Goal: Book appointment/travel/reservation

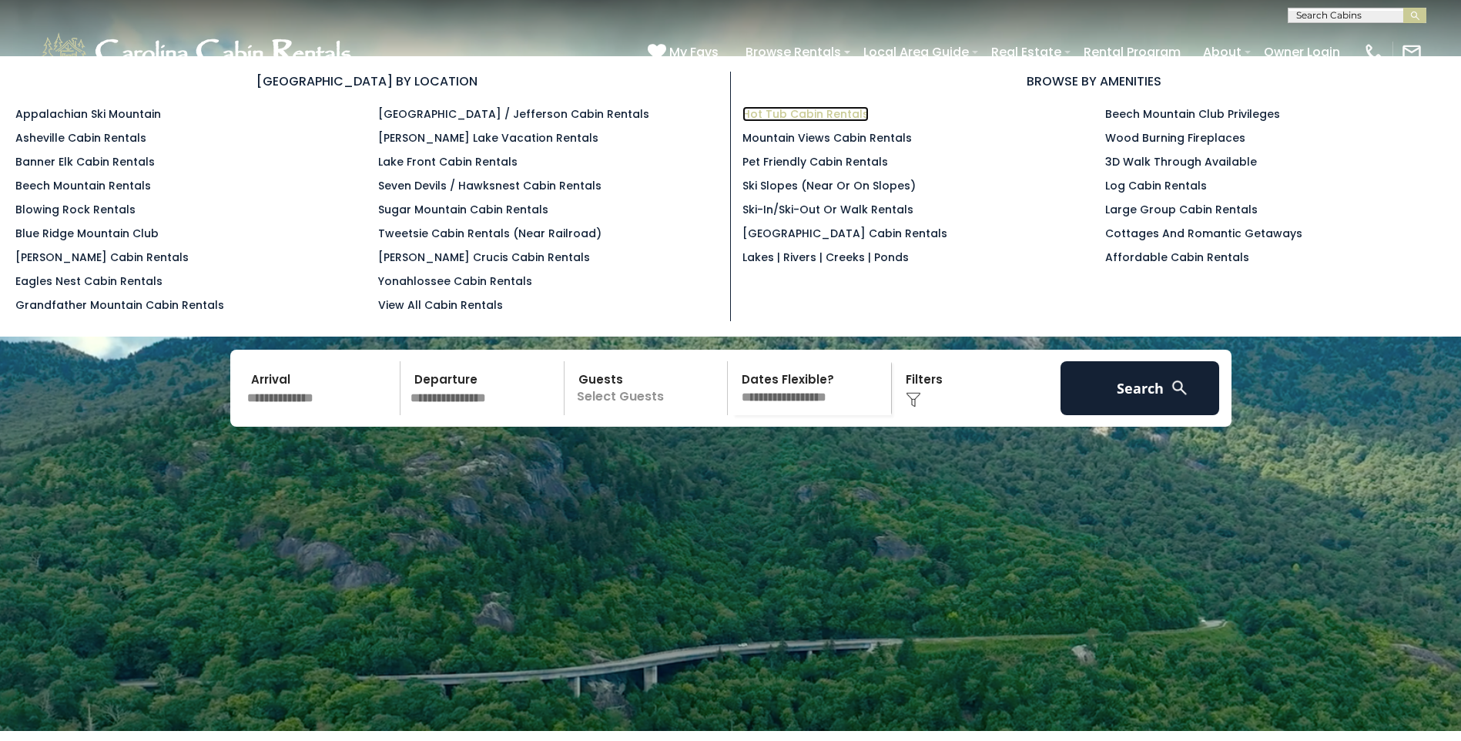
click at [812, 112] on link "Hot Tub Cabin Rentals" at bounding box center [805, 113] width 126 height 15
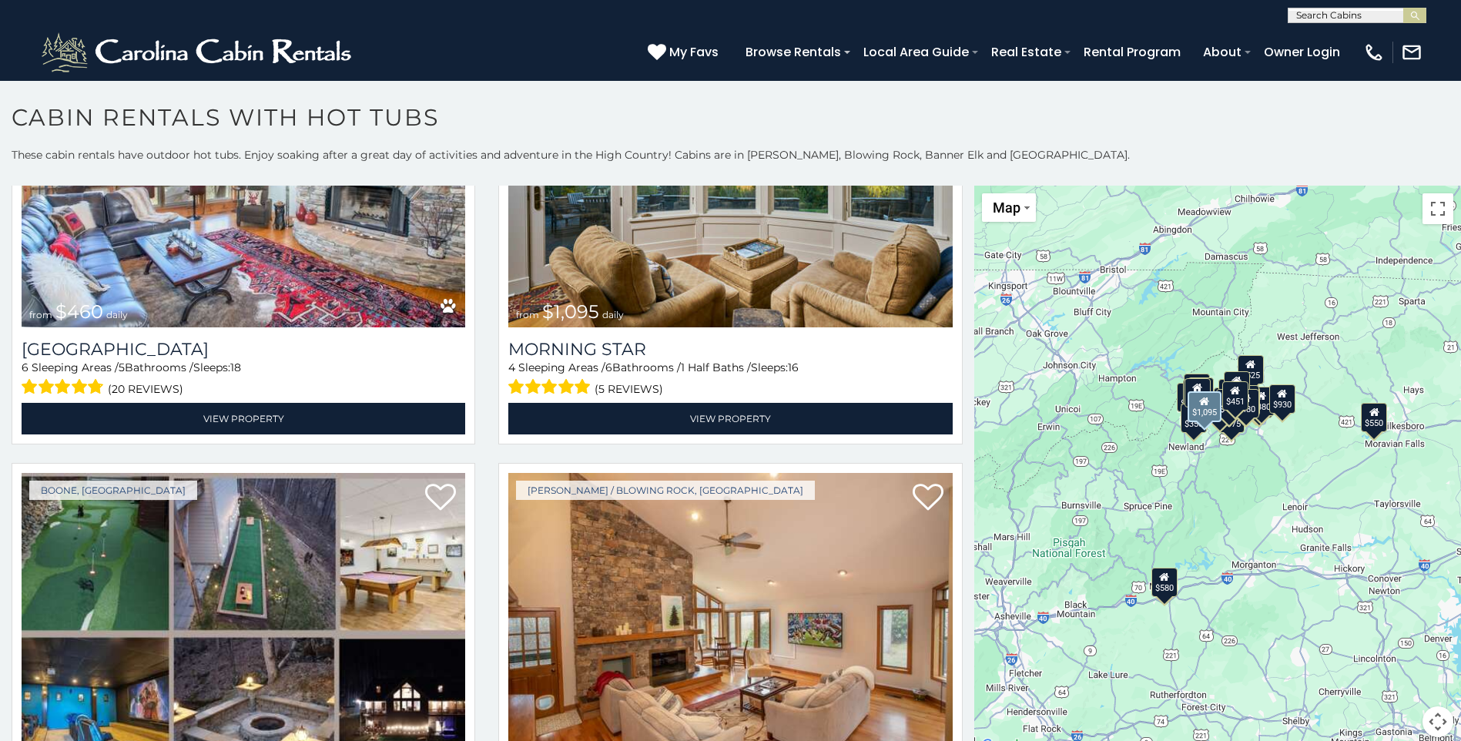
scroll to position [2156, 0]
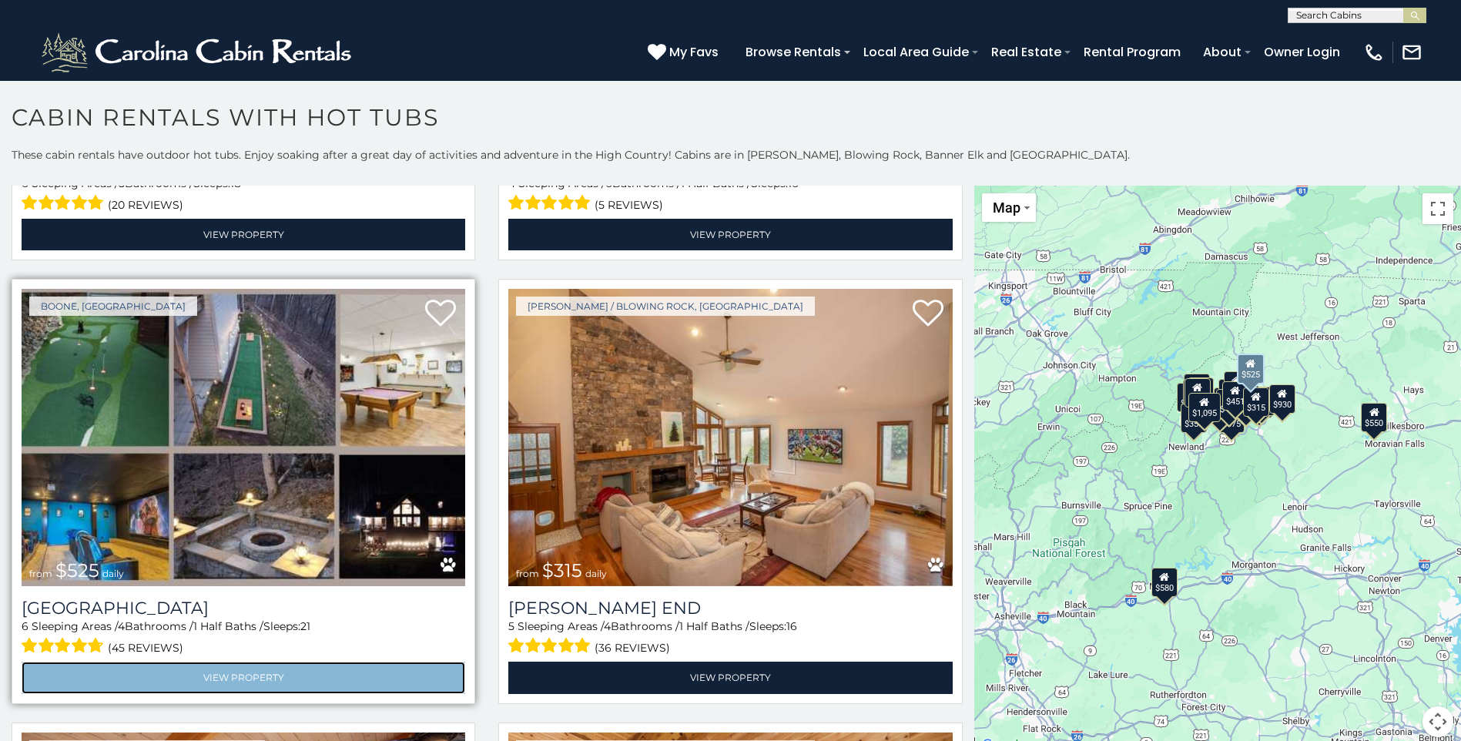
click at [234, 662] on link "View Property" at bounding box center [244, 678] width 444 height 32
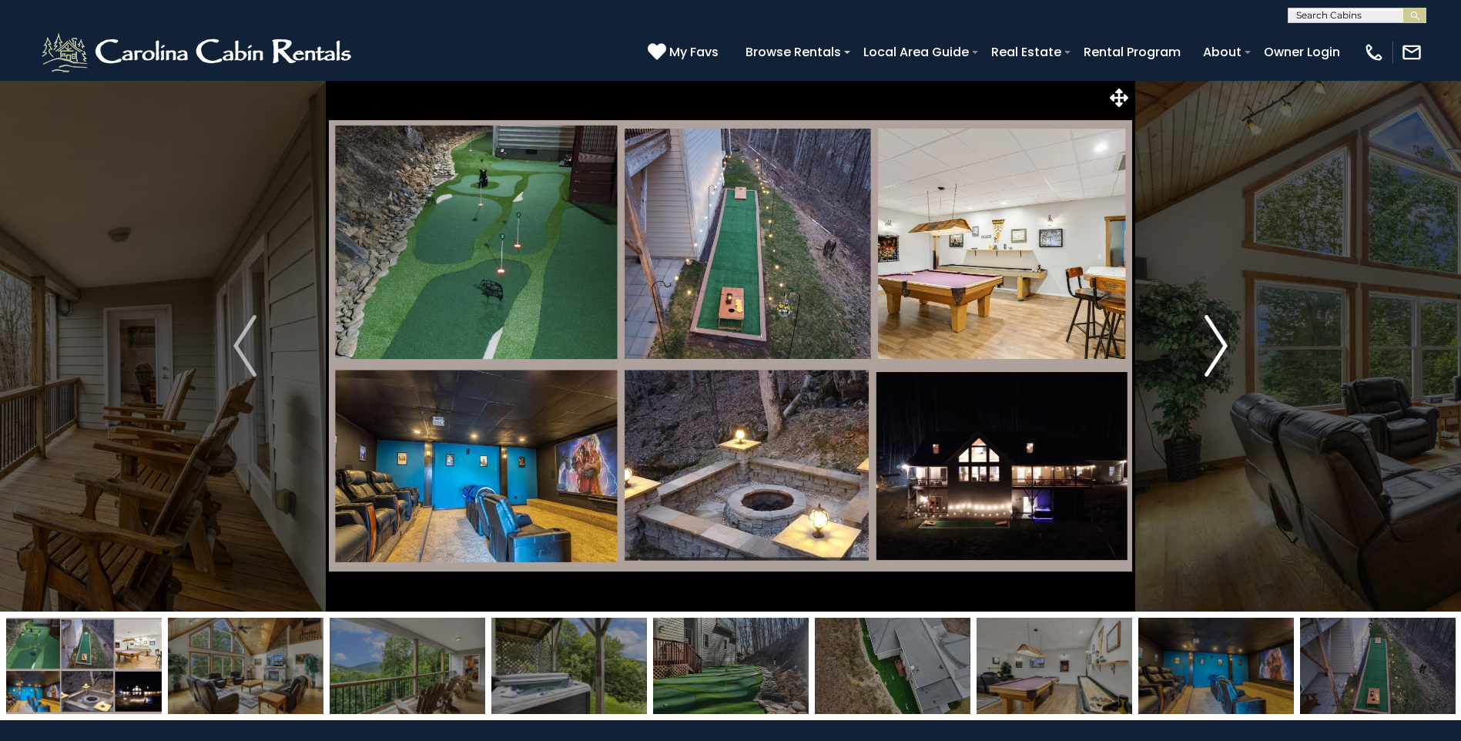
click at [1220, 343] on img "Next" at bounding box center [1216, 346] width 23 height 62
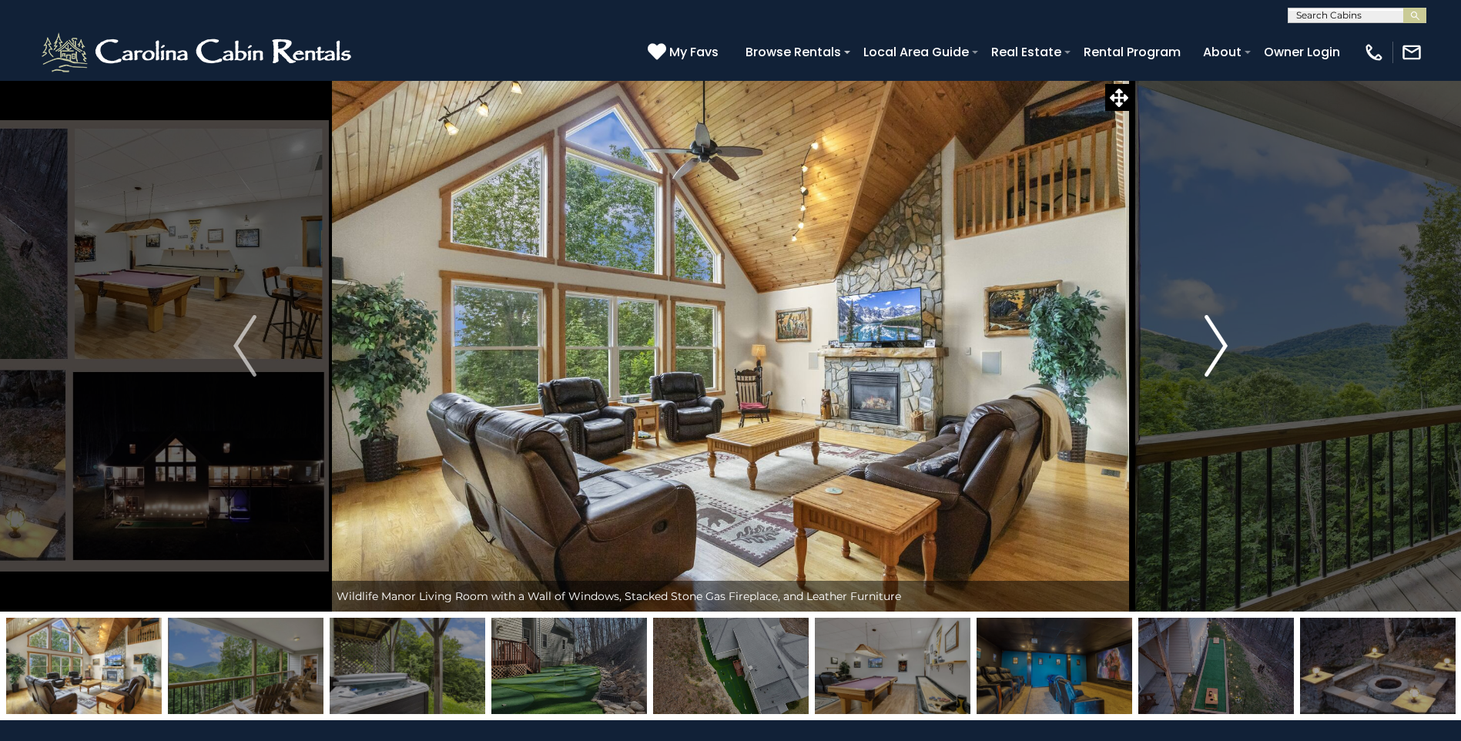
click at [1220, 343] on img "Next" at bounding box center [1216, 346] width 23 height 62
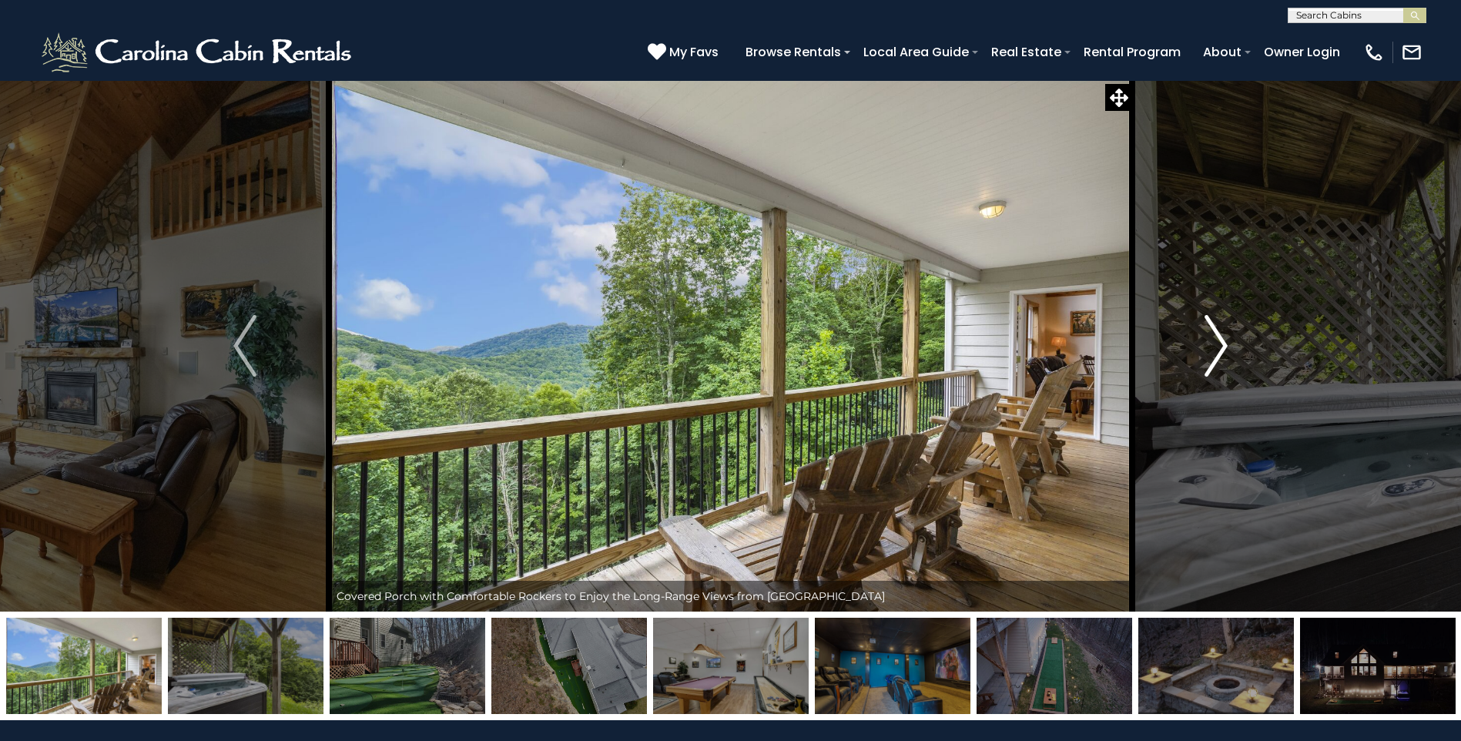
click at [1220, 343] on img "Next" at bounding box center [1216, 346] width 23 height 62
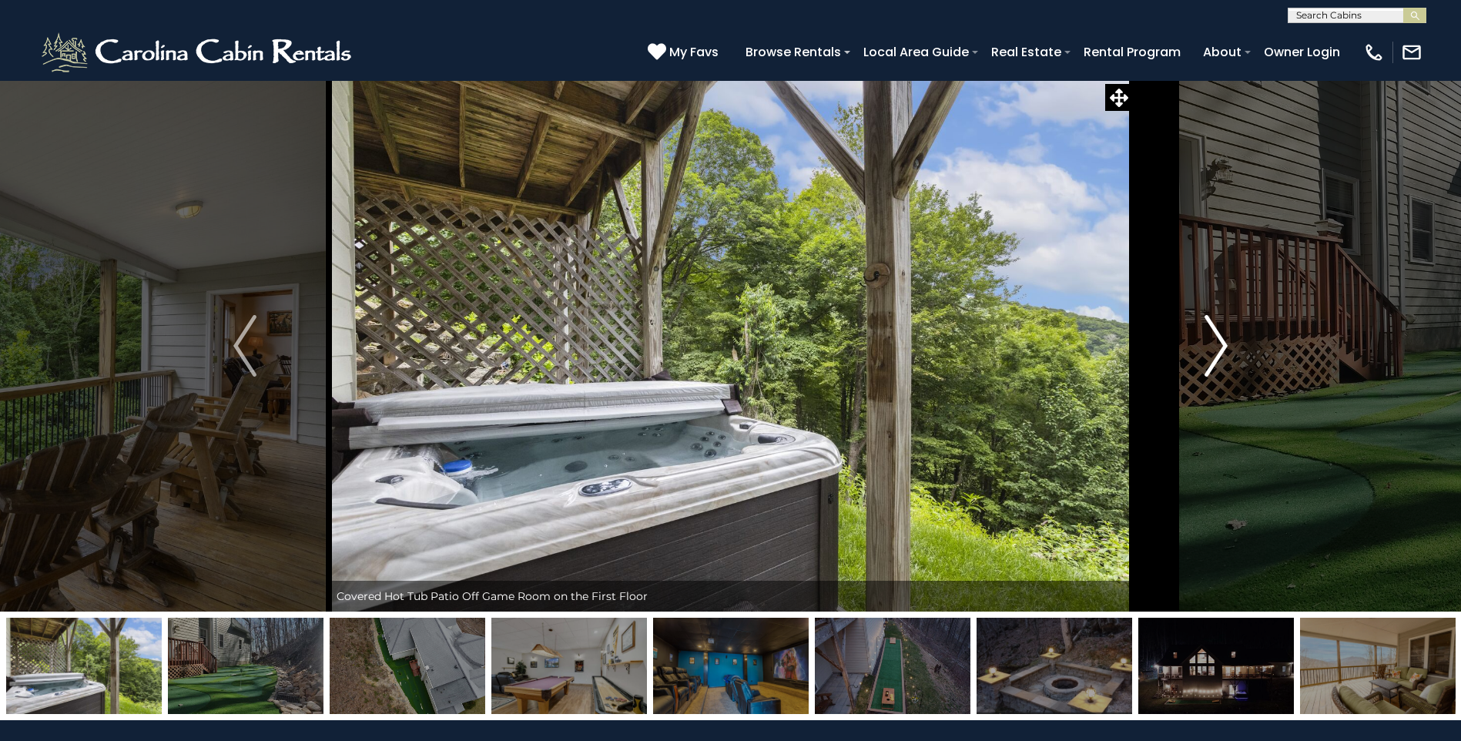
click at [1220, 343] on img "Next" at bounding box center [1216, 346] width 23 height 62
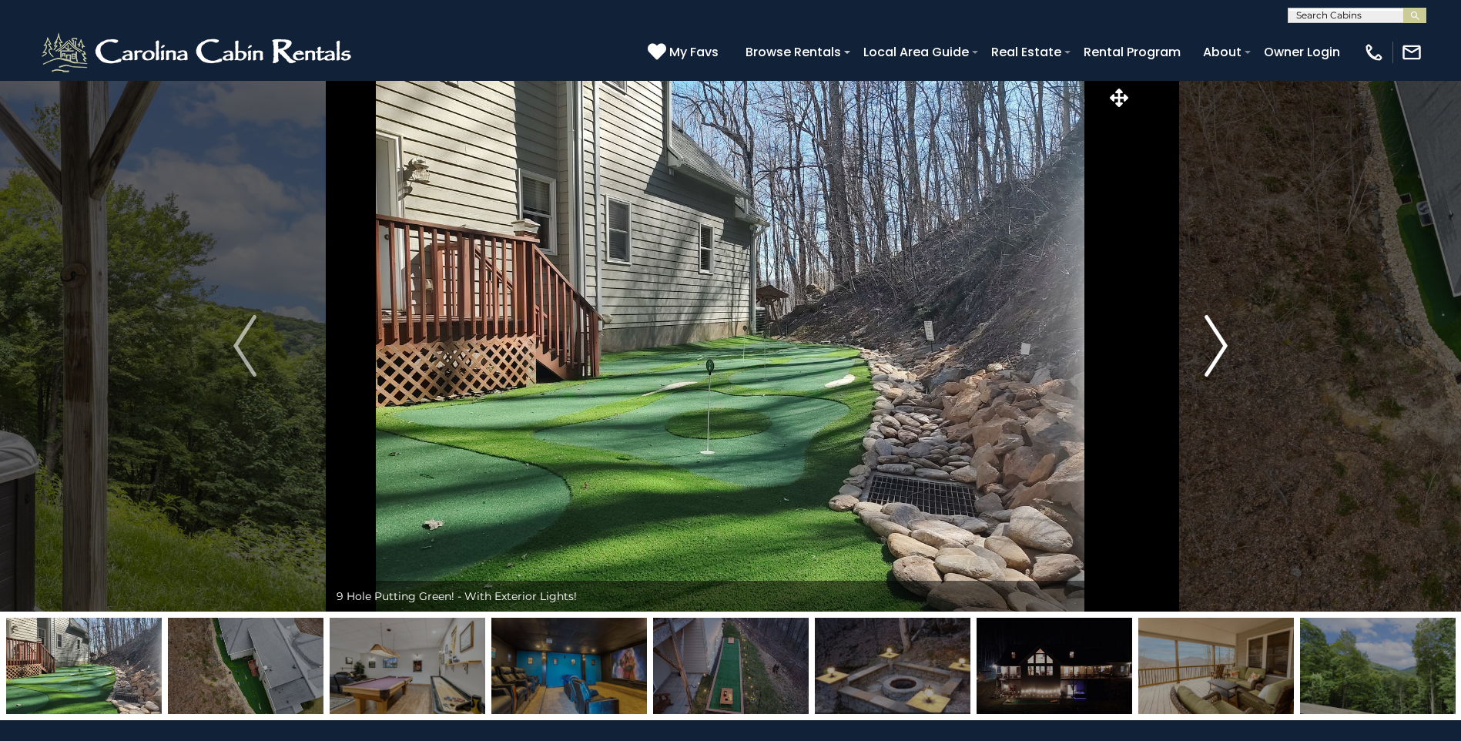
click at [1218, 345] on img "Next" at bounding box center [1216, 346] width 23 height 62
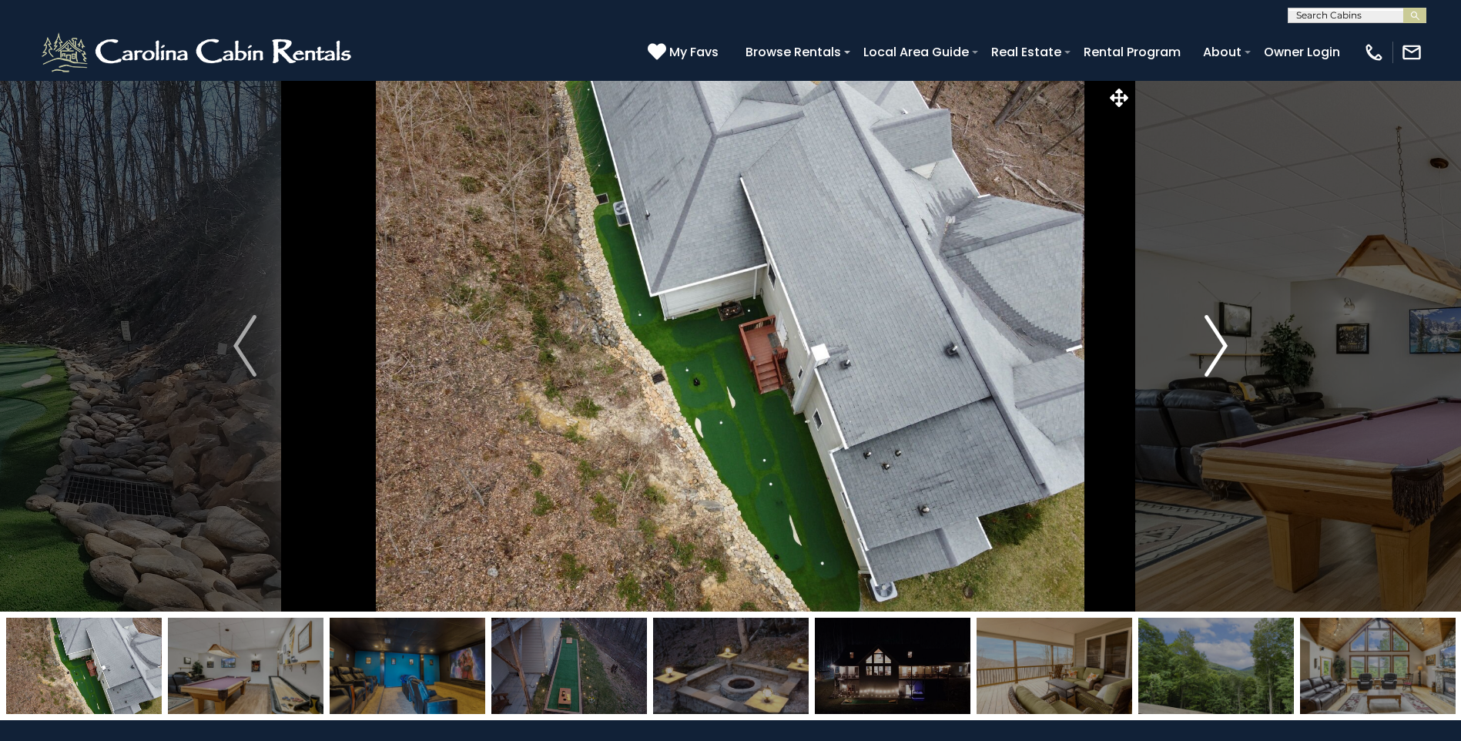
click at [1218, 345] on img "Next" at bounding box center [1216, 346] width 23 height 62
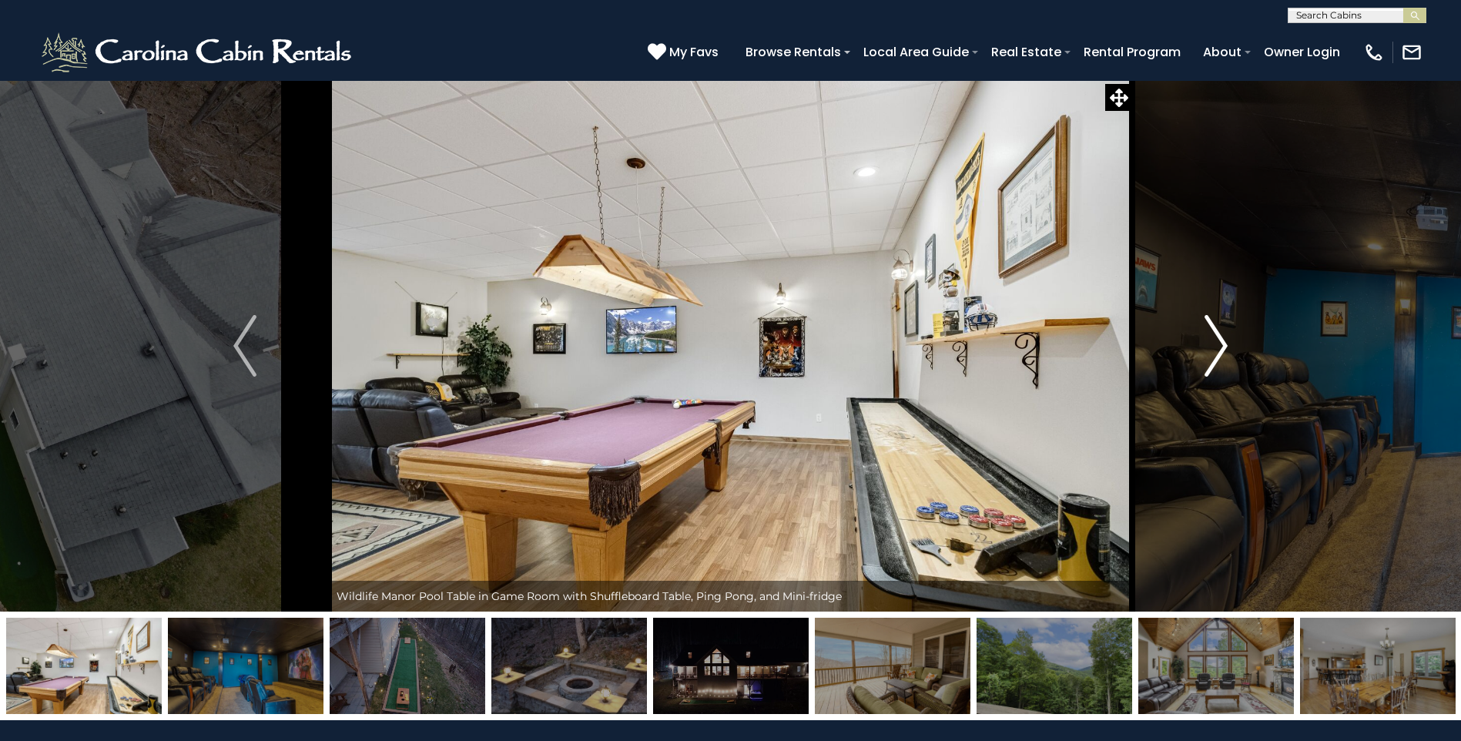
click at [1218, 345] on img "Next" at bounding box center [1216, 346] width 23 height 62
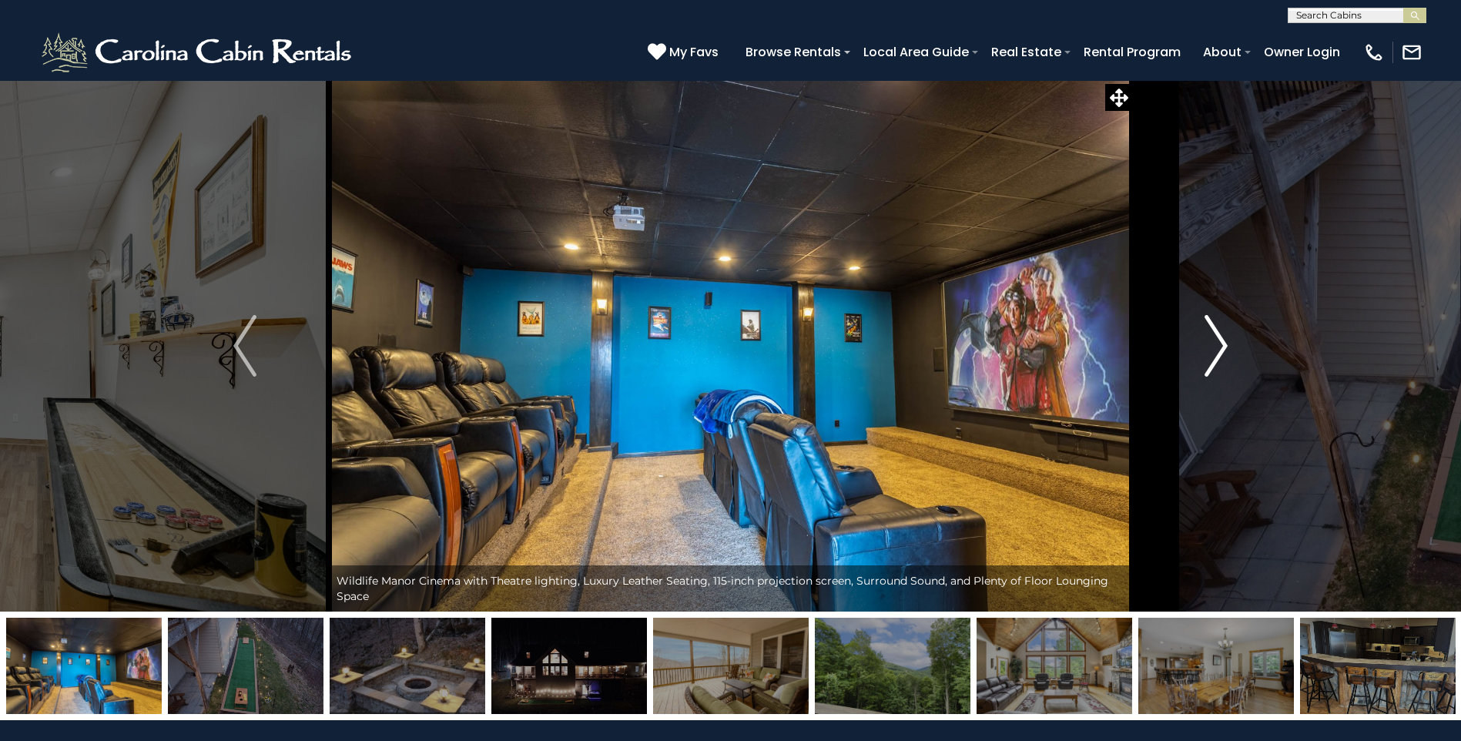
click at [1218, 345] on img "Next" at bounding box center [1216, 346] width 23 height 62
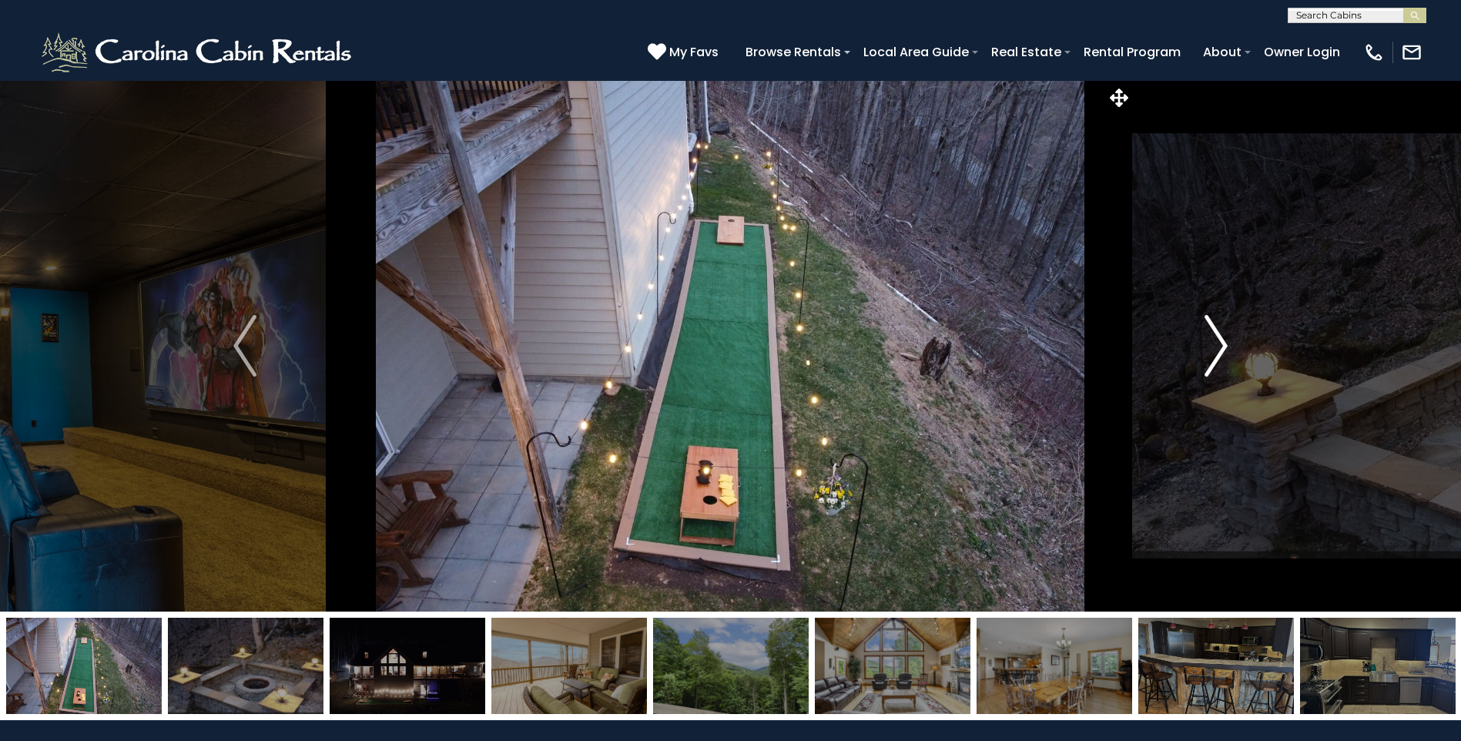
click at [1218, 345] on img "Next" at bounding box center [1216, 346] width 23 height 62
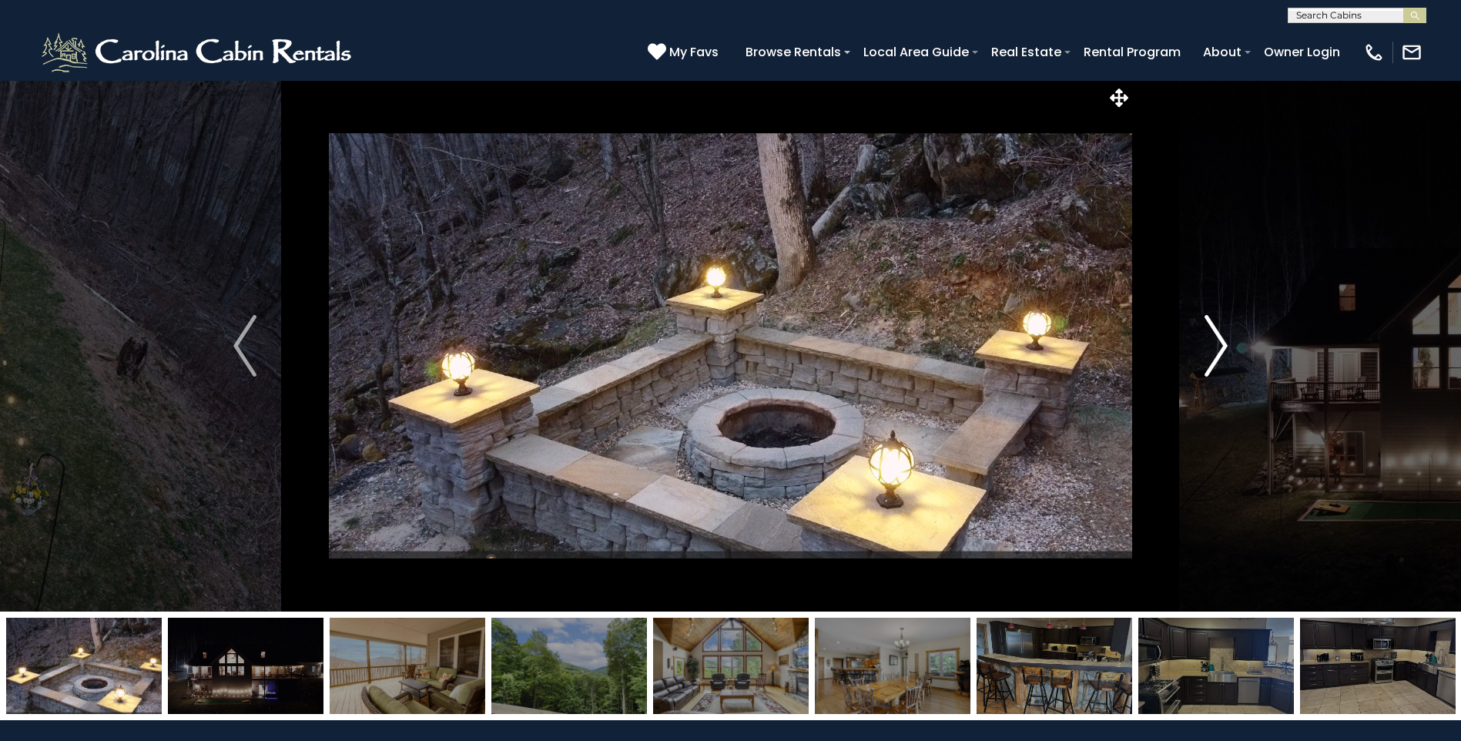
click at [1218, 346] on img "Next" at bounding box center [1216, 346] width 23 height 62
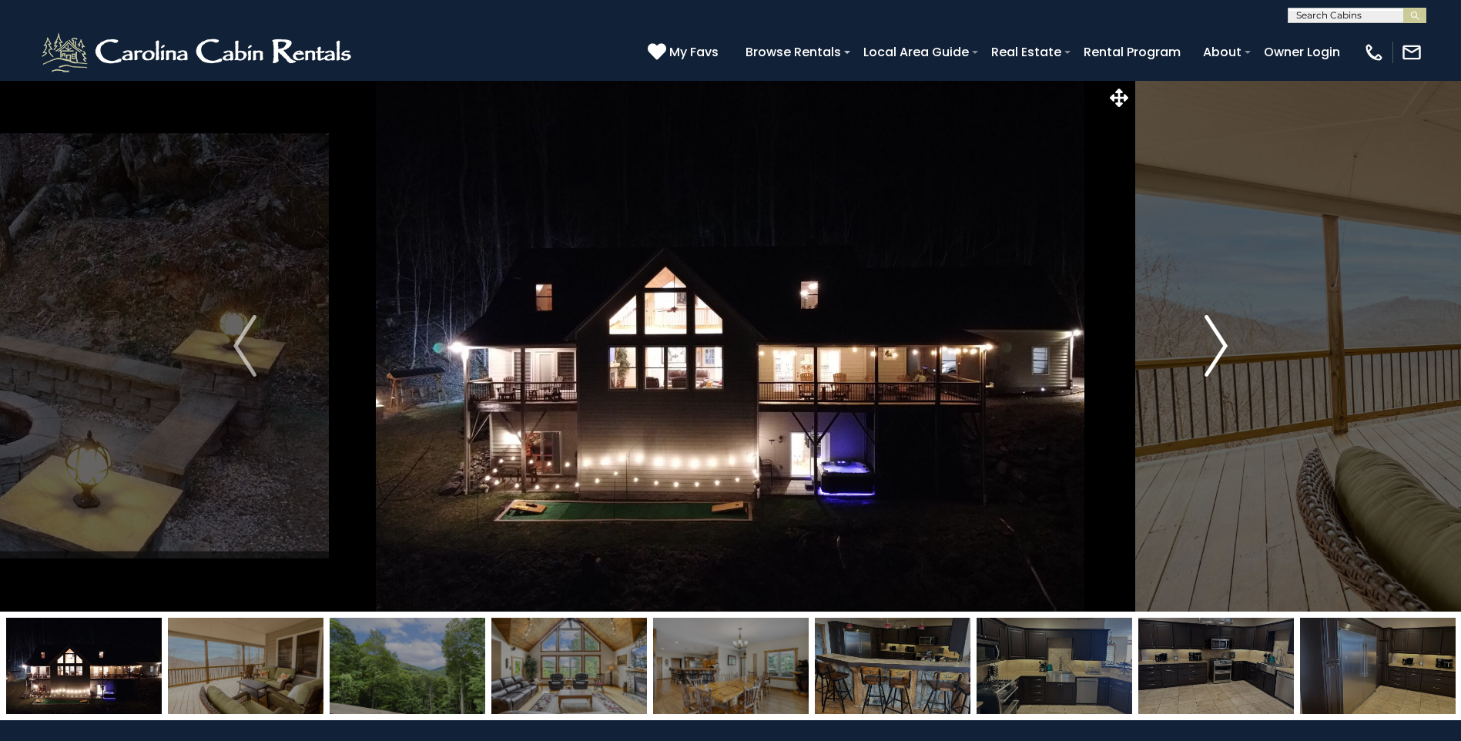
click at [1218, 346] on img "Next" at bounding box center [1216, 346] width 23 height 62
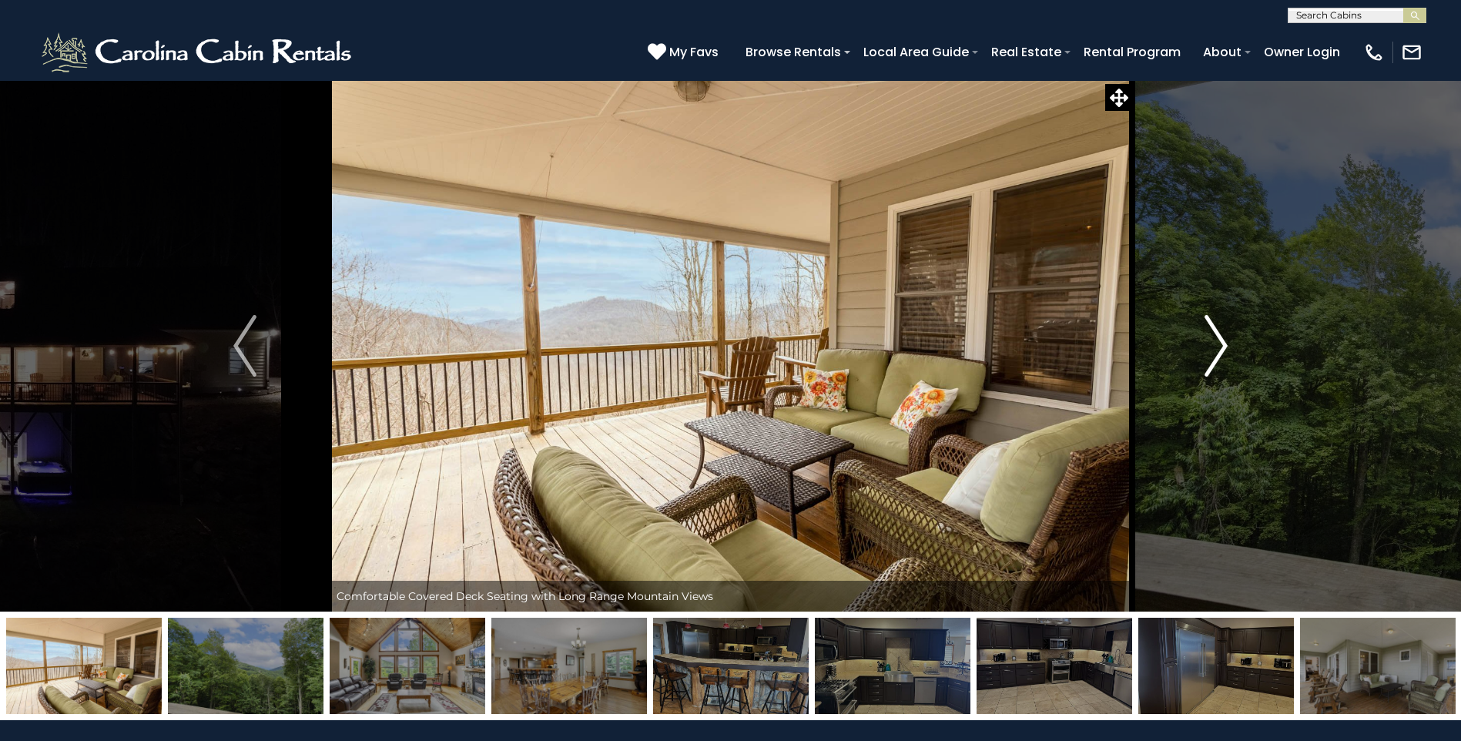
click at [1218, 346] on img "Next" at bounding box center [1216, 346] width 23 height 62
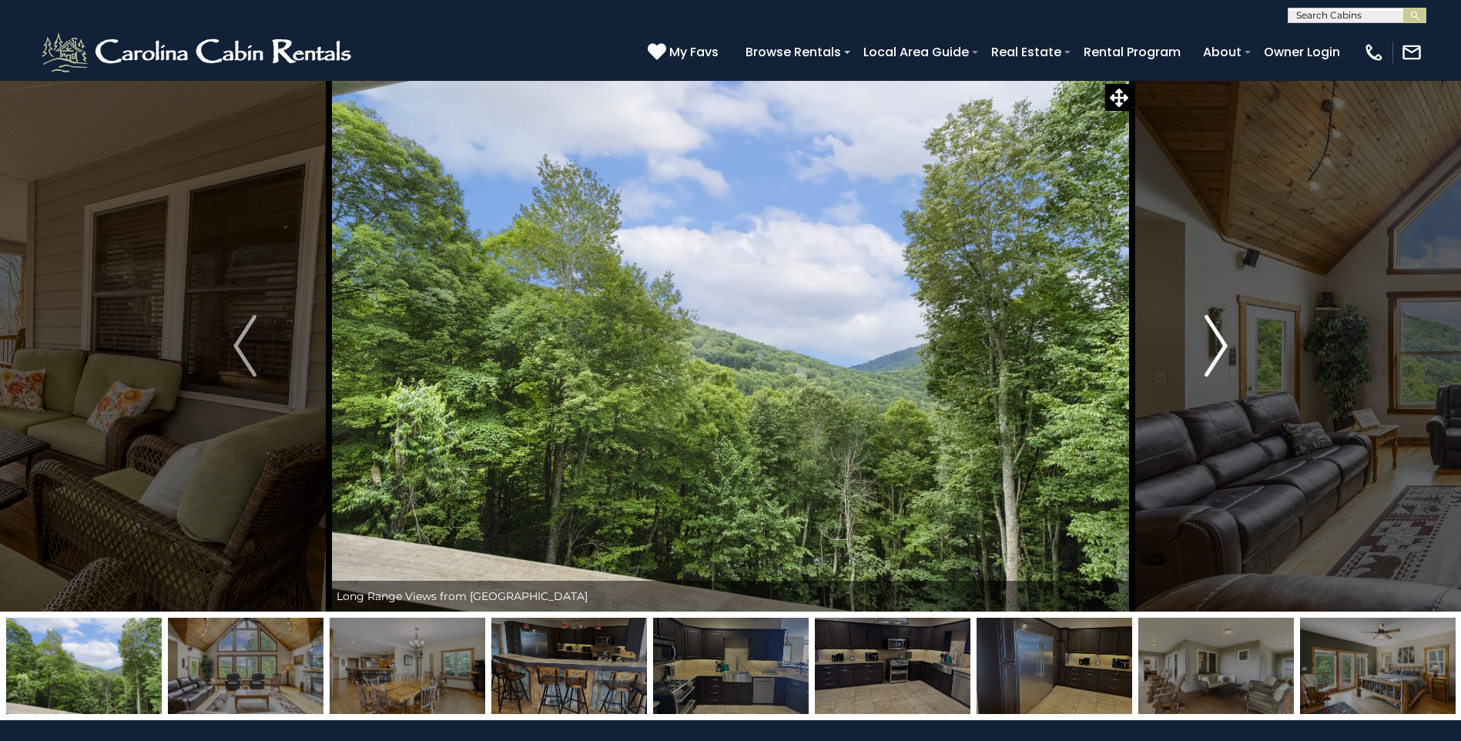
click at [1218, 346] on img "Next" at bounding box center [1216, 346] width 23 height 62
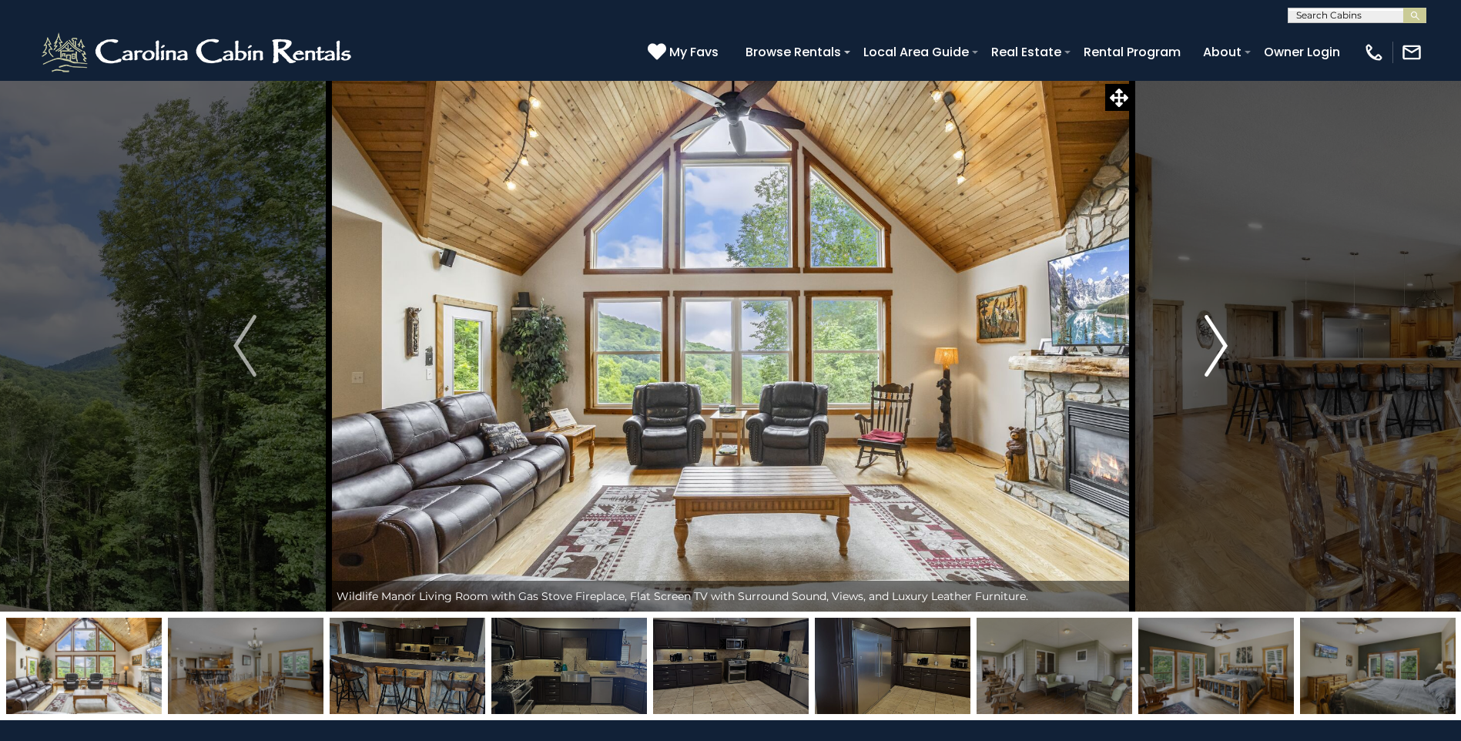
click at [1218, 346] on img "Next" at bounding box center [1216, 346] width 23 height 62
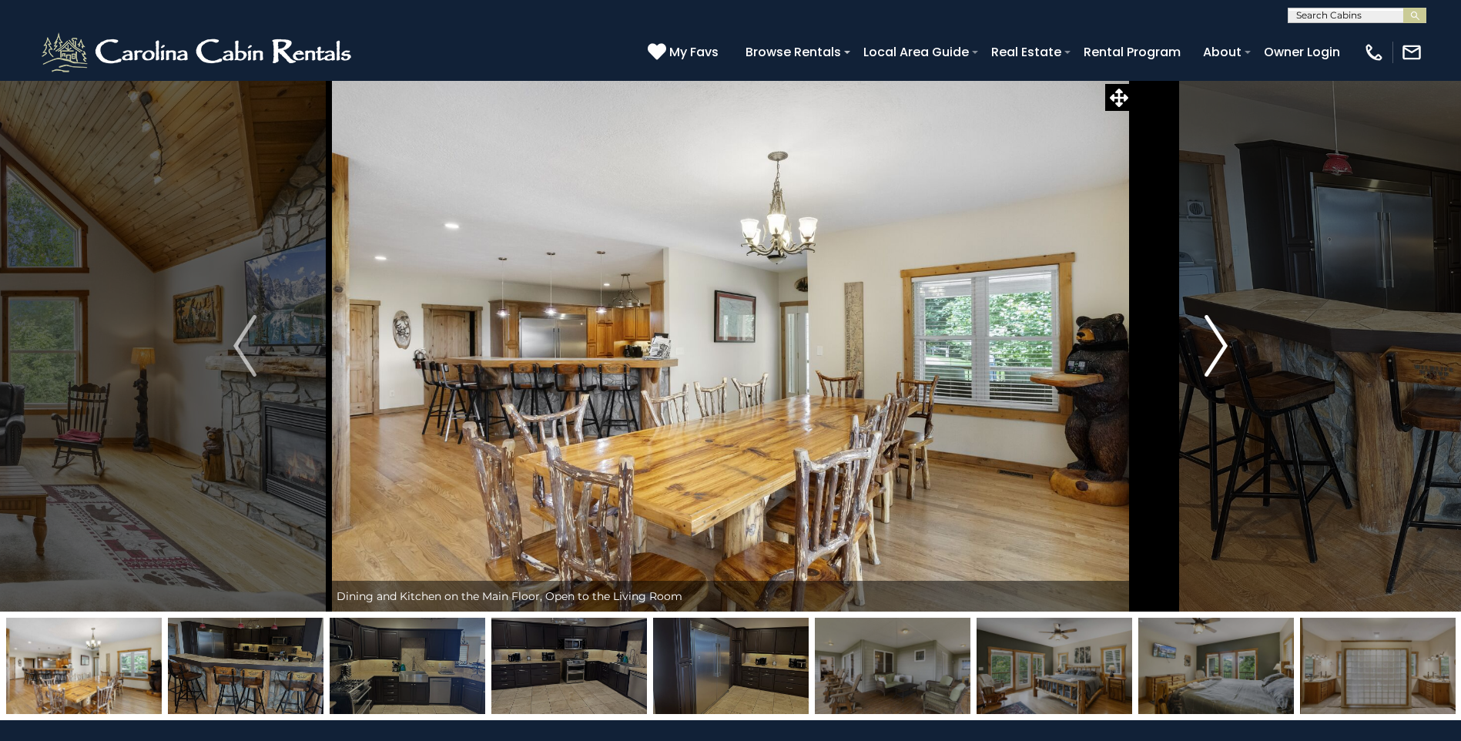
click at [1218, 346] on img "Next" at bounding box center [1216, 346] width 23 height 62
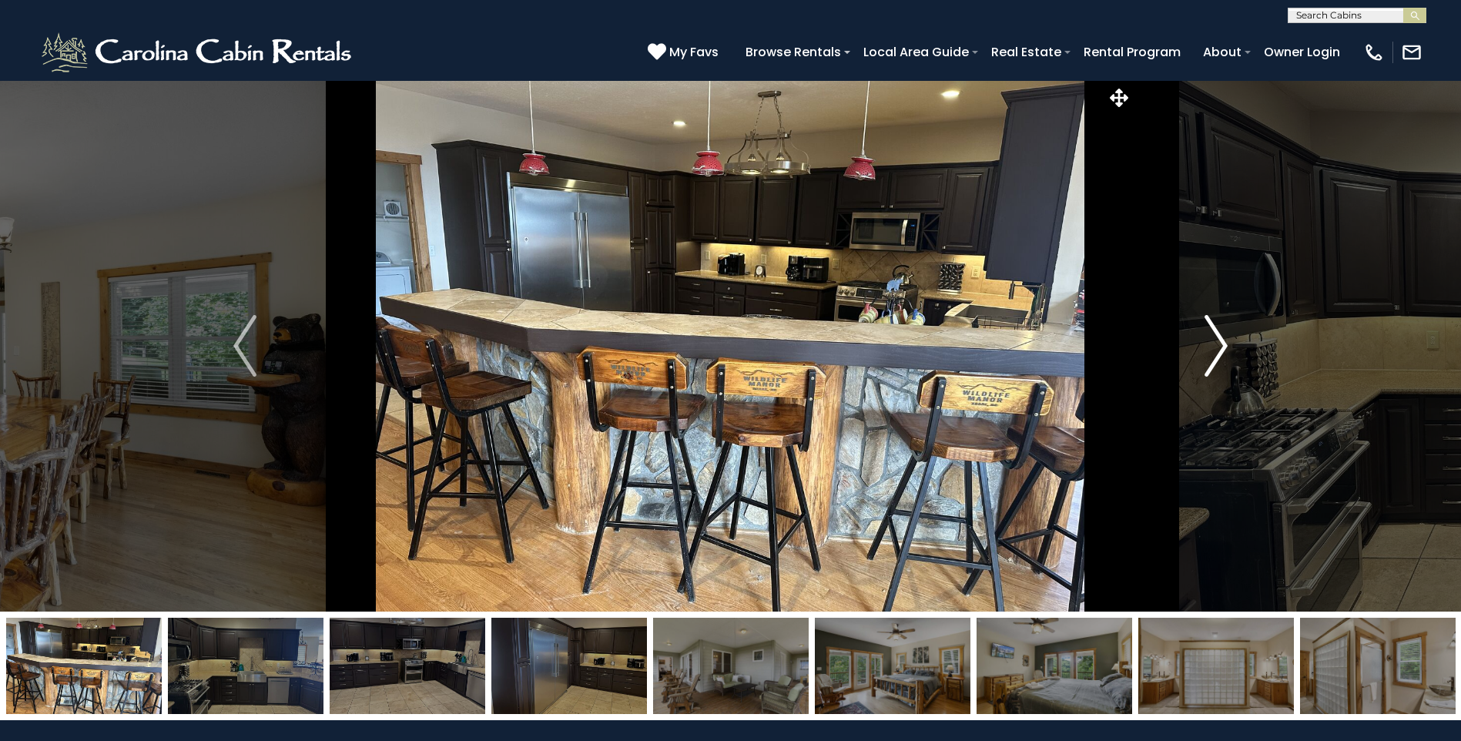
click at [1218, 346] on img "Next" at bounding box center [1216, 346] width 23 height 62
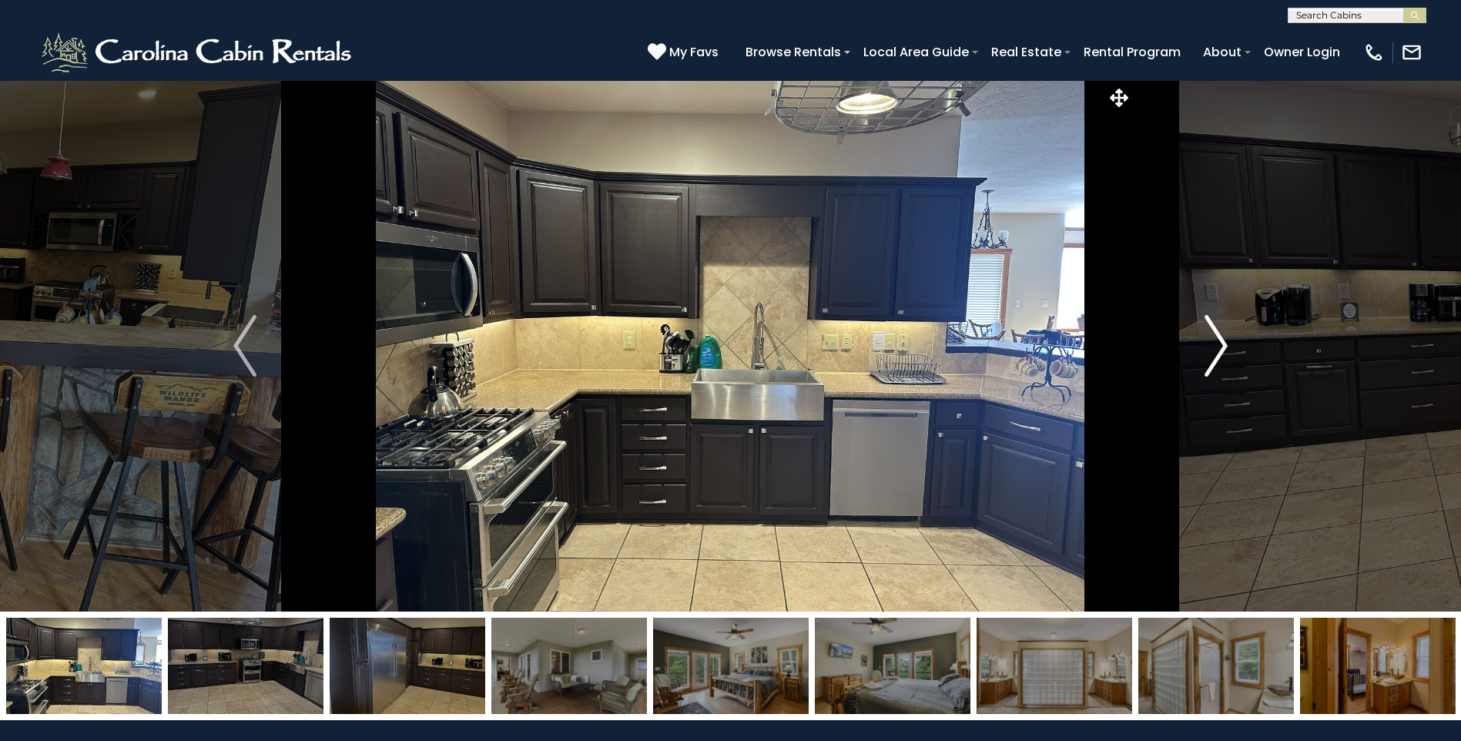
click at [1218, 347] on img "Next" at bounding box center [1216, 346] width 23 height 62
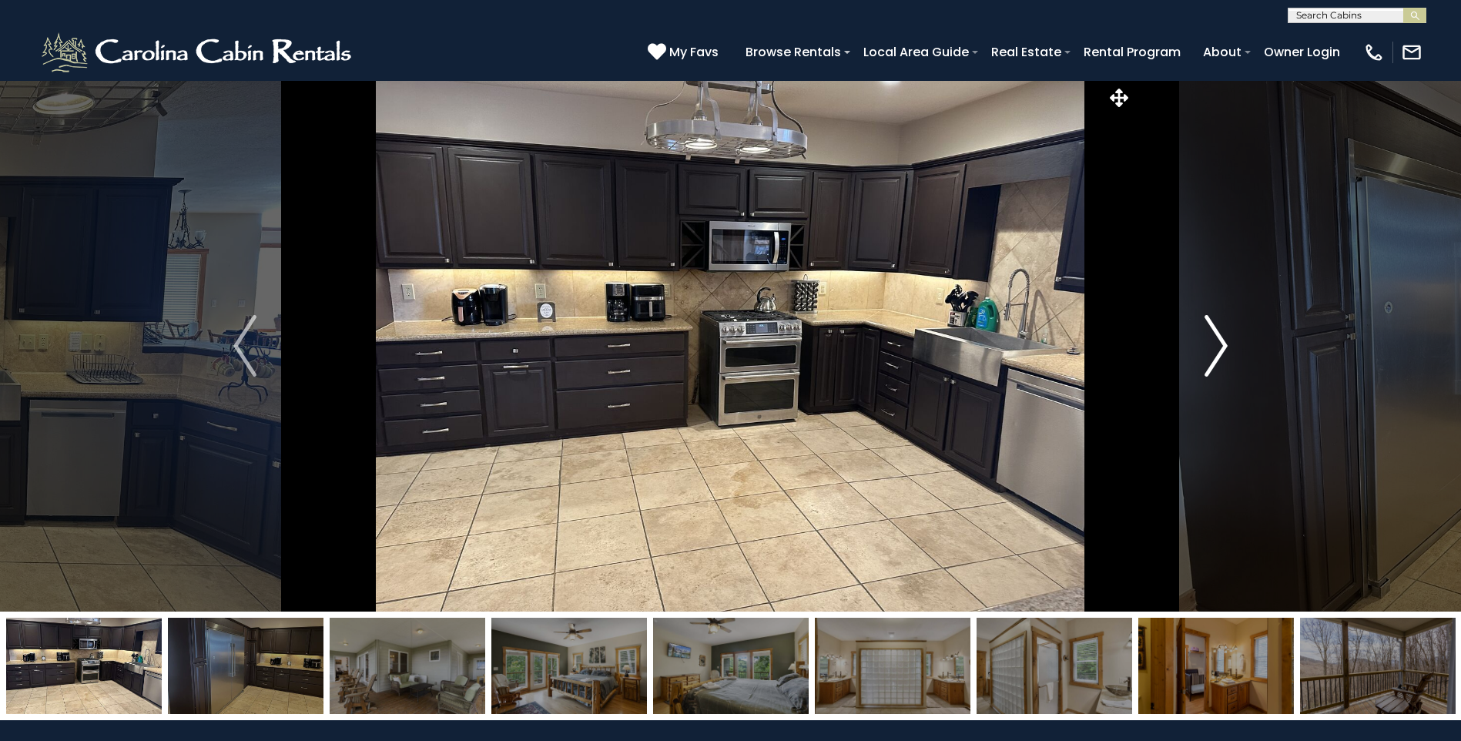
click at [1218, 347] on img "Next" at bounding box center [1216, 346] width 23 height 62
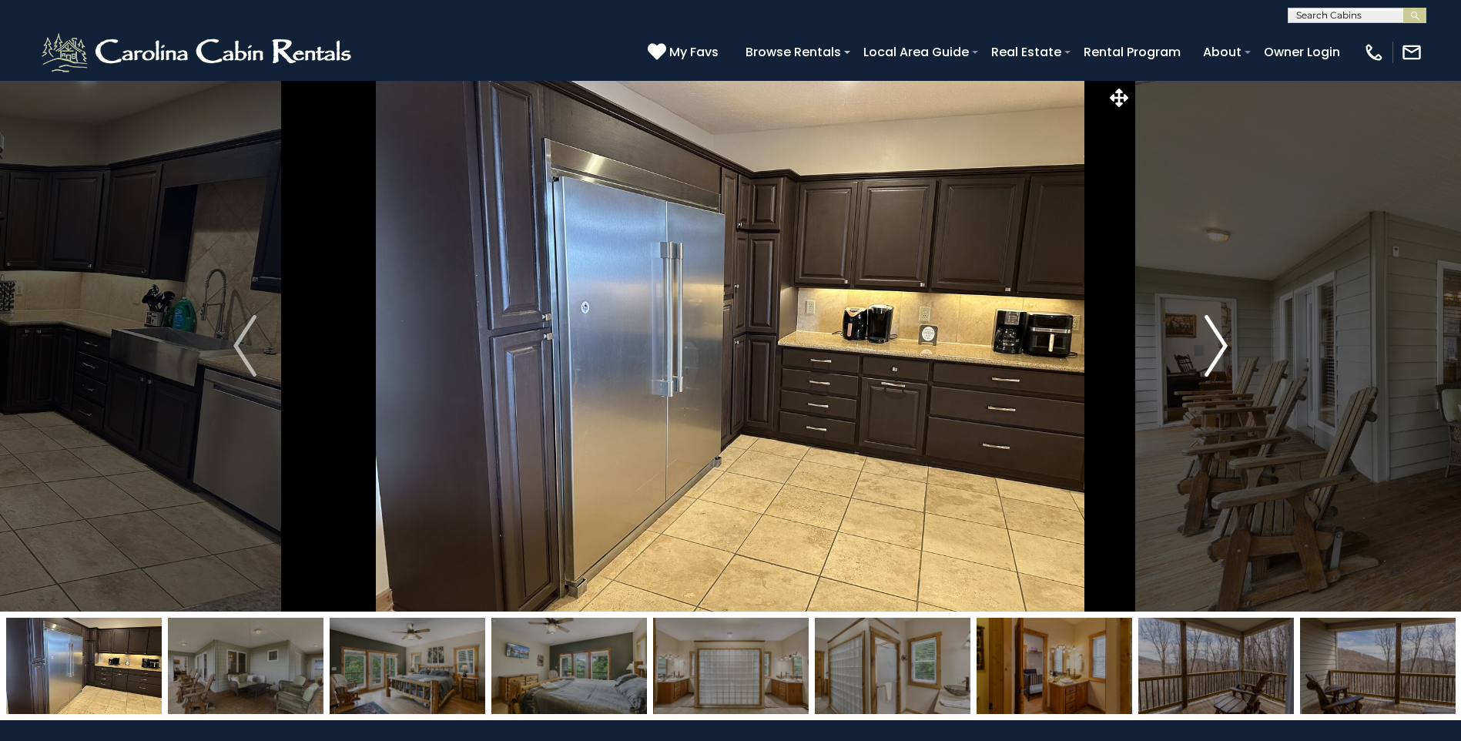
click at [1218, 347] on img "Next" at bounding box center [1216, 346] width 23 height 62
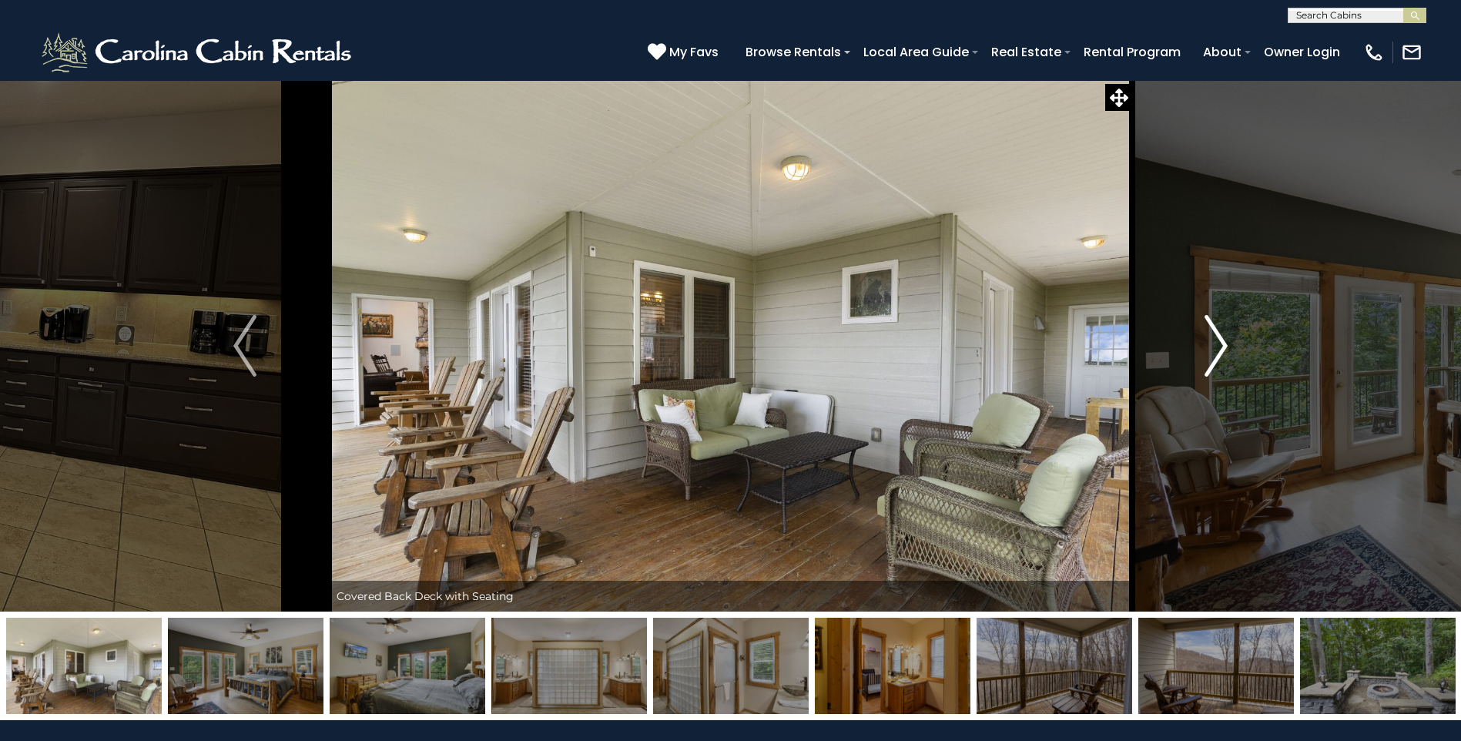
click at [1218, 347] on img "Next" at bounding box center [1216, 346] width 23 height 62
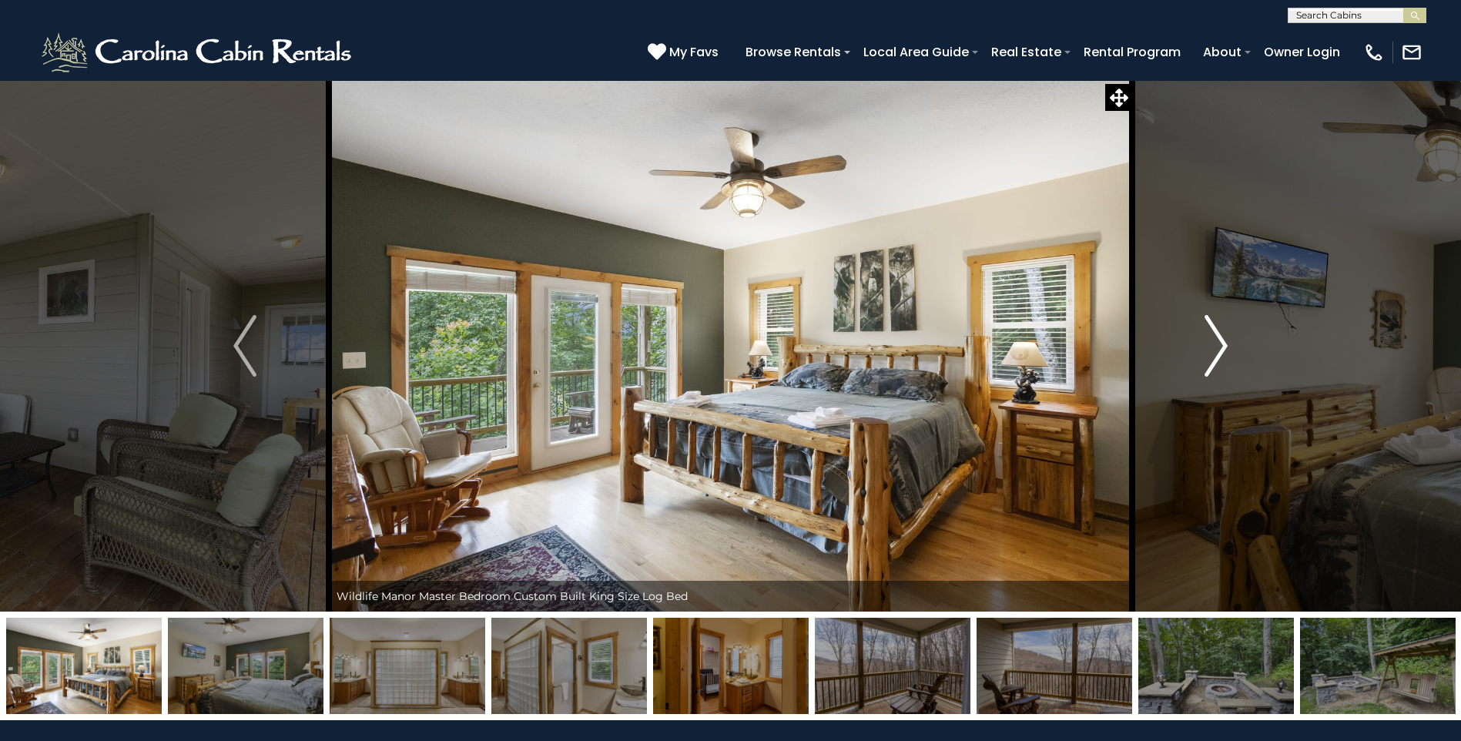
click at [1218, 347] on img "Next" at bounding box center [1216, 346] width 23 height 62
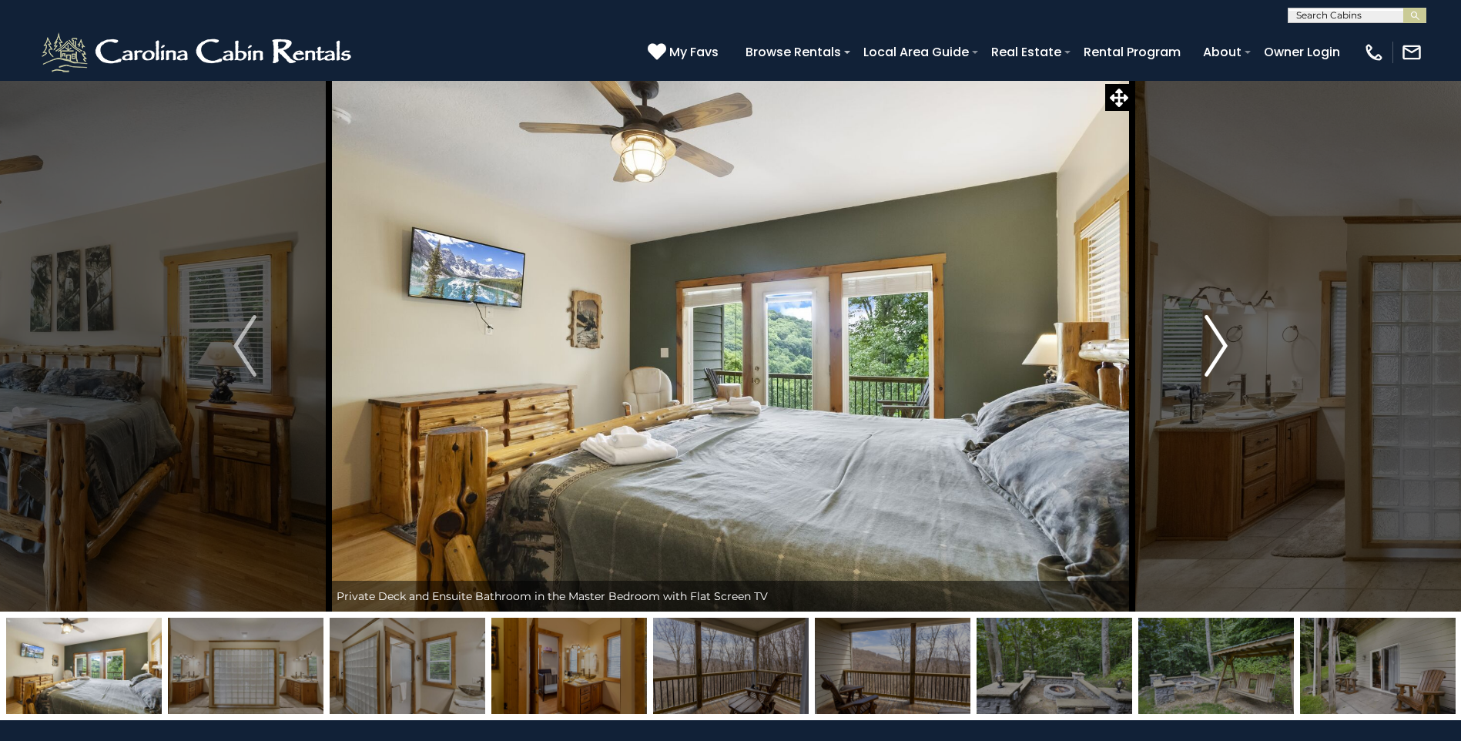
click at [1218, 347] on img "Next" at bounding box center [1216, 346] width 23 height 62
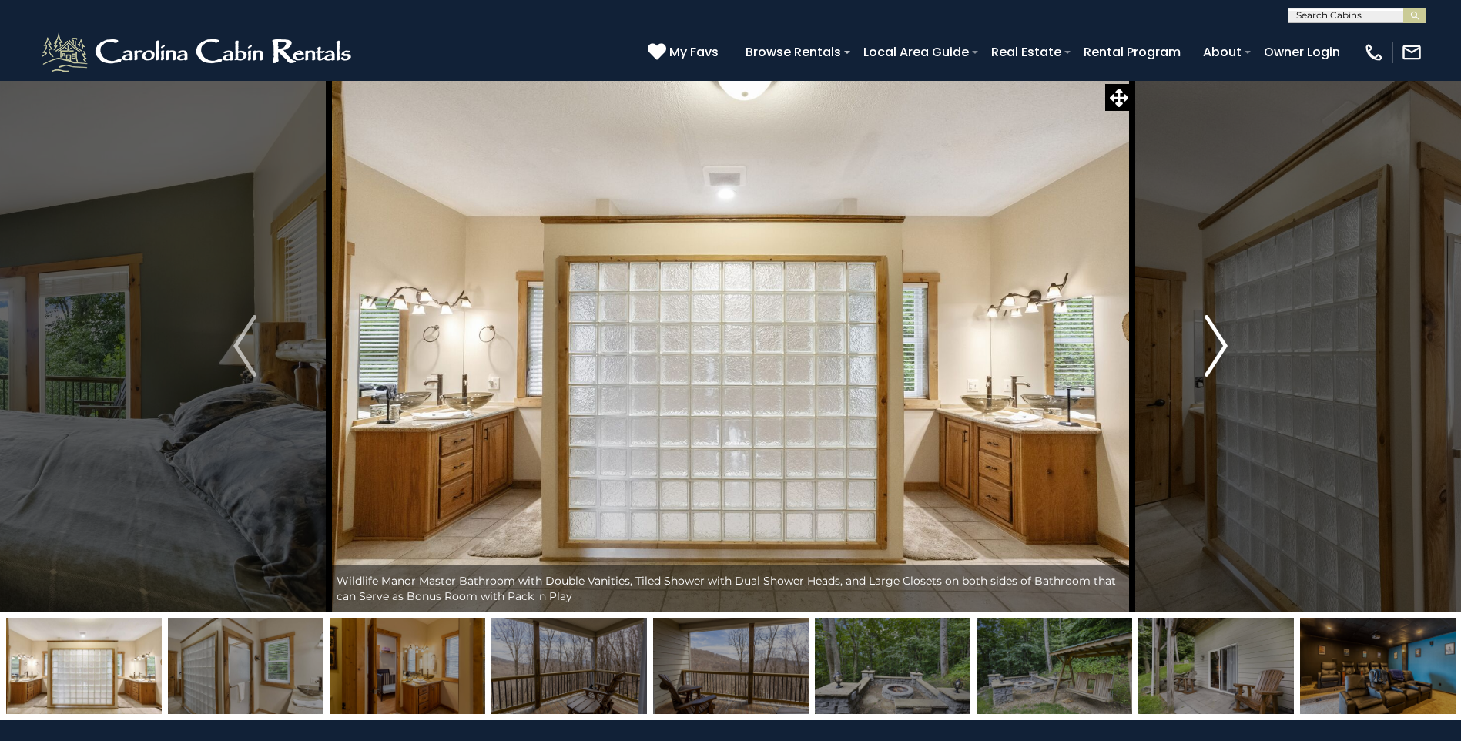
click at [1218, 347] on img "Next" at bounding box center [1216, 346] width 23 height 62
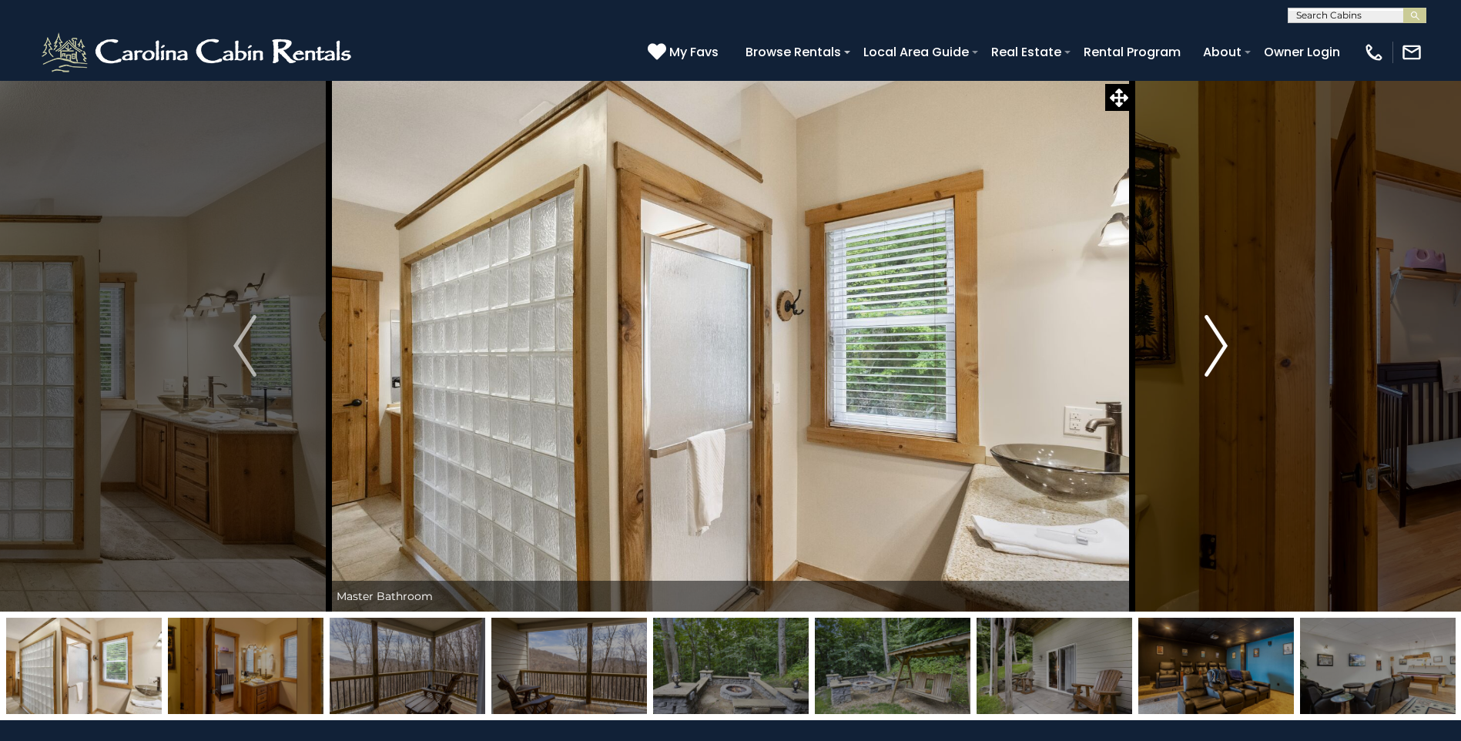
click at [1218, 347] on img "Next" at bounding box center [1216, 346] width 23 height 62
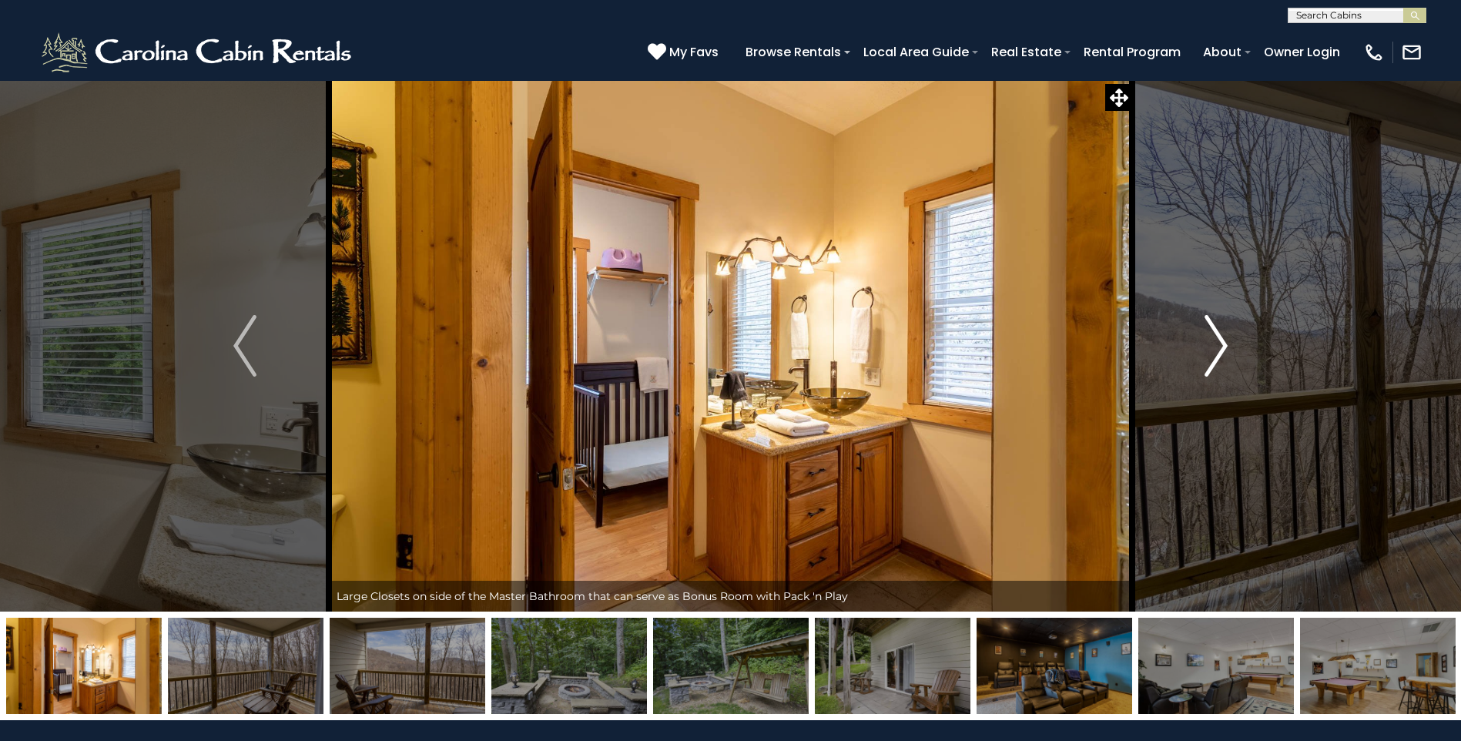
click at [1218, 347] on img "Next" at bounding box center [1216, 346] width 23 height 62
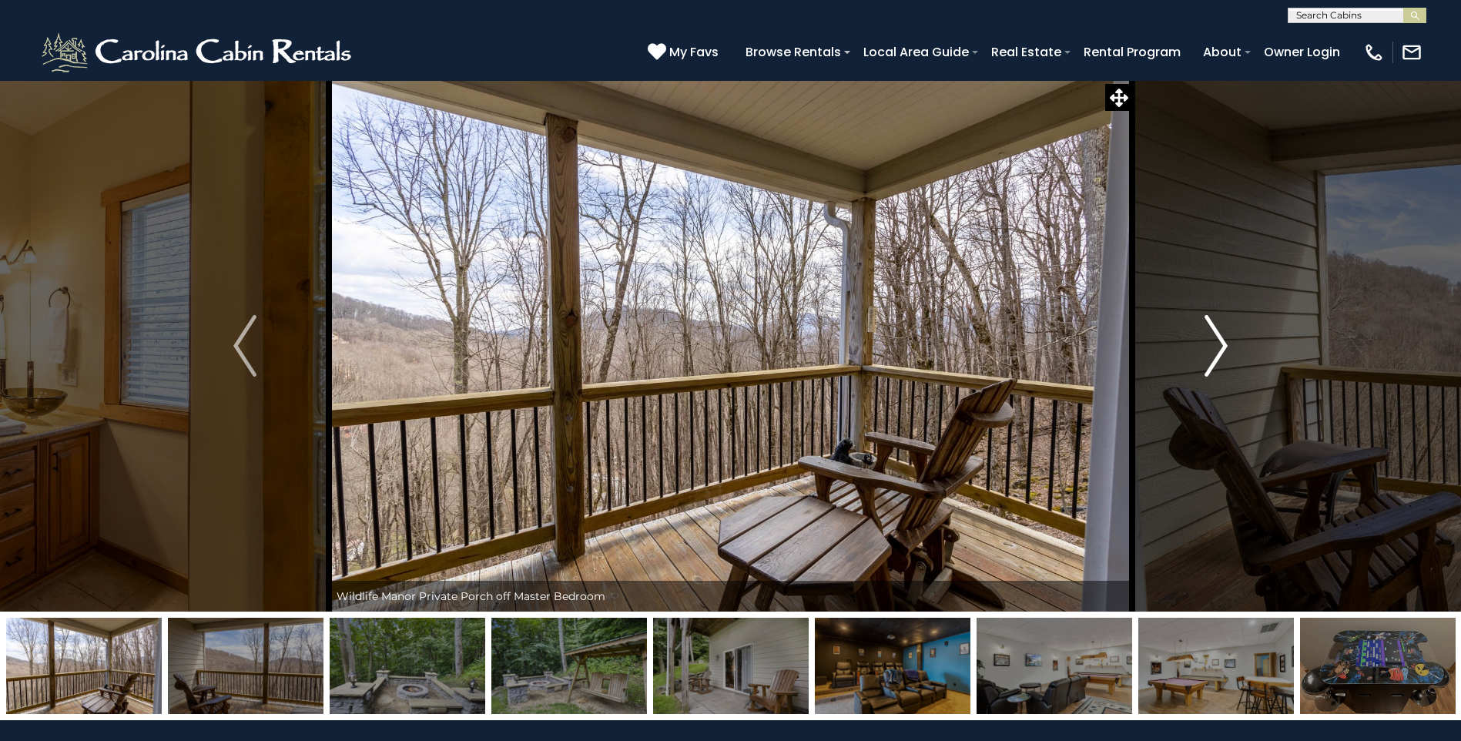
click at [1218, 347] on img "Next" at bounding box center [1216, 346] width 23 height 62
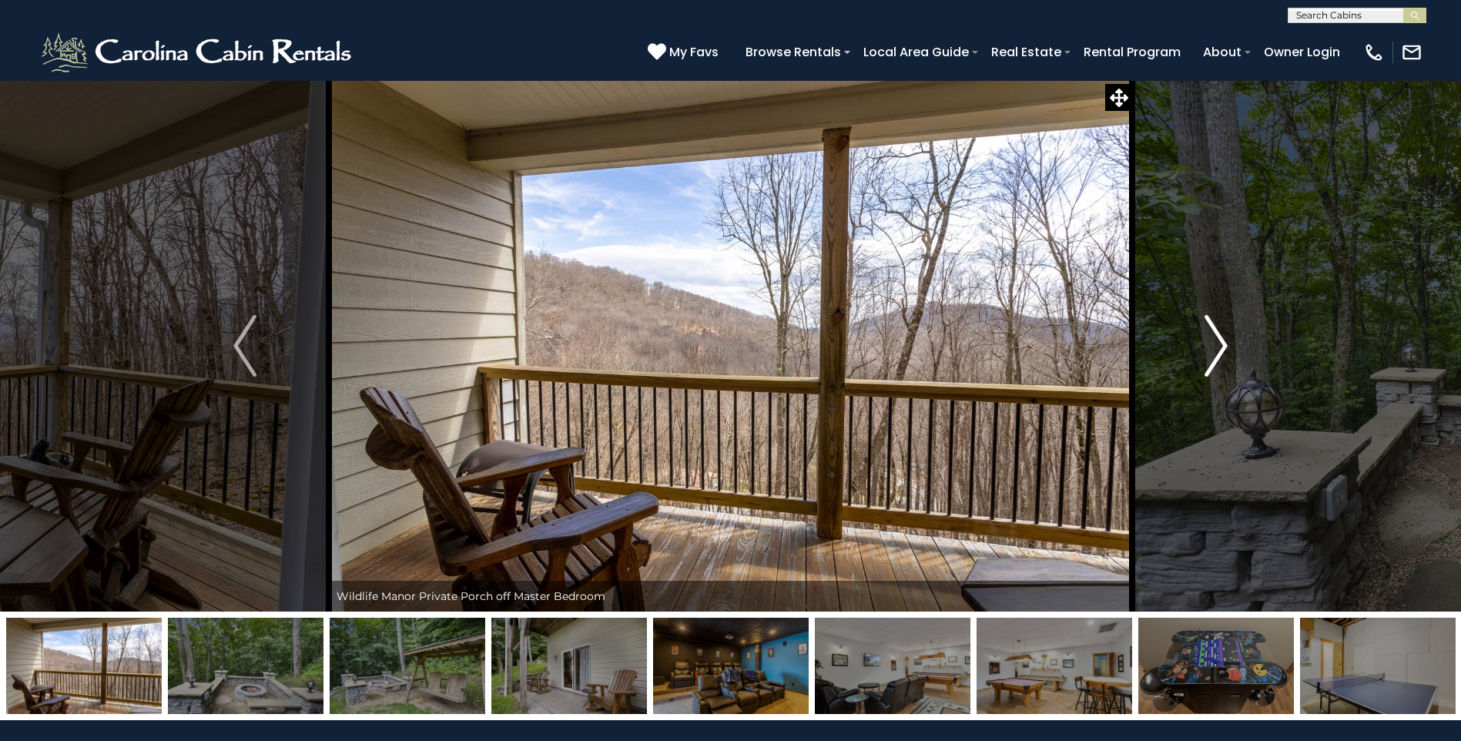
click at [1218, 347] on img "Next" at bounding box center [1216, 346] width 23 height 62
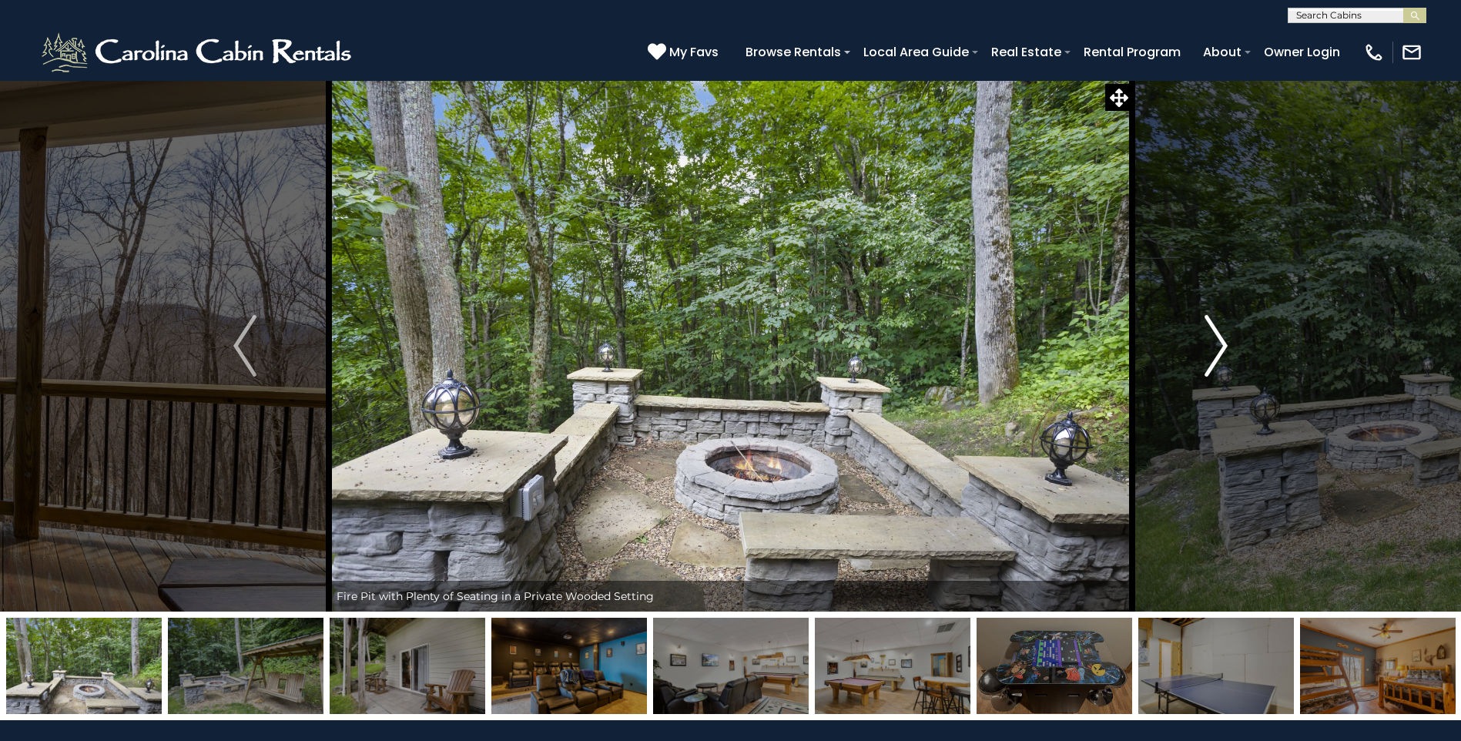
click at [1218, 347] on img "Next" at bounding box center [1216, 346] width 23 height 62
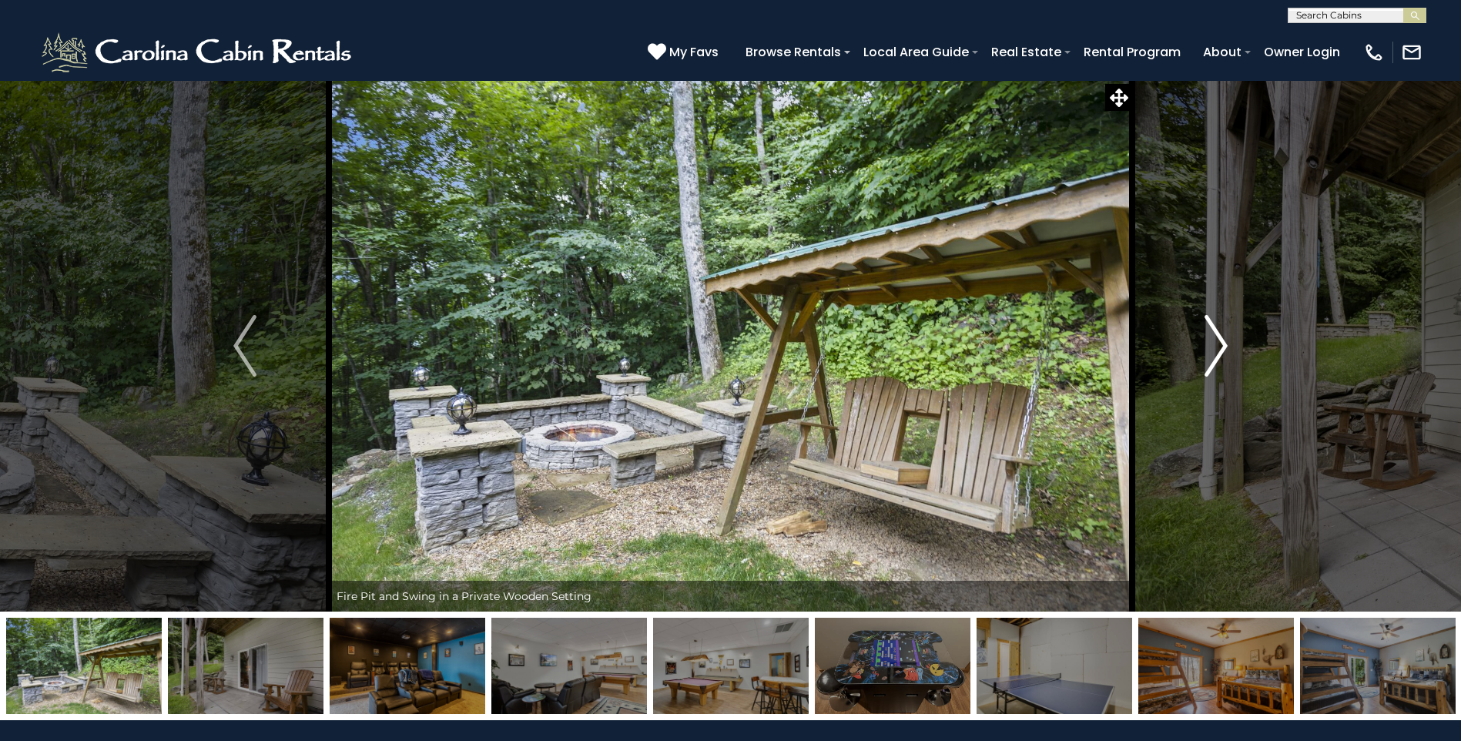
click at [1218, 347] on img "Next" at bounding box center [1216, 346] width 23 height 62
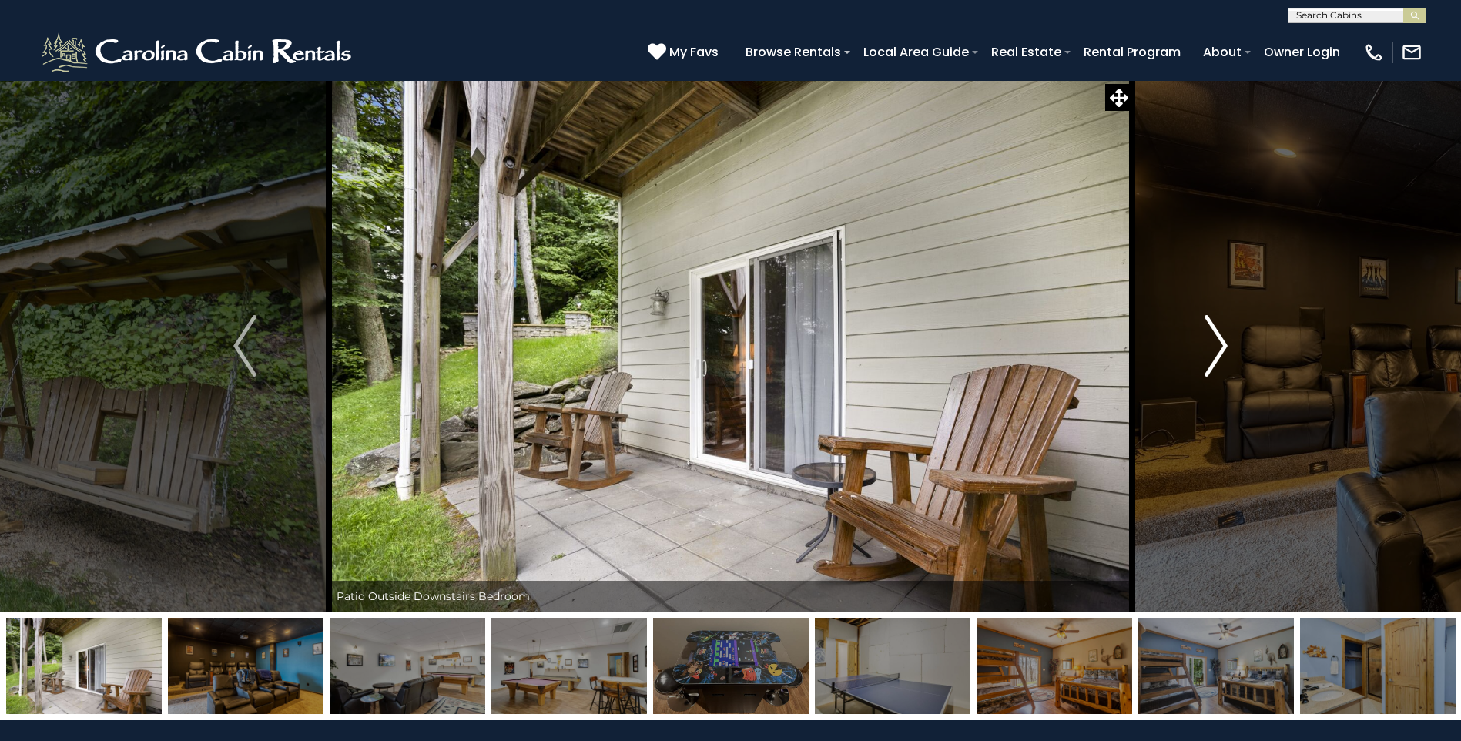
click at [1218, 347] on img "Next" at bounding box center [1216, 346] width 23 height 62
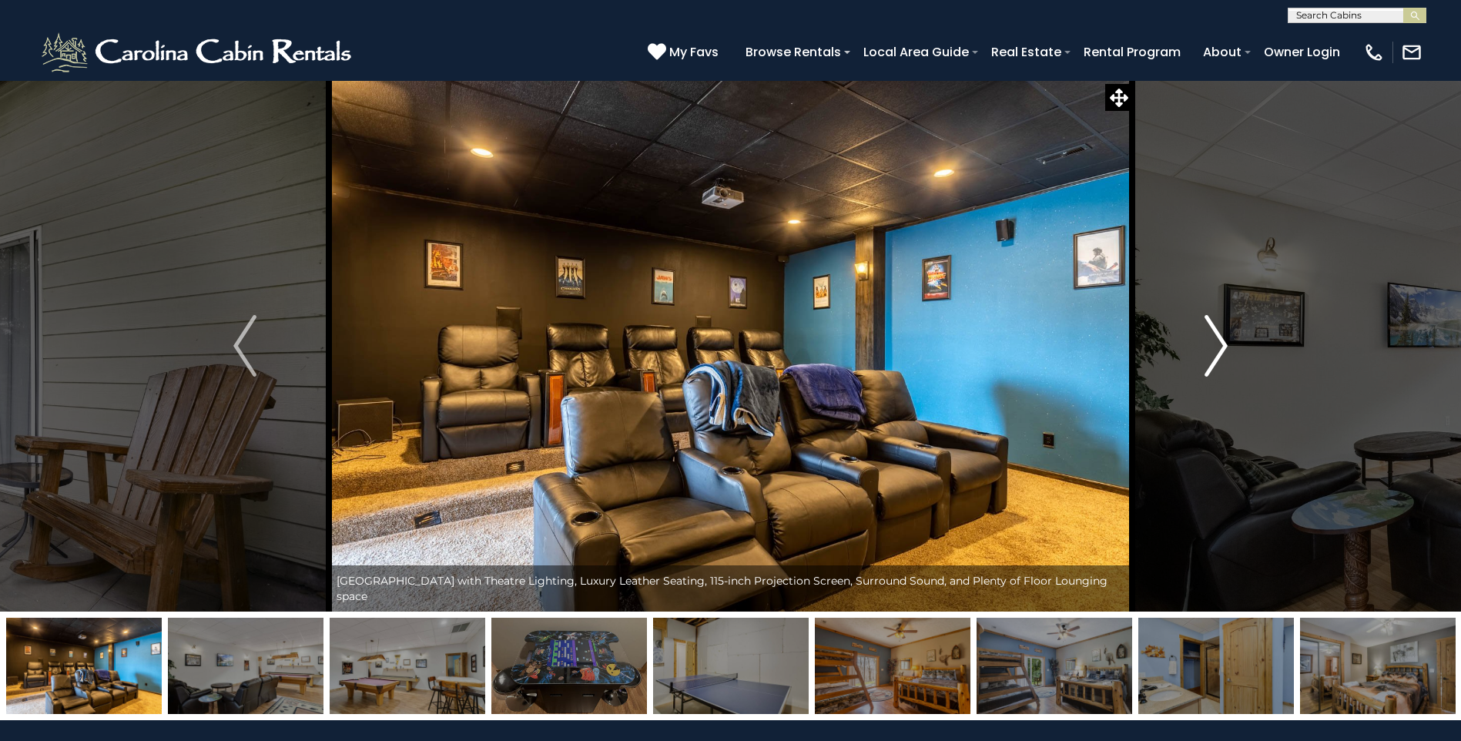
click at [1218, 348] on img "Next" at bounding box center [1216, 346] width 23 height 62
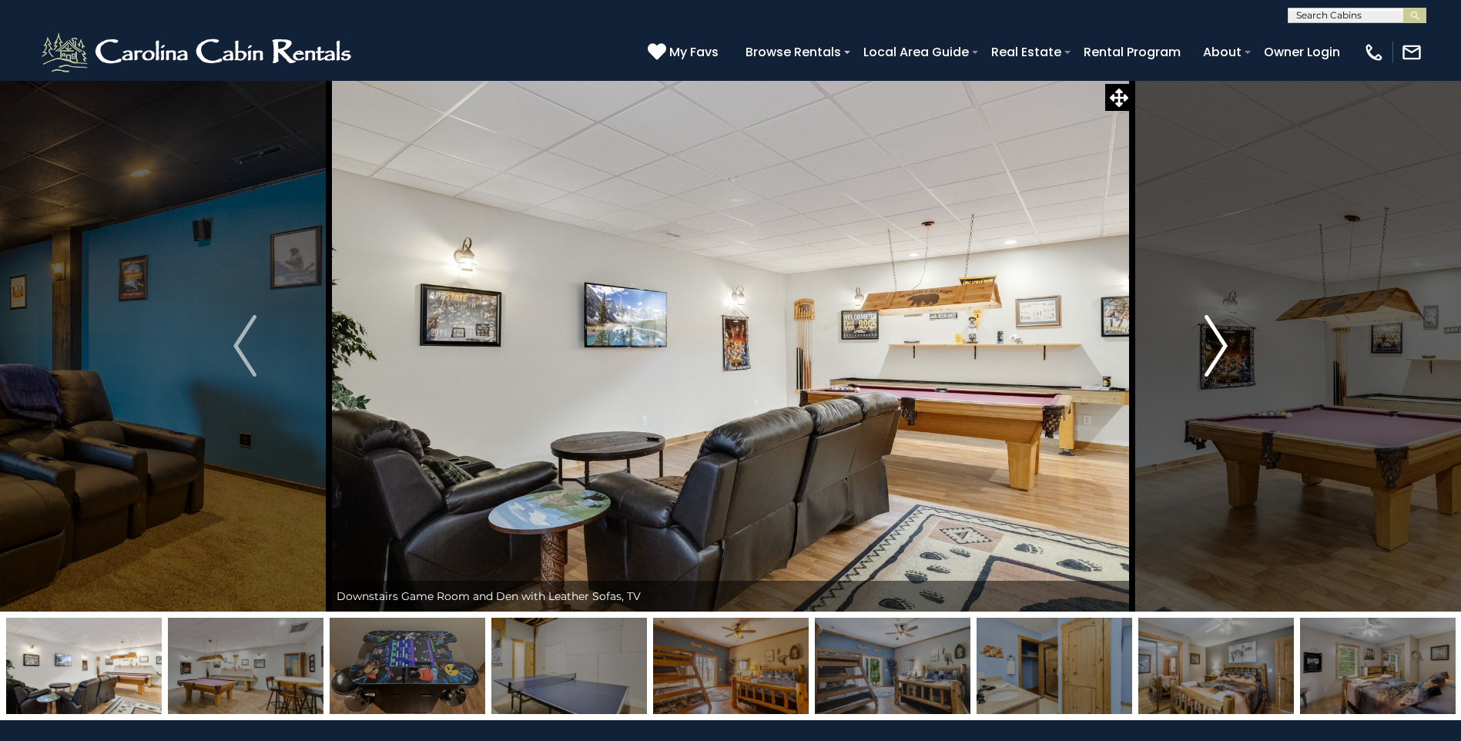
click at [1218, 348] on img "Next" at bounding box center [1216, 346] width 23 height 62
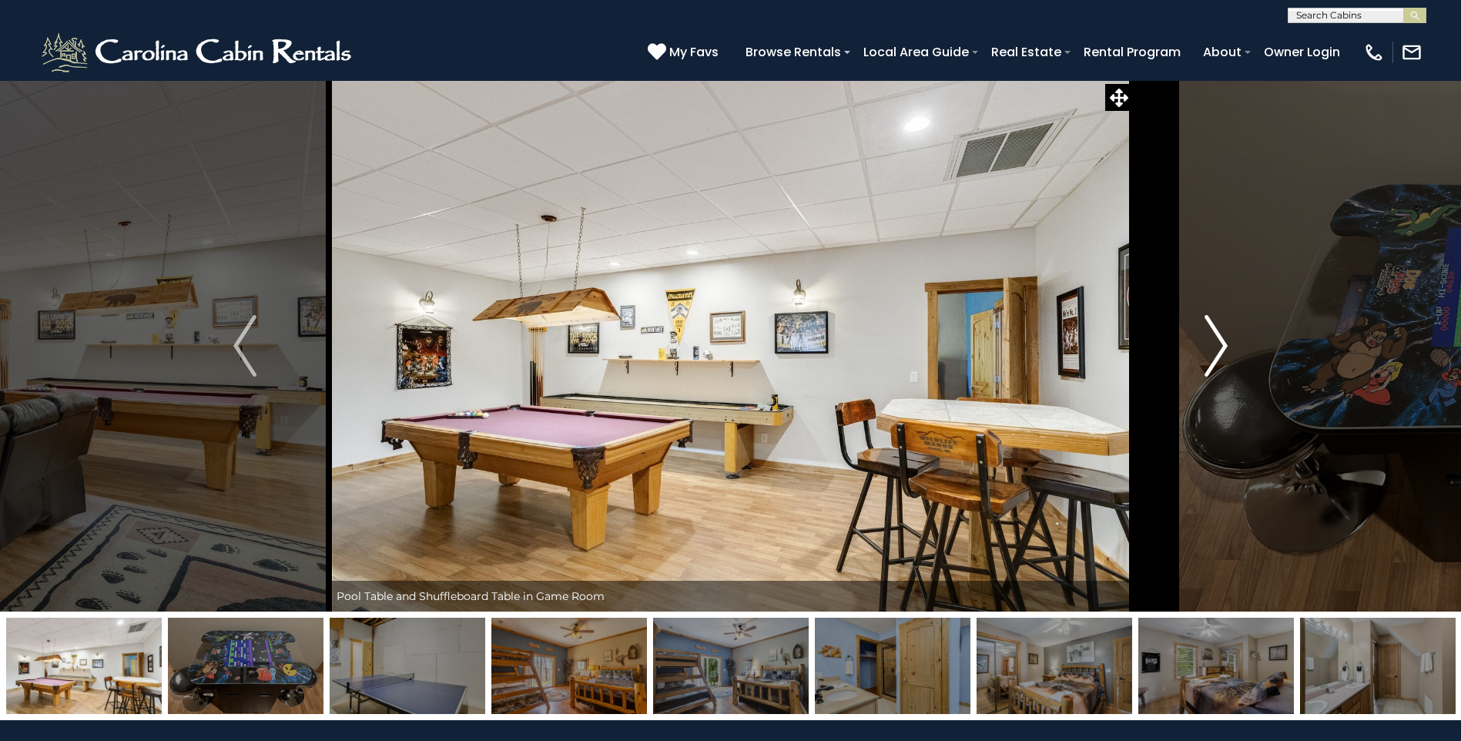
click at [1218, 347] on img "Next" at bounding box center [1216, 346] width 23 height 62
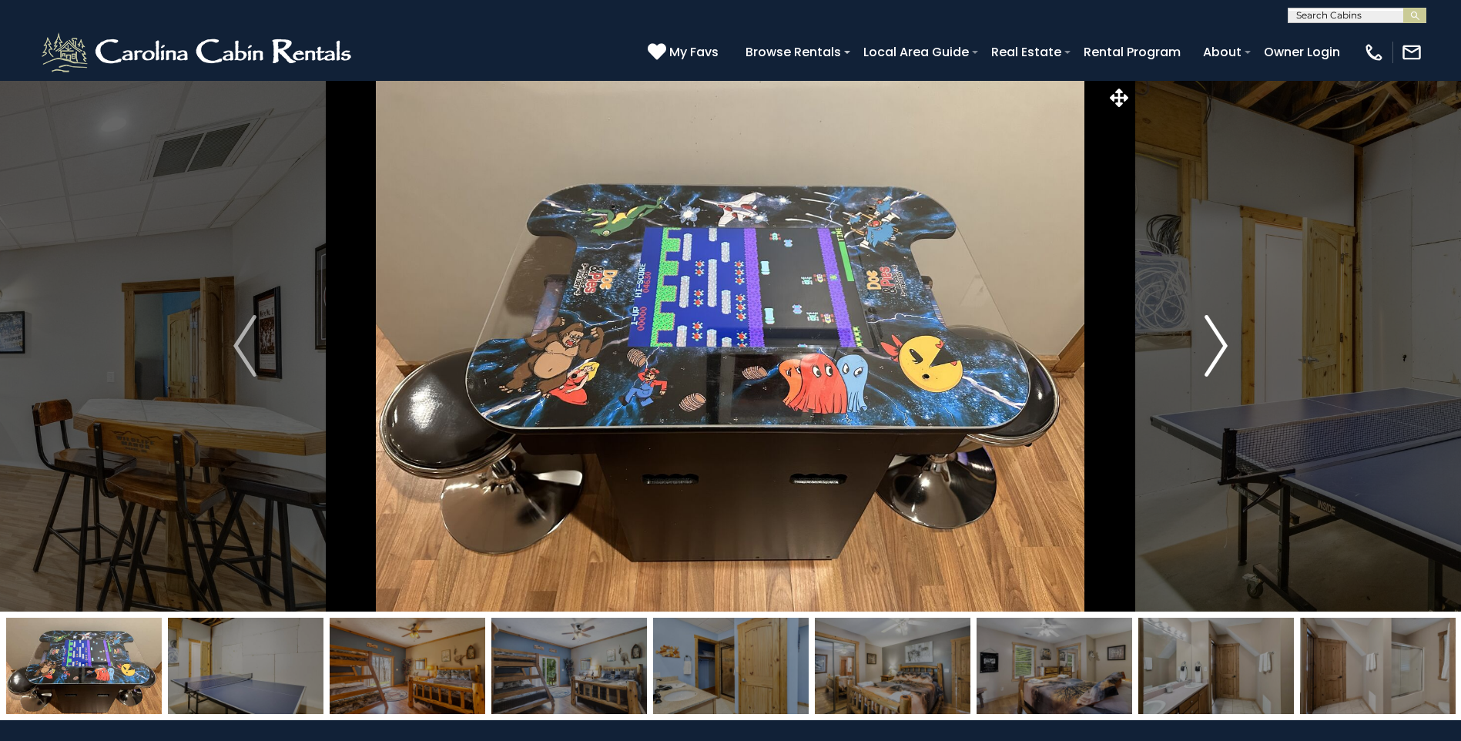
click at [1218, 347] on img "Next" at bounding box center [1216, 346] width 23 height 62
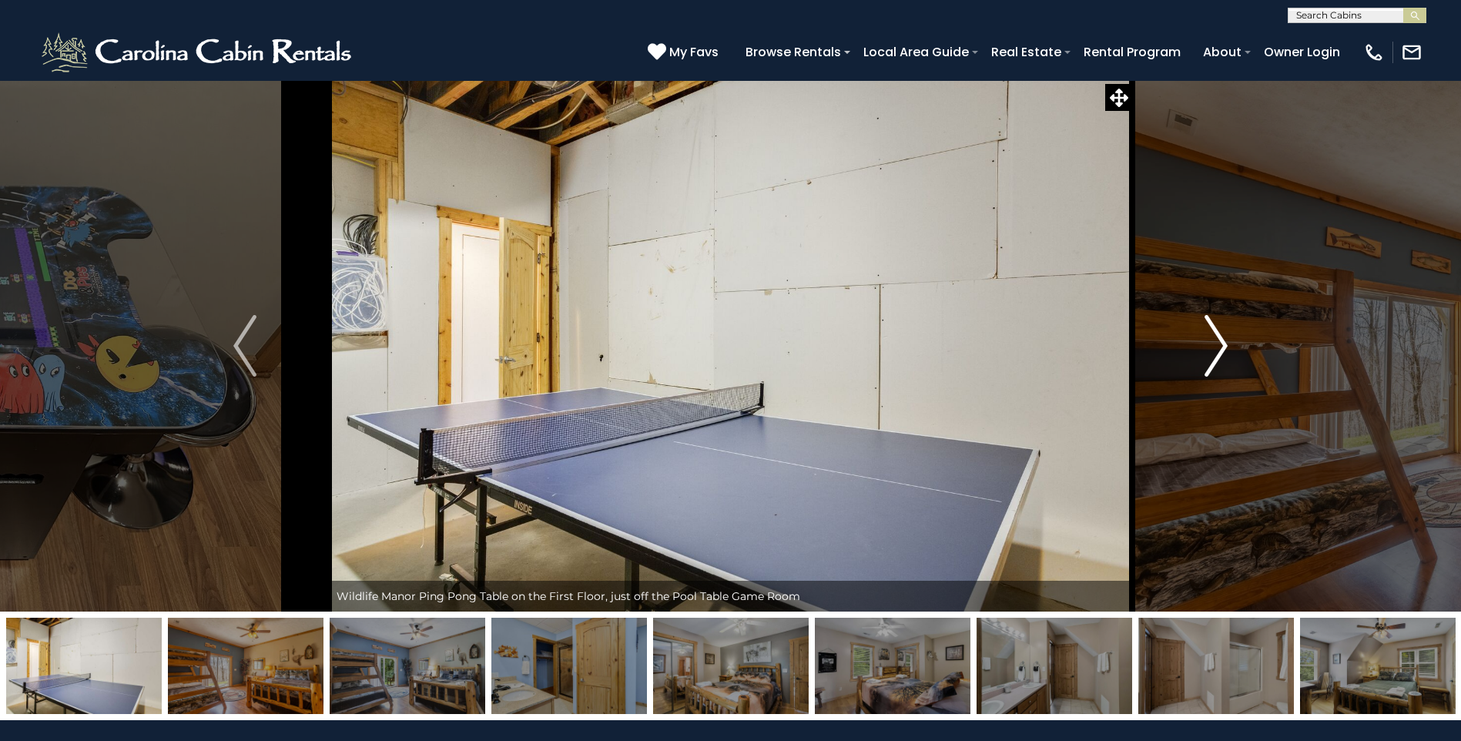
click at [1218, 347] on img "Next" at bounding box center [1216, 346] width 23 height 62
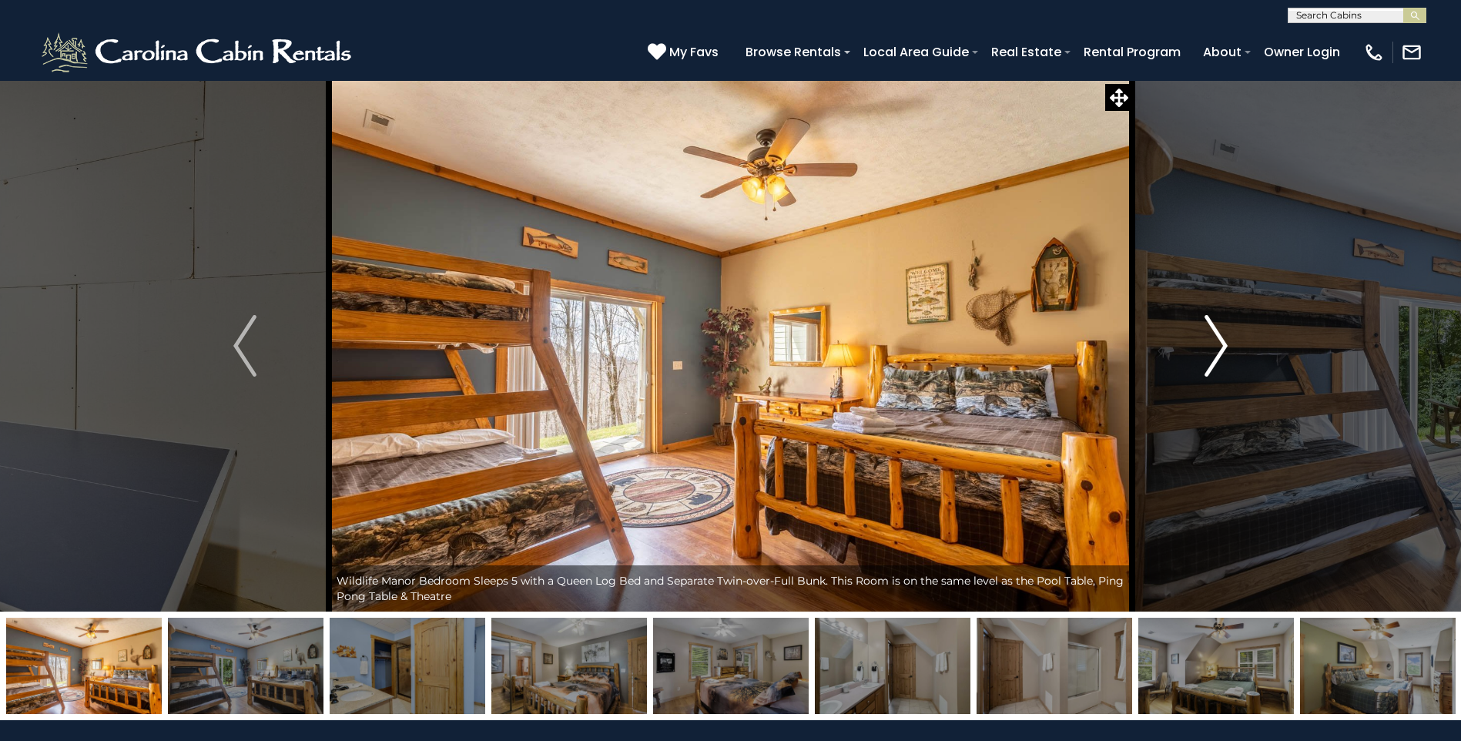
click at [1218, 347] on img "Next" at bounding box center [1216, 346] width 23 height 62
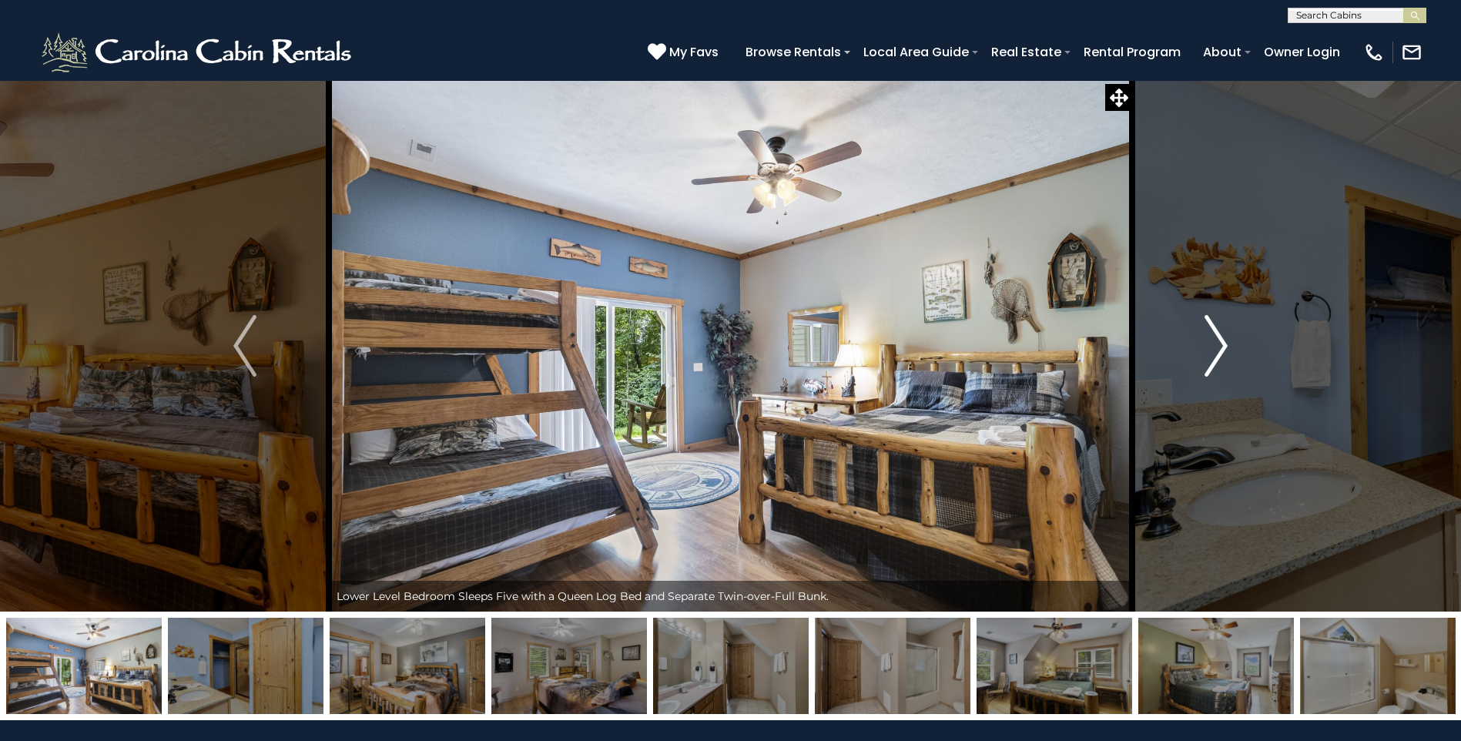
click at [1218, 347] on img "Next" at bounding box center [1216, 346] width 23 height 62
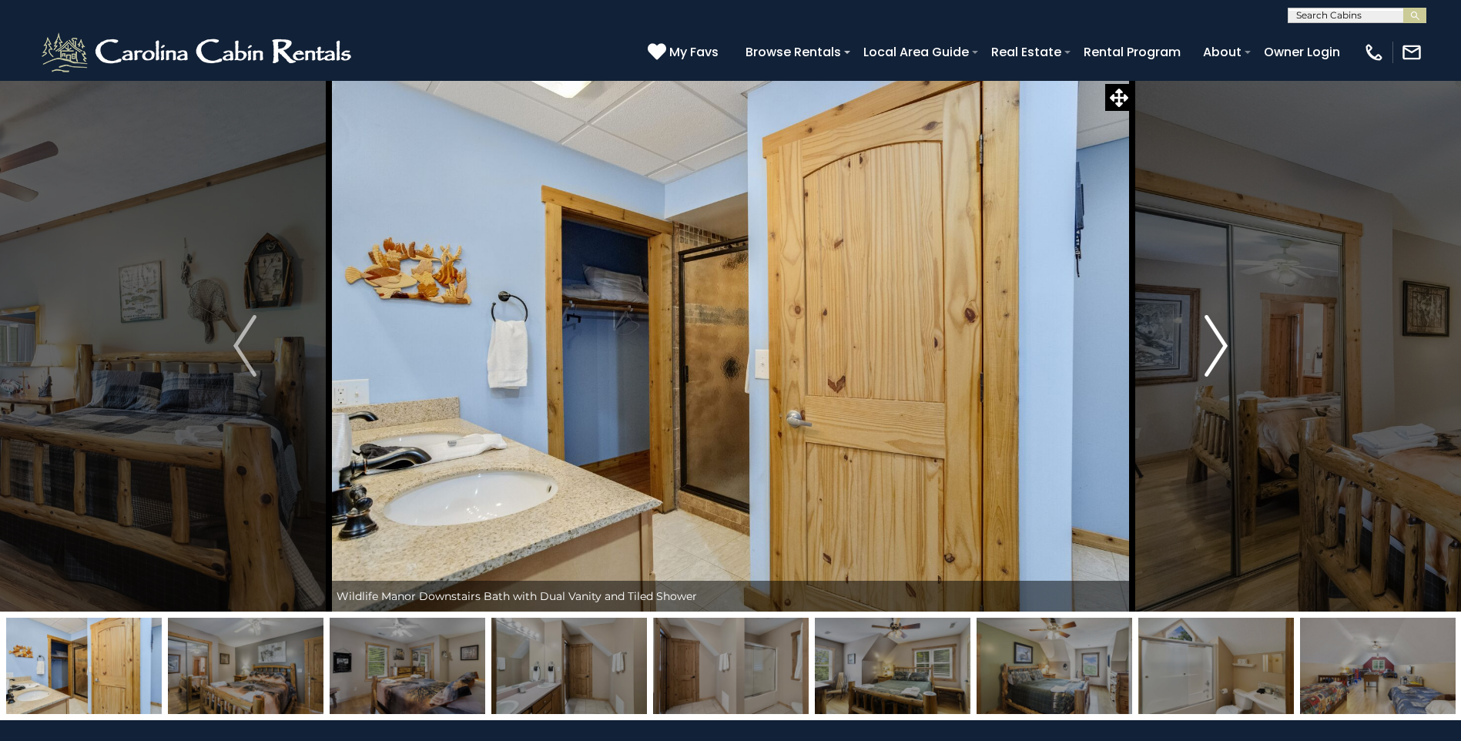
click at [1218, 347] on img "Next" at bounding box center [1216, 346] width 23 height 62
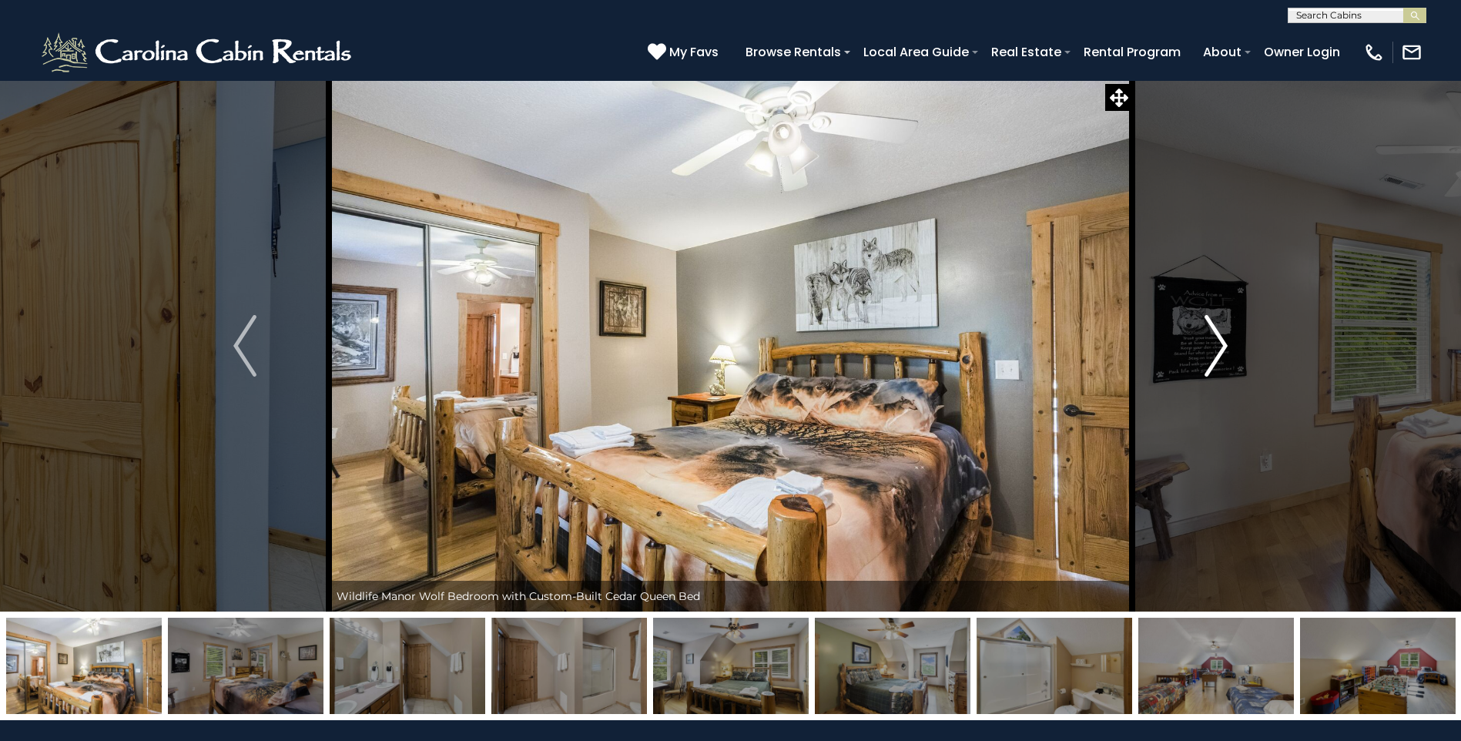
click at [1218, 347] on img "Next" at bounding box center [1216, 346] width 23 height 62
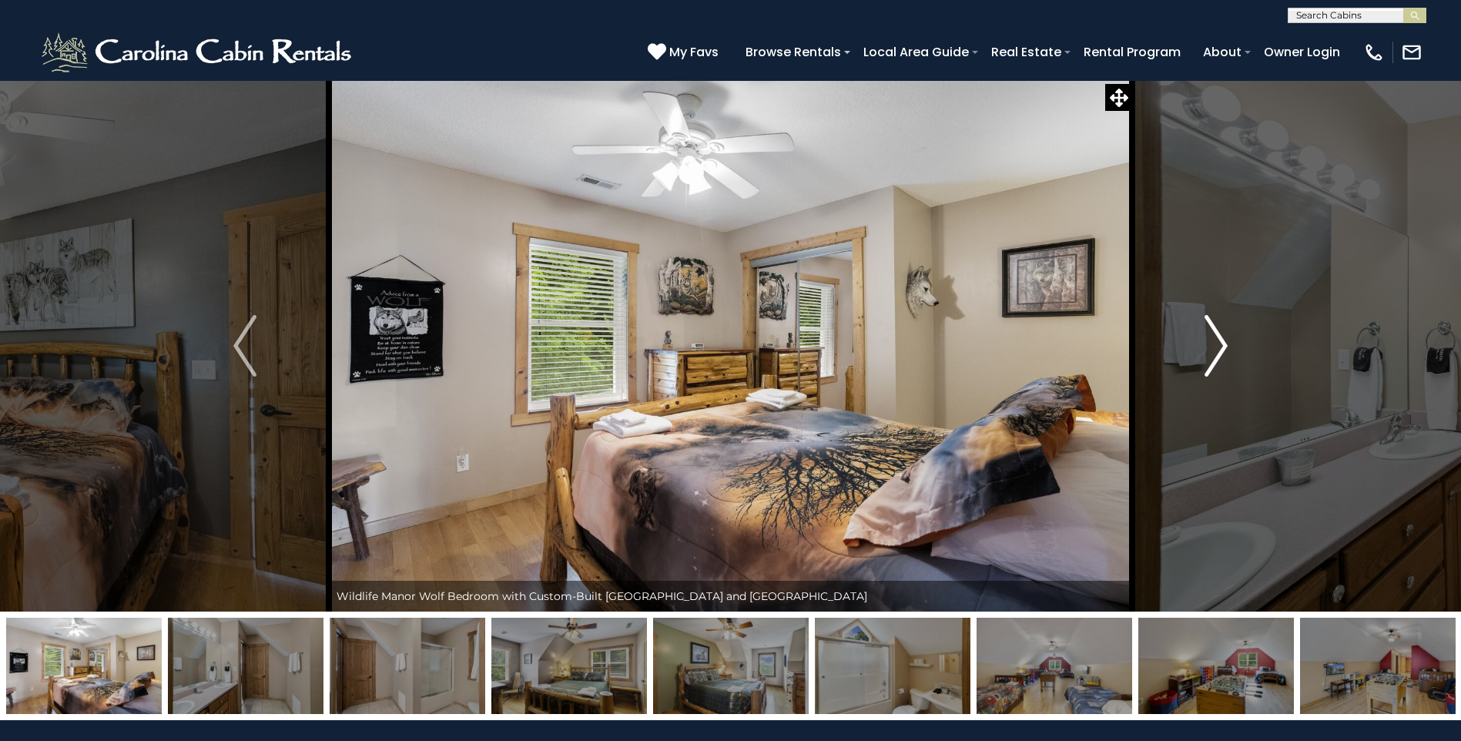
click at [1218, 347] on img "Next" at bounding box center [1216, 346] width 23 height 62
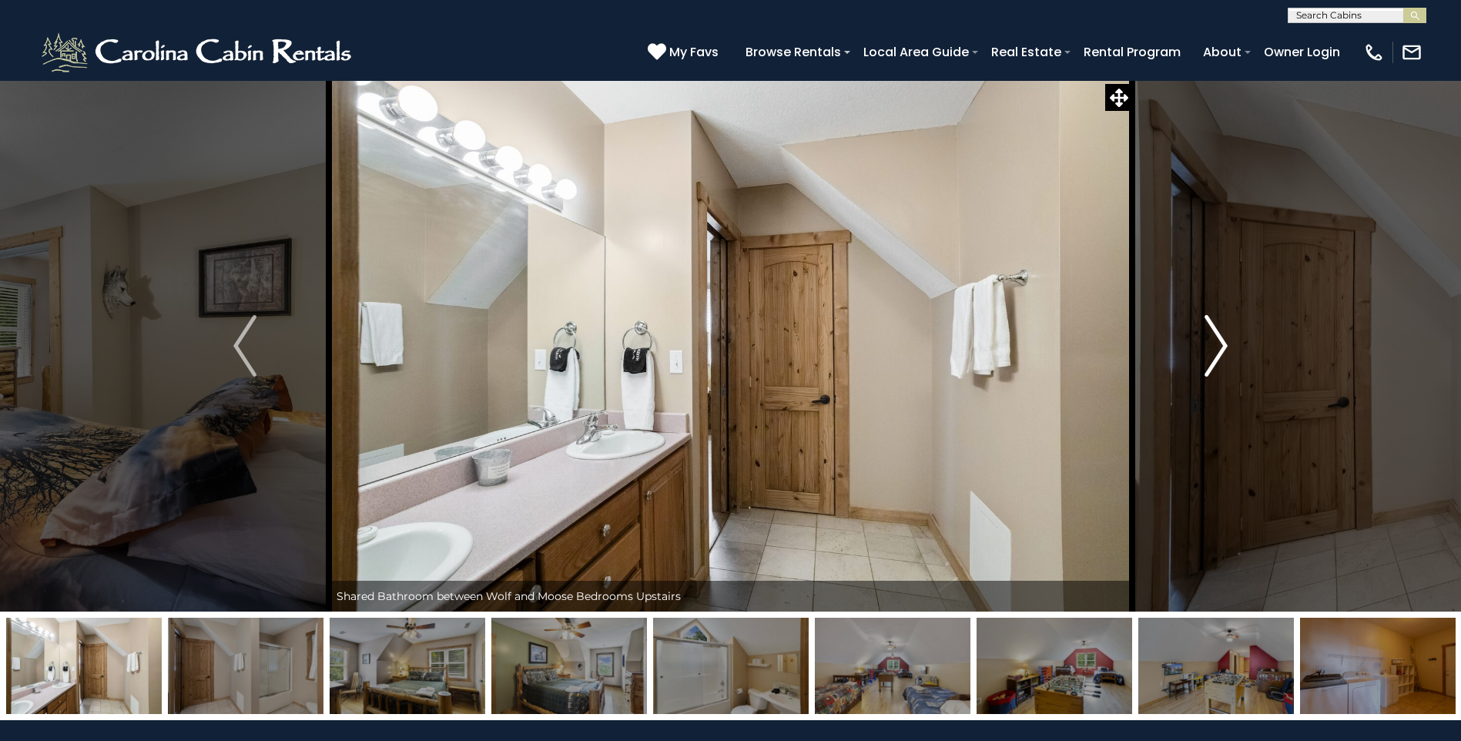
click at [1218, 347] on img "Next" at bounding box center [1216, 346] width 23 height 62
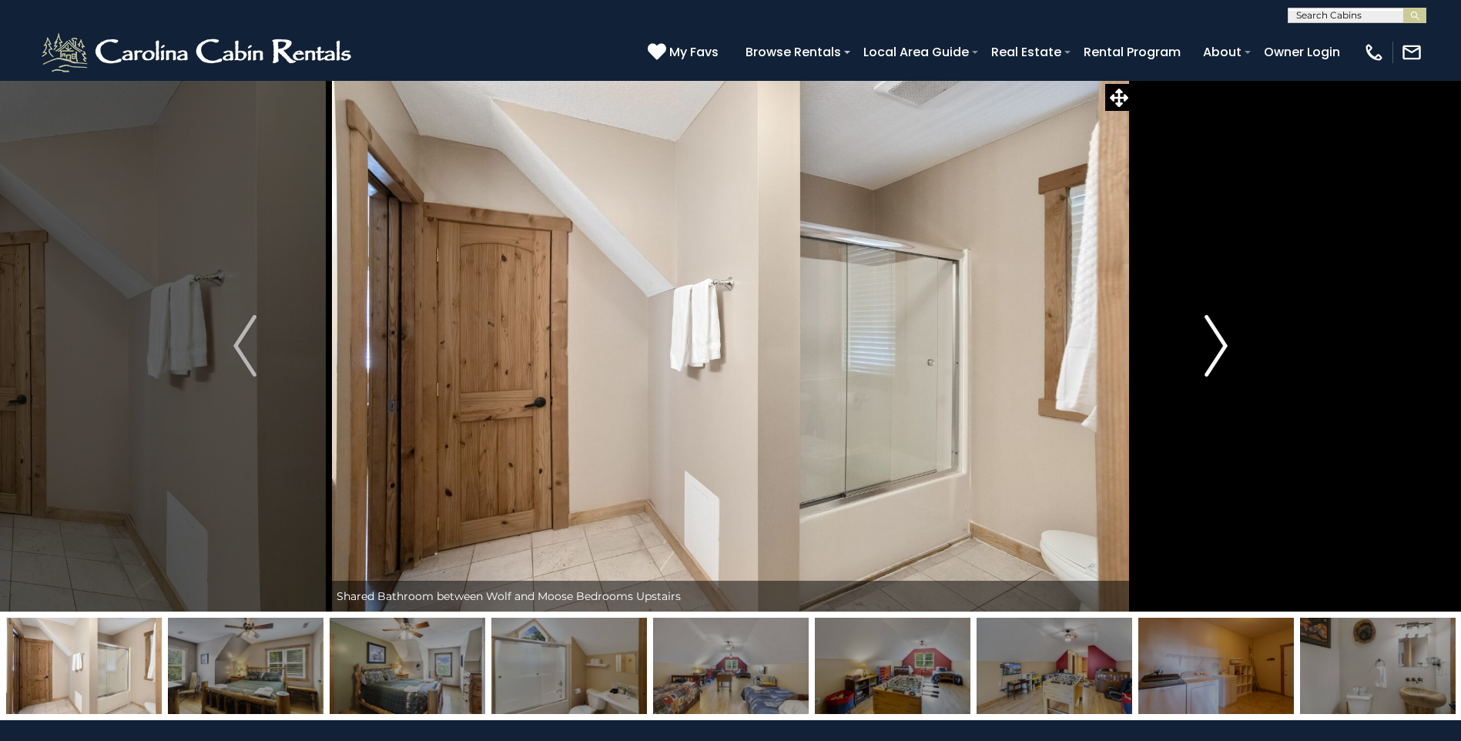
click at [1218, 347] on img "Next" at bounding box center [1216, 346] width 23 height 62
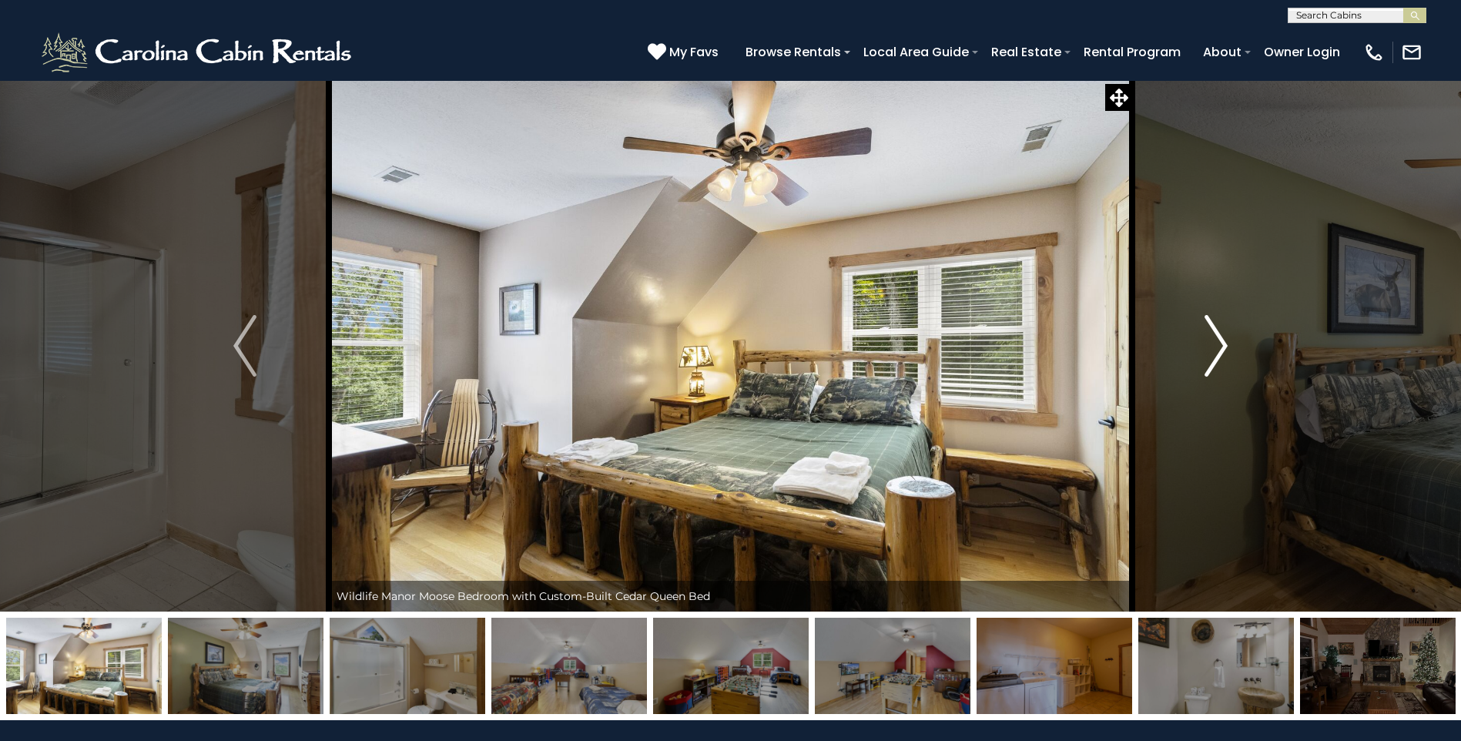
click at [1221, 338] on img "Next" at bounding box center [1216, 346] width 23 height 62
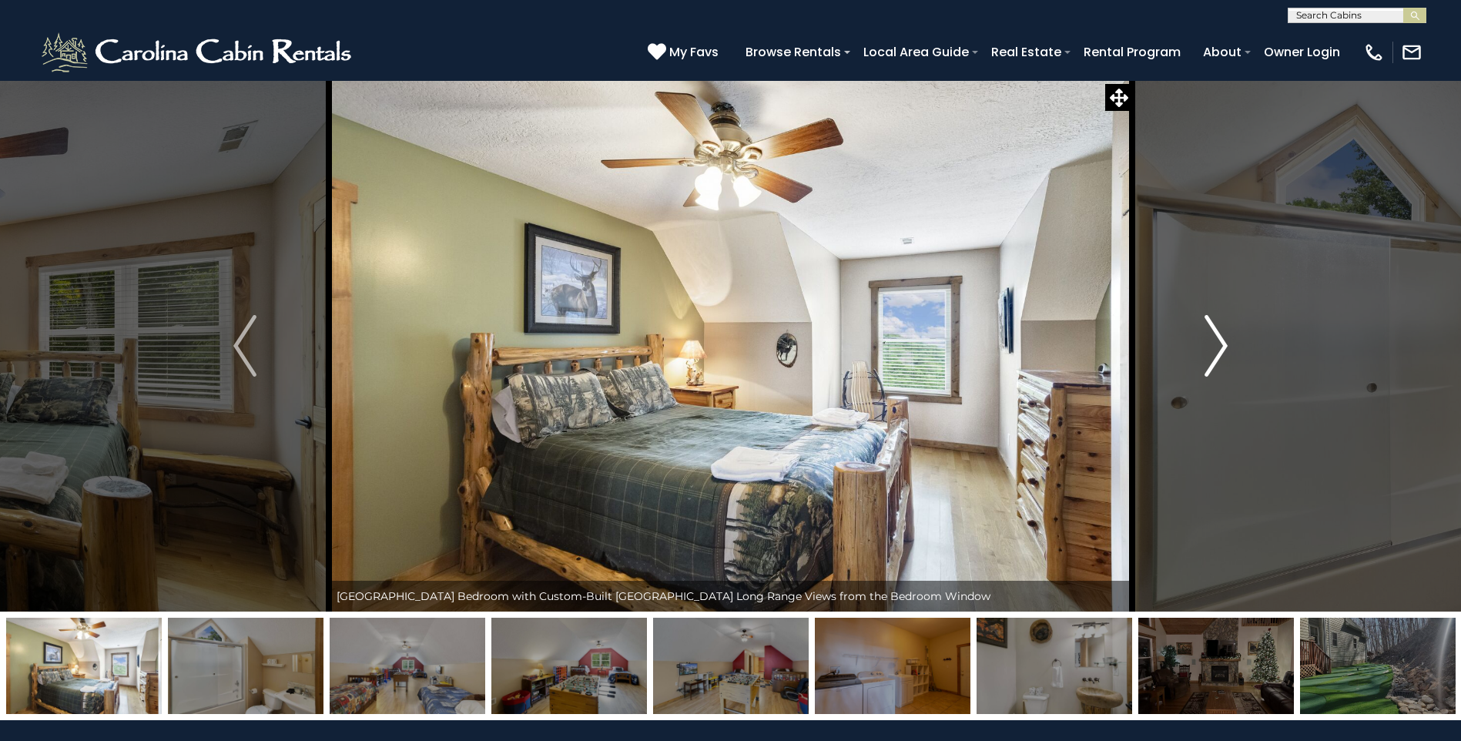
click at [1221, 339] on img "Next" at bounding box center [1216, 346] width 23 height 62
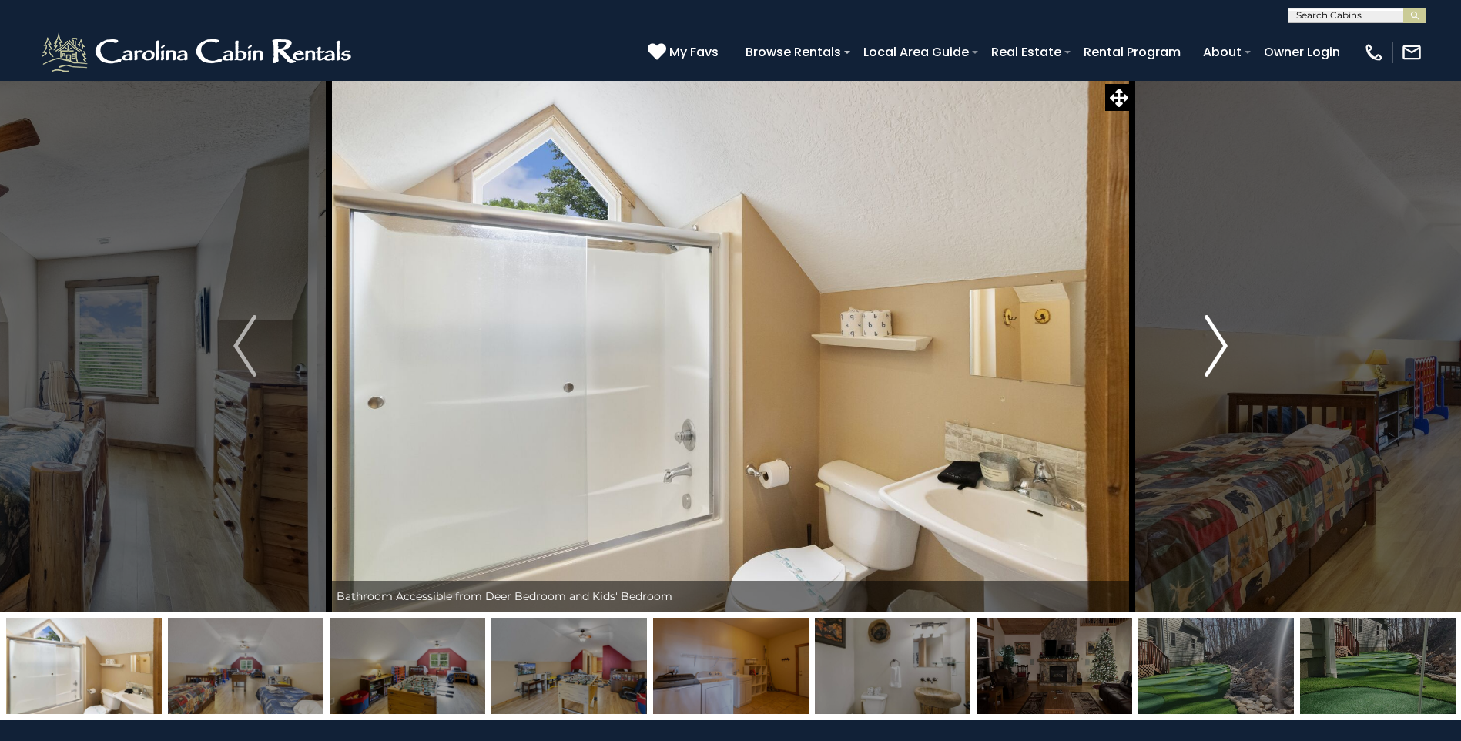
click at [1221, 339] on img "Next" at bounding box center [1216, 346] width 23 height 62
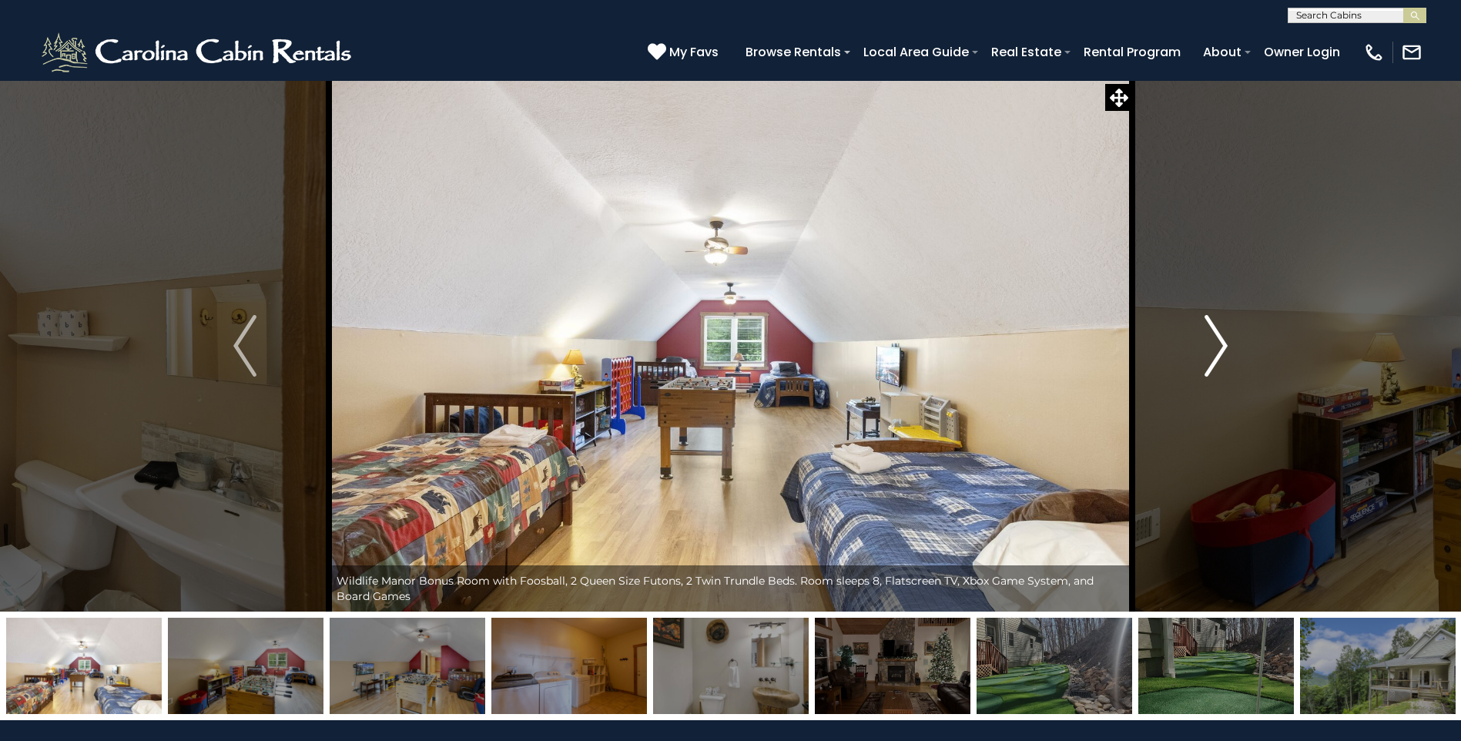
click at [1220, 339] on img "Next" at bounding box center [1216, 346] width 23 height 62
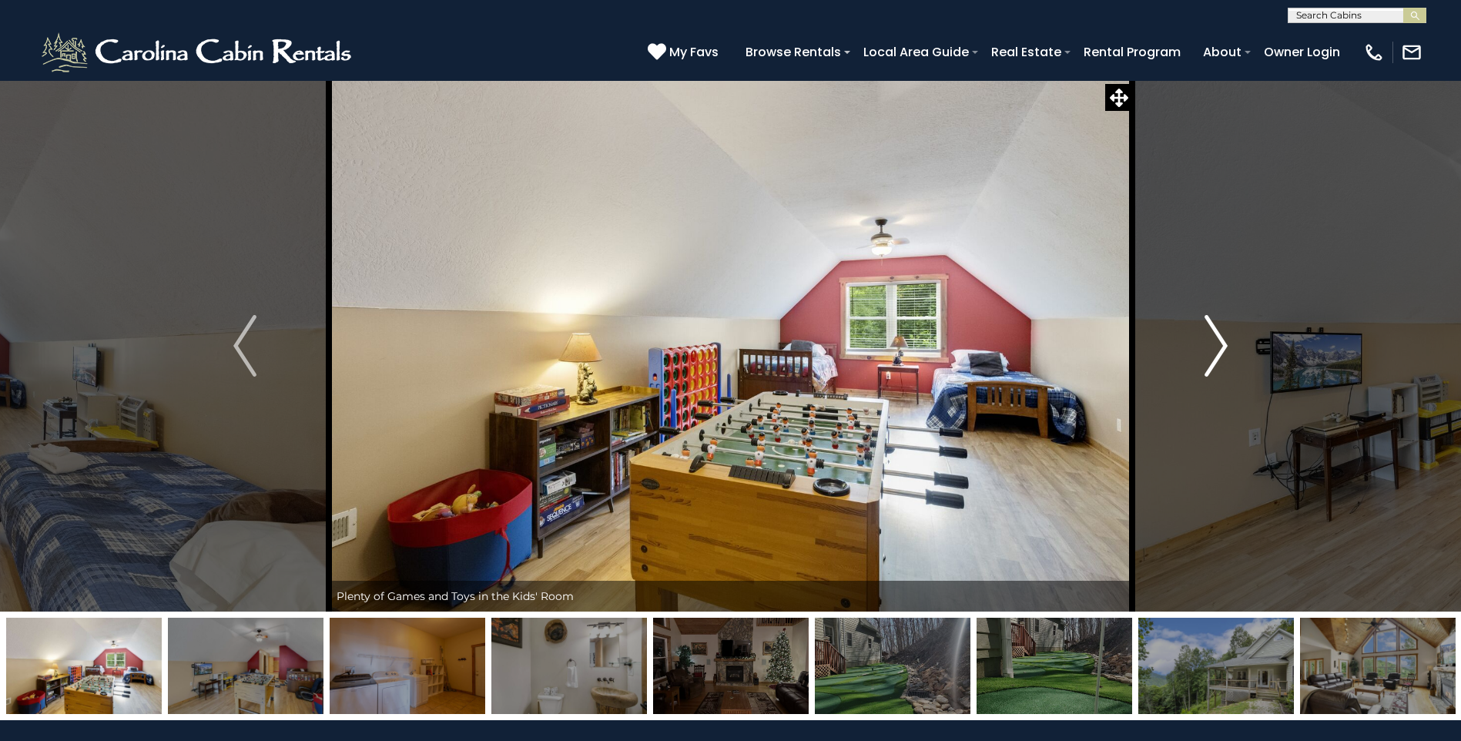
click at [1220, 339] on img "Next" at bounding box center [1216, 346] width 23 height 62
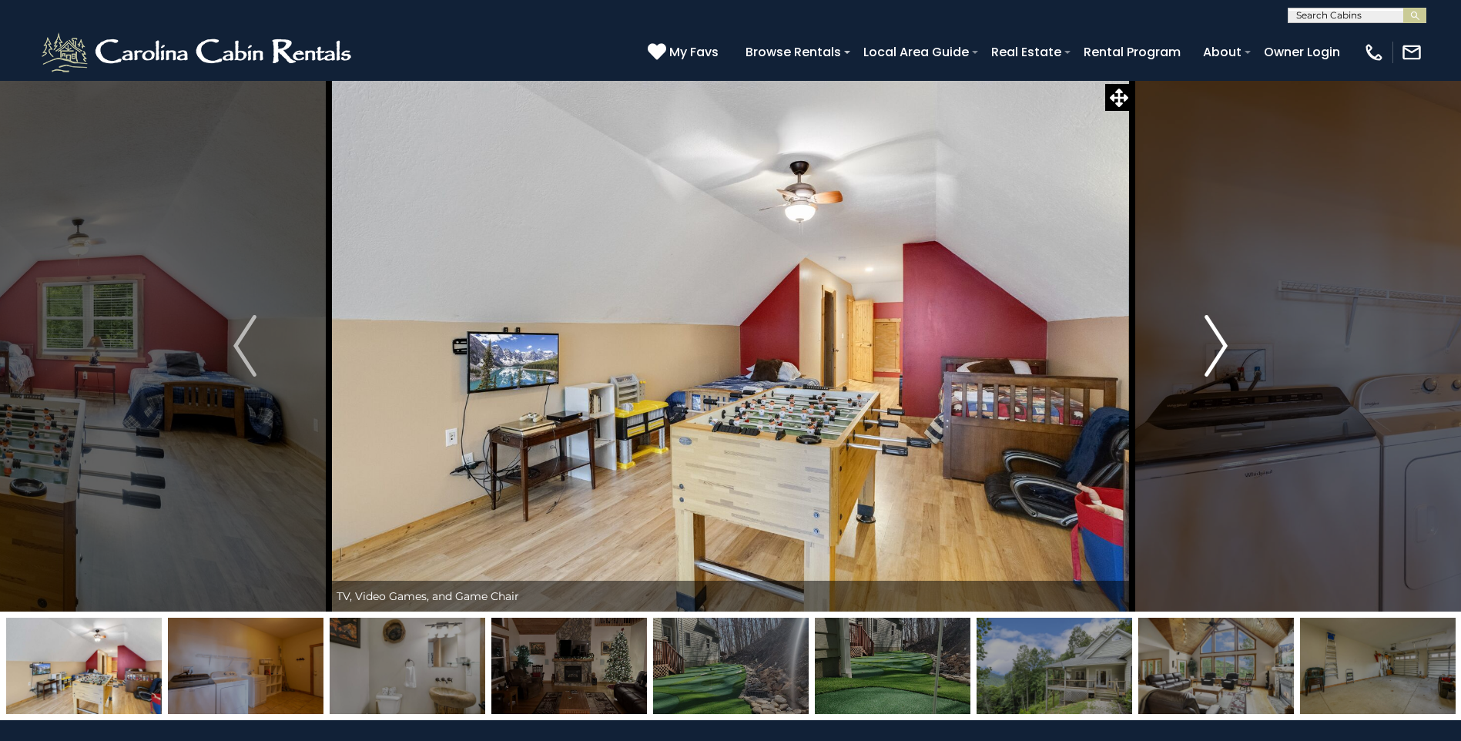
click at [1220, 340] on img "Next" at bounding box center [1216, 346] width 23 height 62
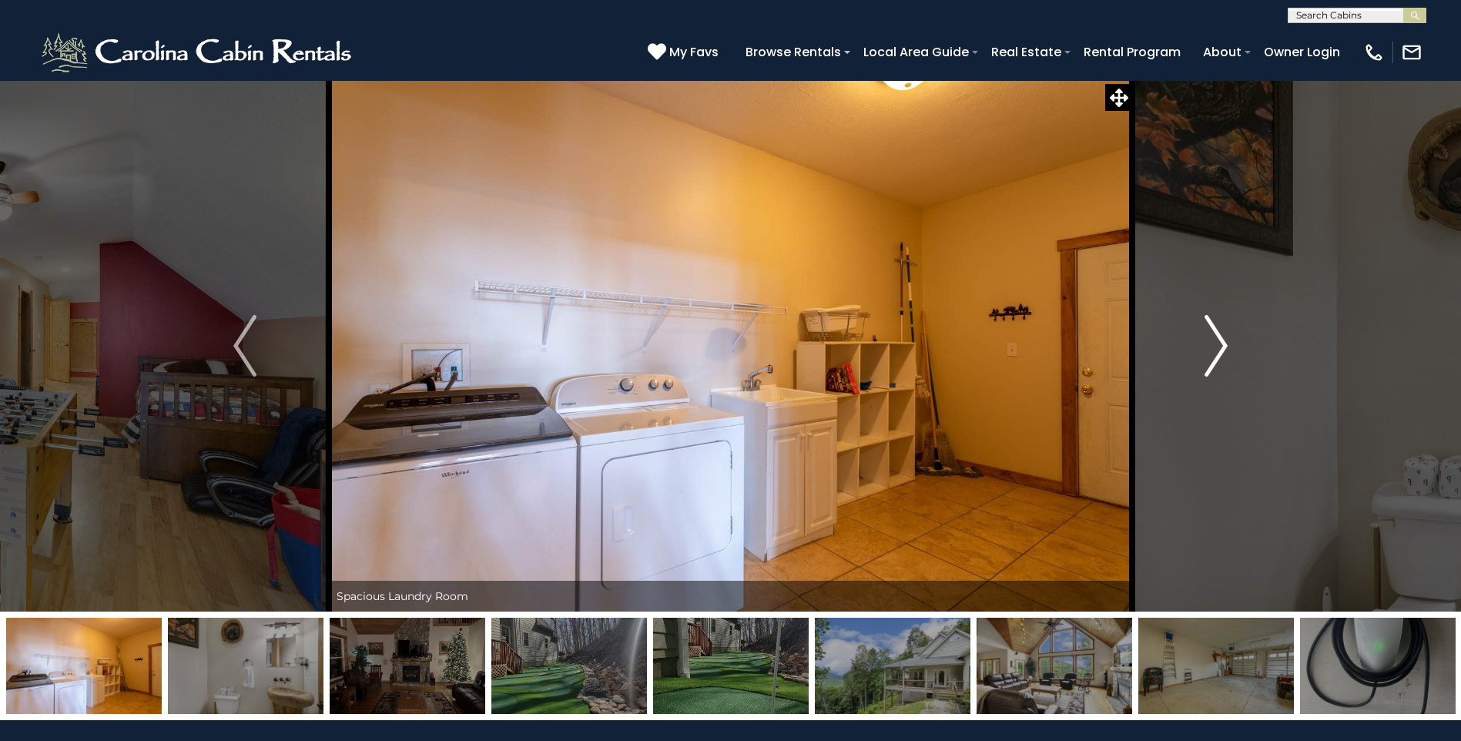
click at [1220, 340] on img "Next" at bounding box center [1216, 346] width 23 height 62
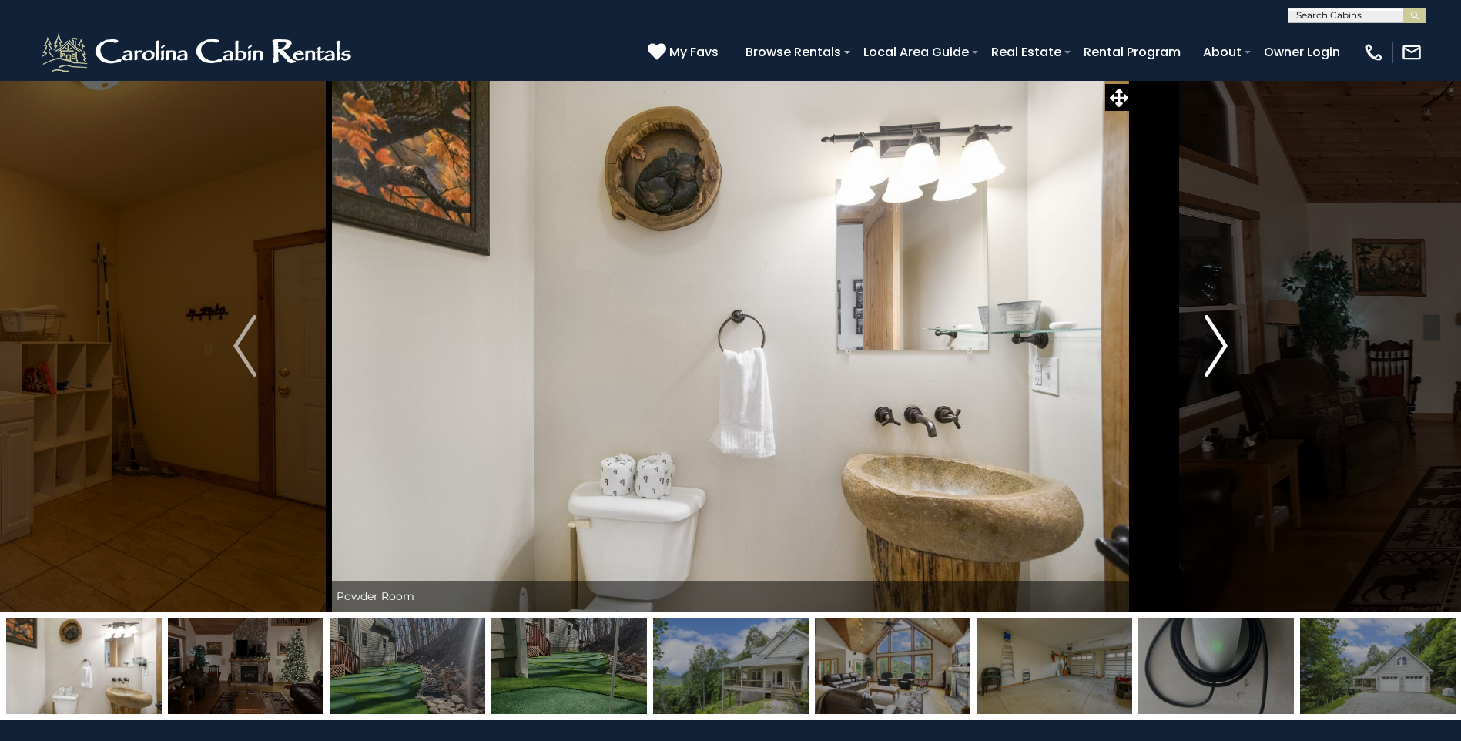
click at [1220, 340] on img "Next" at bounding box center [1216, 346] width 23 height 62
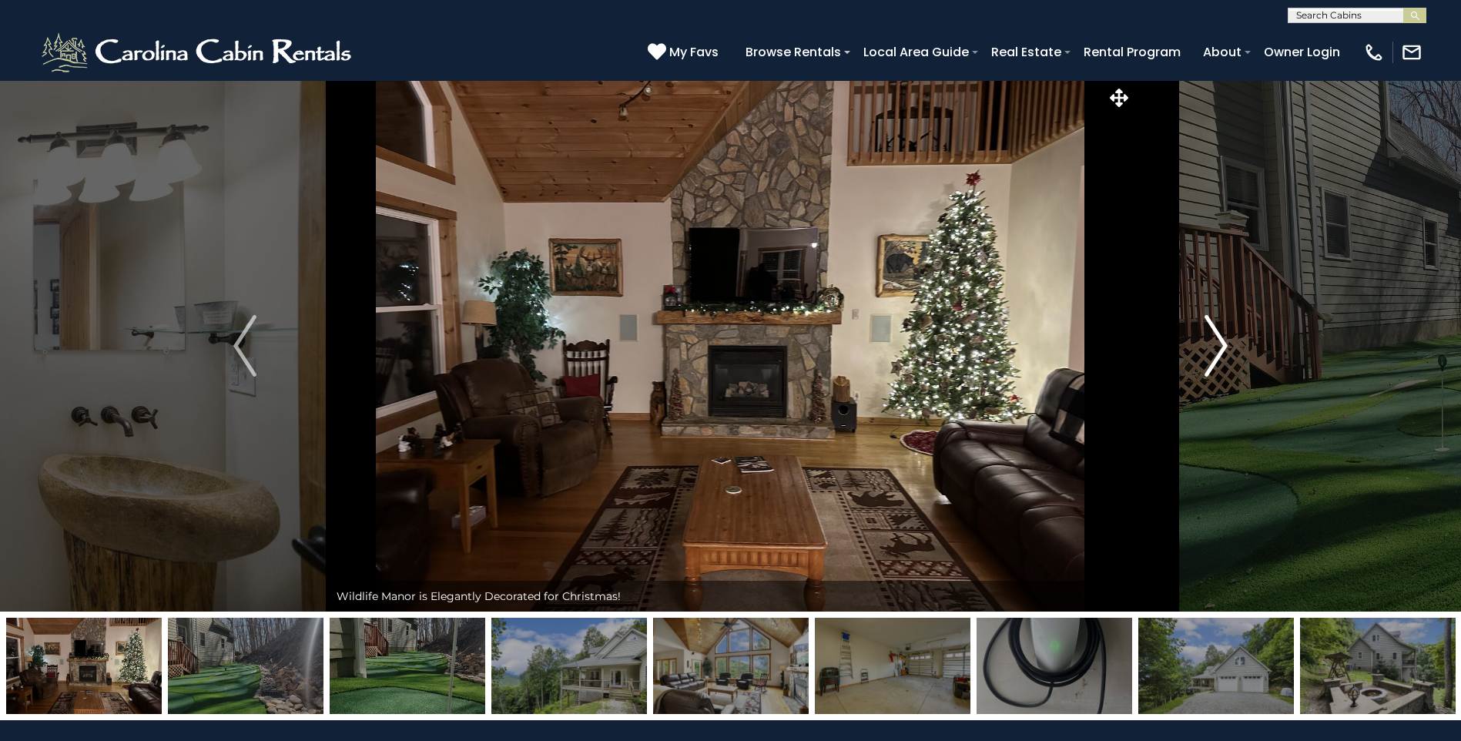
click at [1220, 340] on img "Next" at bounding box center [1216, 346] width 23 height 62
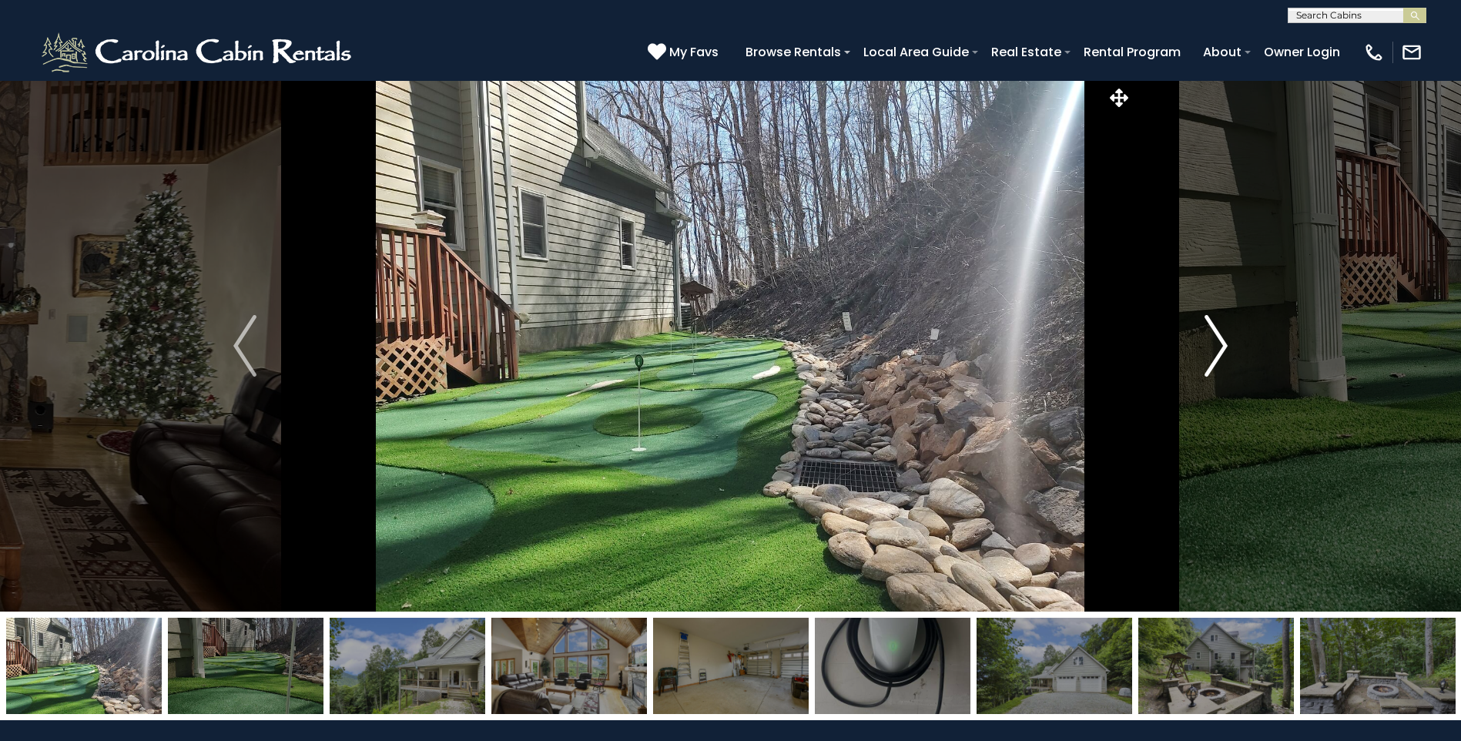
click at [1214, 340] on img "Next" at bounding box center [1216, 346] width 23 height 62
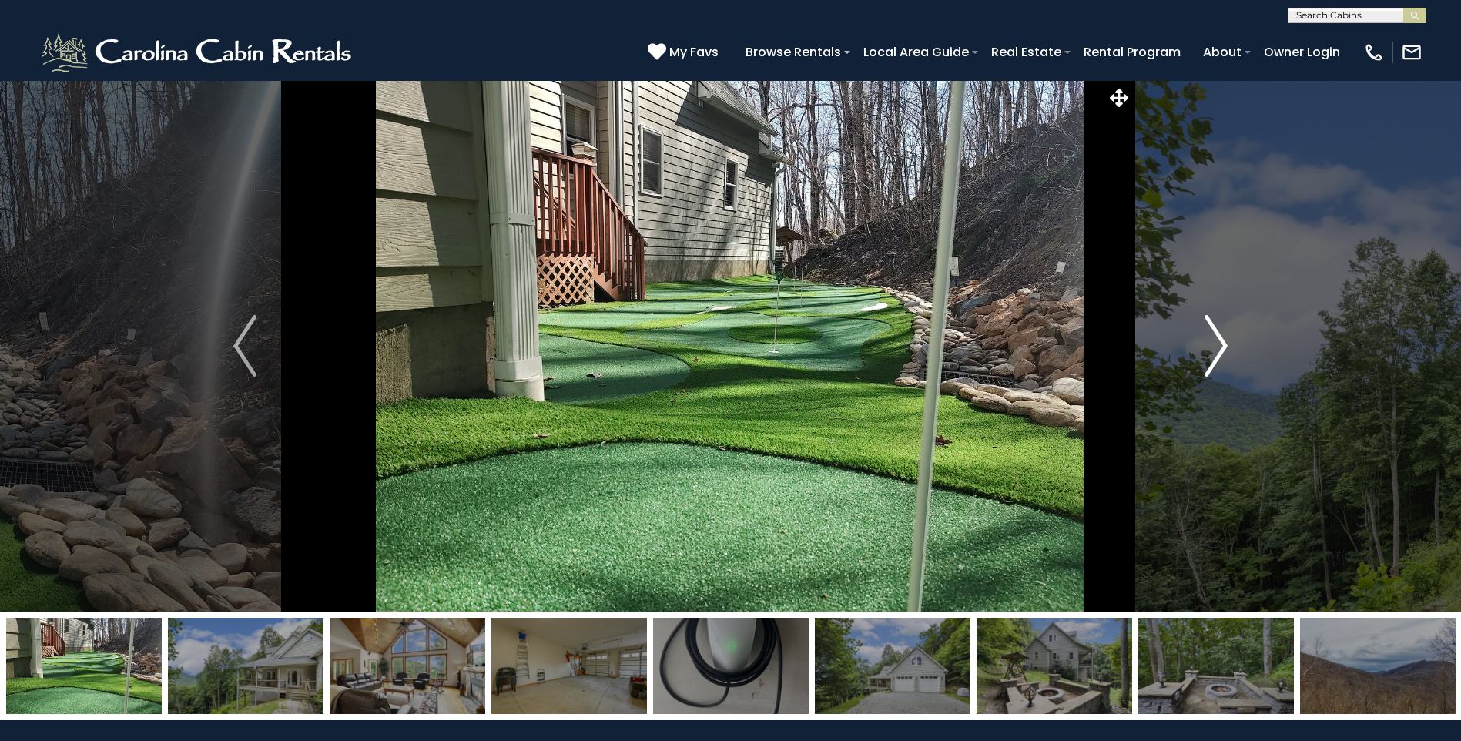
click at [1210, 339] on img "Next" at bounding box center [1216, 346] width 23 height 62
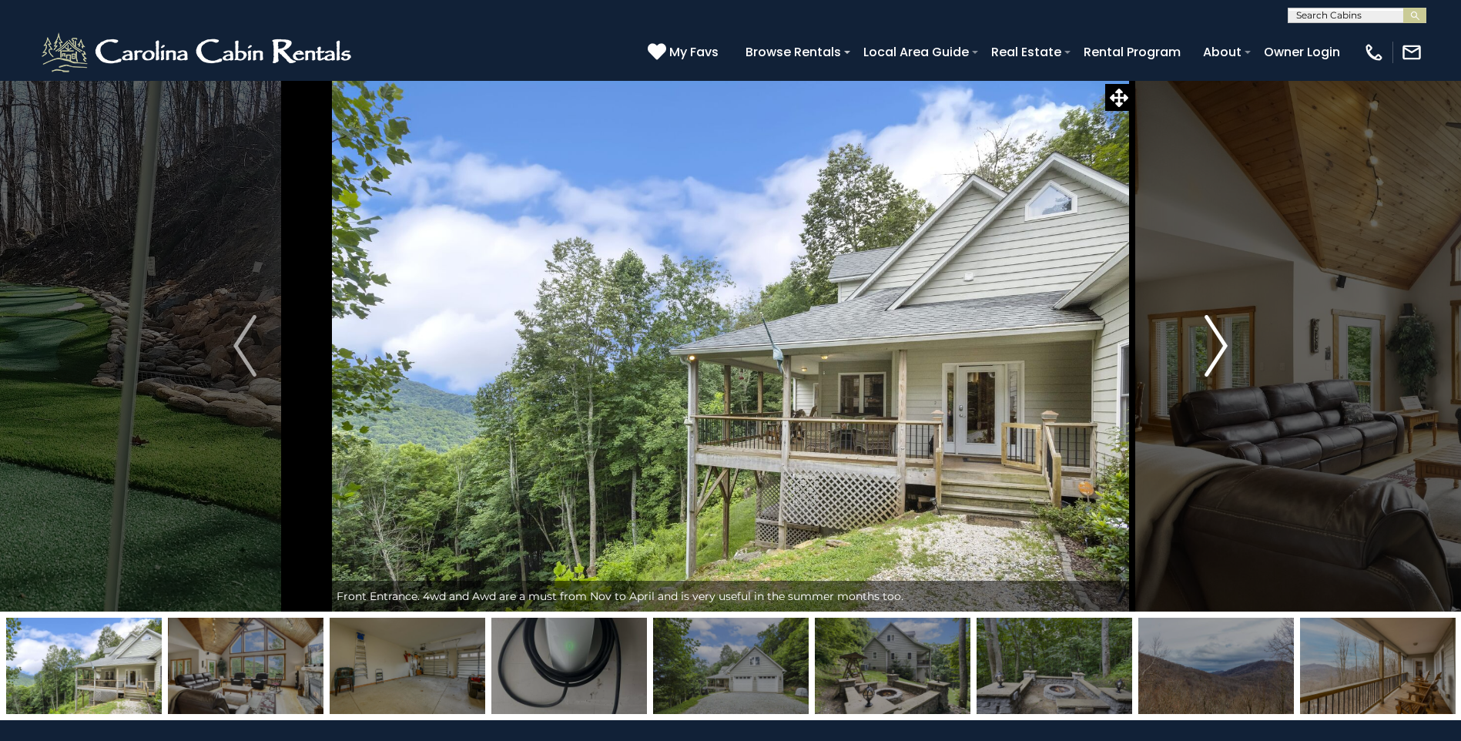
click at [1211, 336] on img "Next" at bounding box center [1216, 346] width 23 height 62
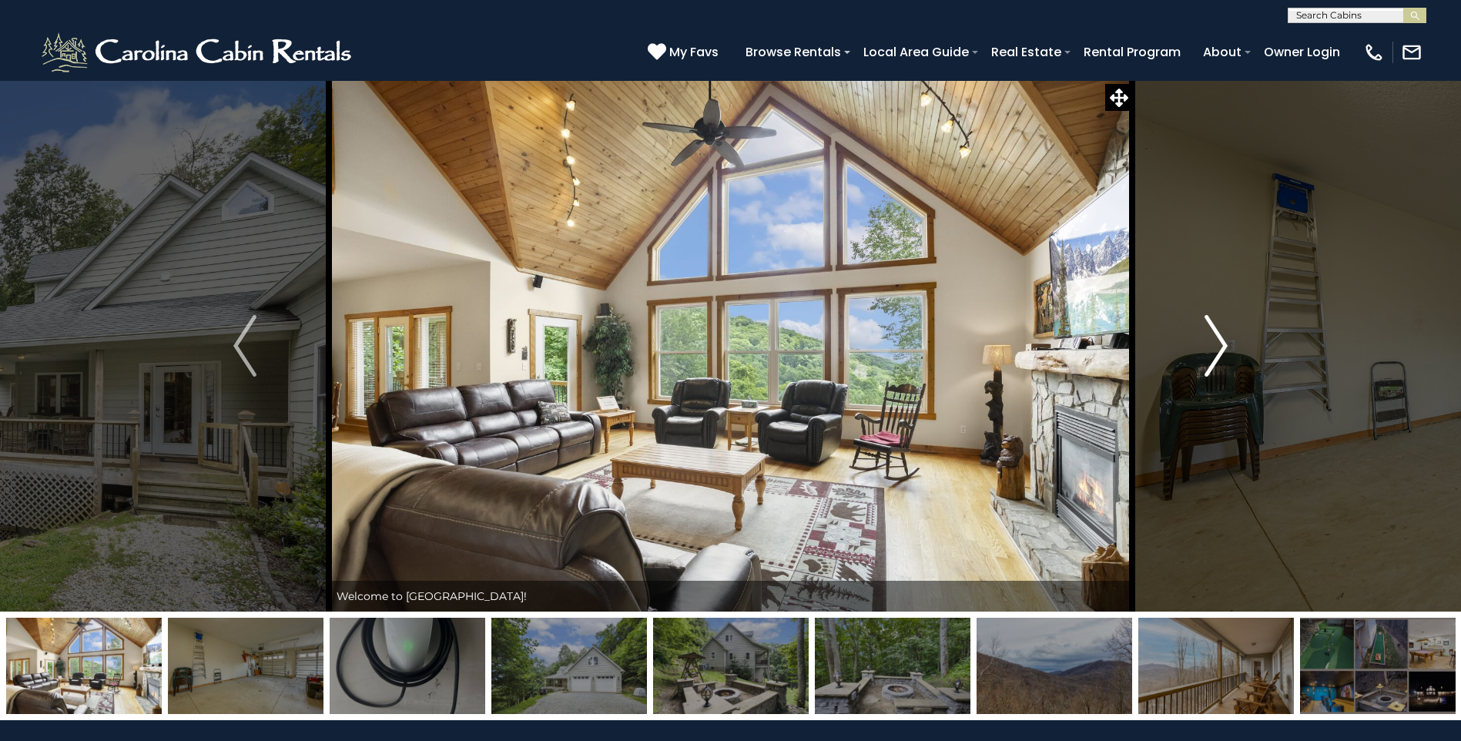
click at [1211, 336] on img "Next" at bounding box center [1216, 346] width 23 height 62
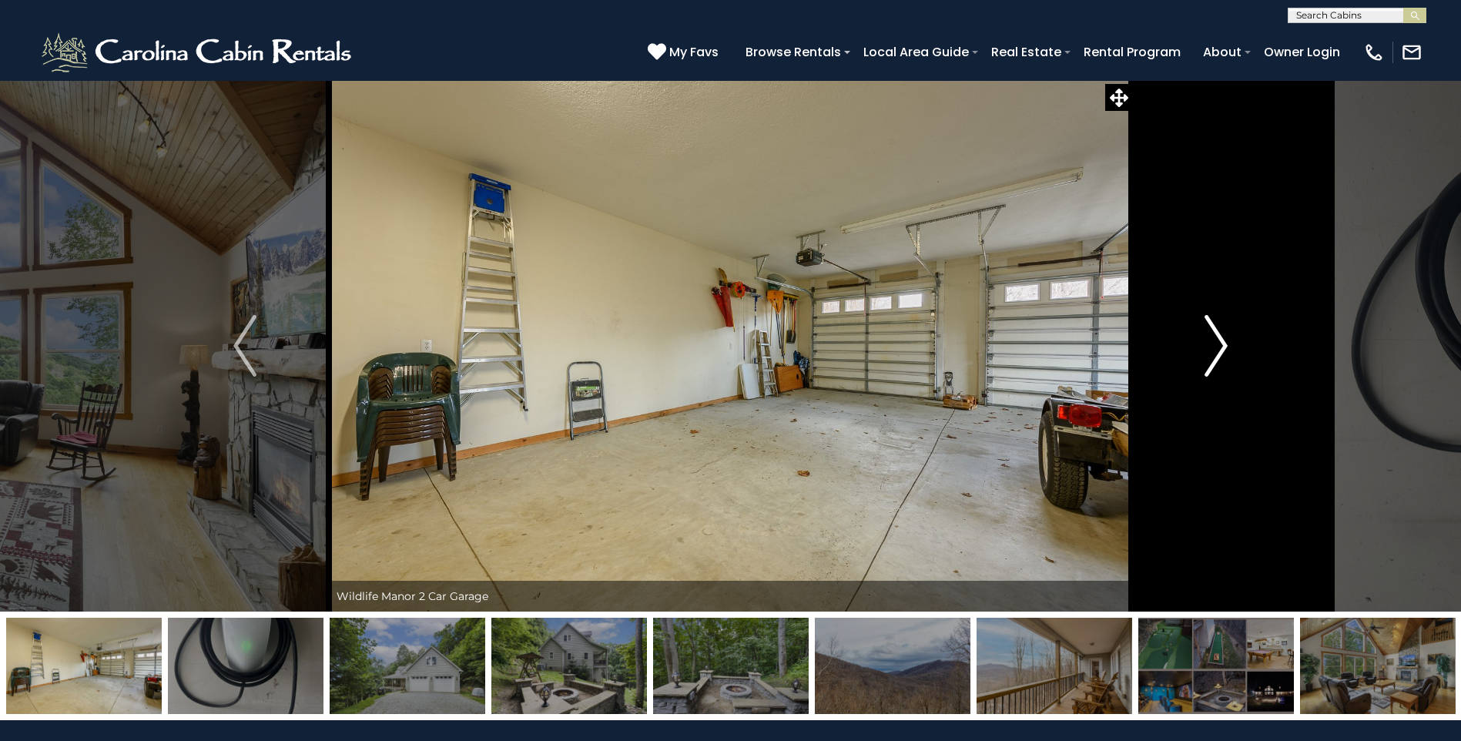
click at [1208, 336] on img "Next" at bounding box center [1216, 346] width 23 height 62
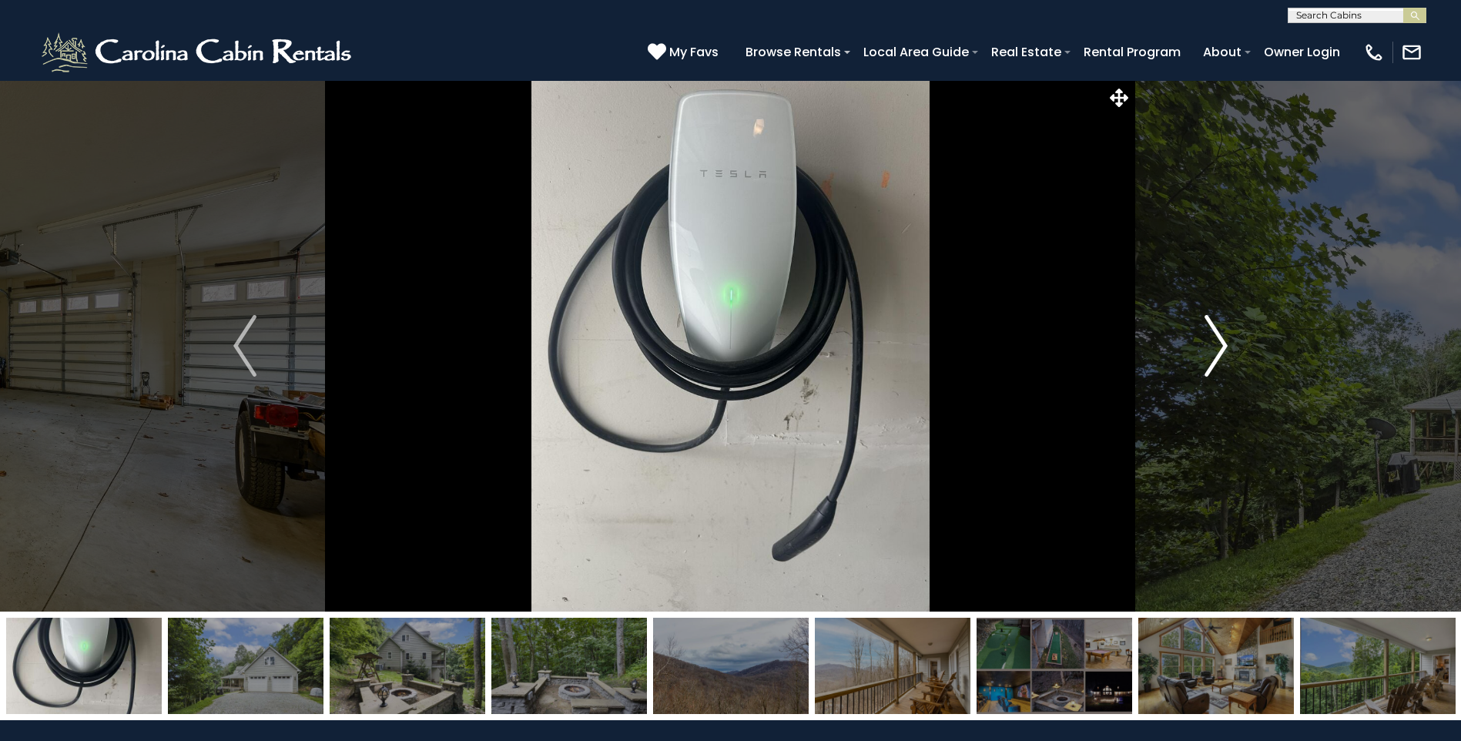
click at [1208, 336] on img "Next" at bounding box center [1216, 346] width 23 height 62
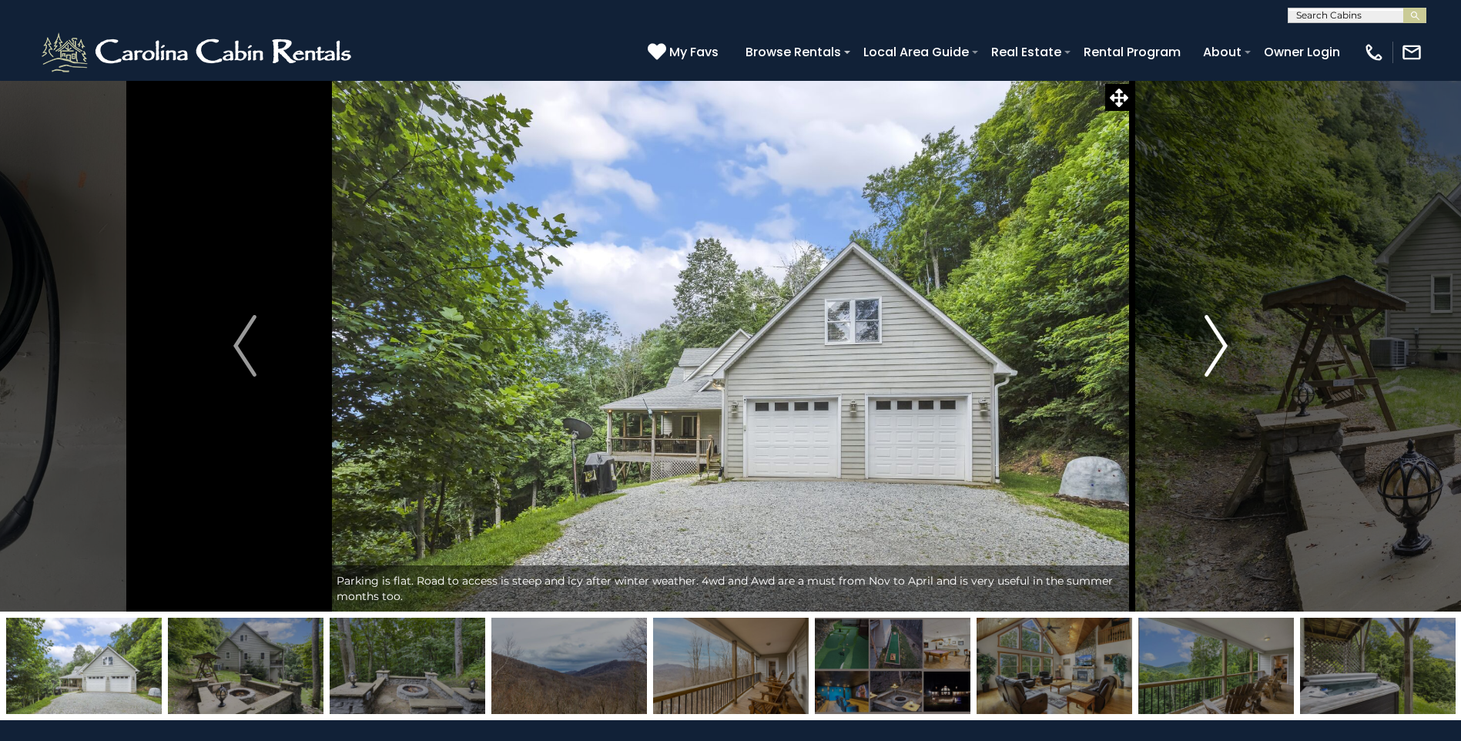
click at [1208, 336] on img "Next" at bounding box center [1216, 346] width 23 height 62
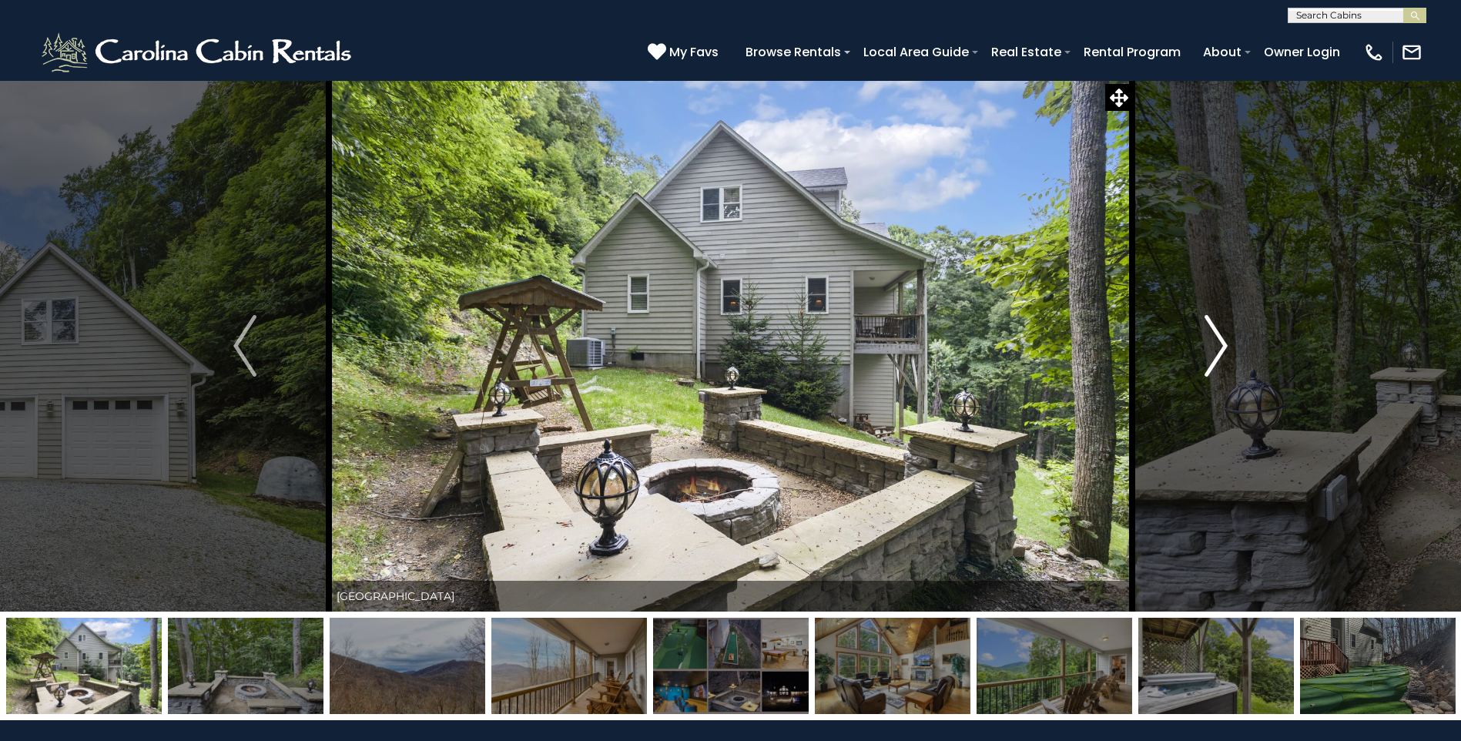
click at [1206, 336] on img "Next" at bounding box center [1216, 346] width 23 height 62
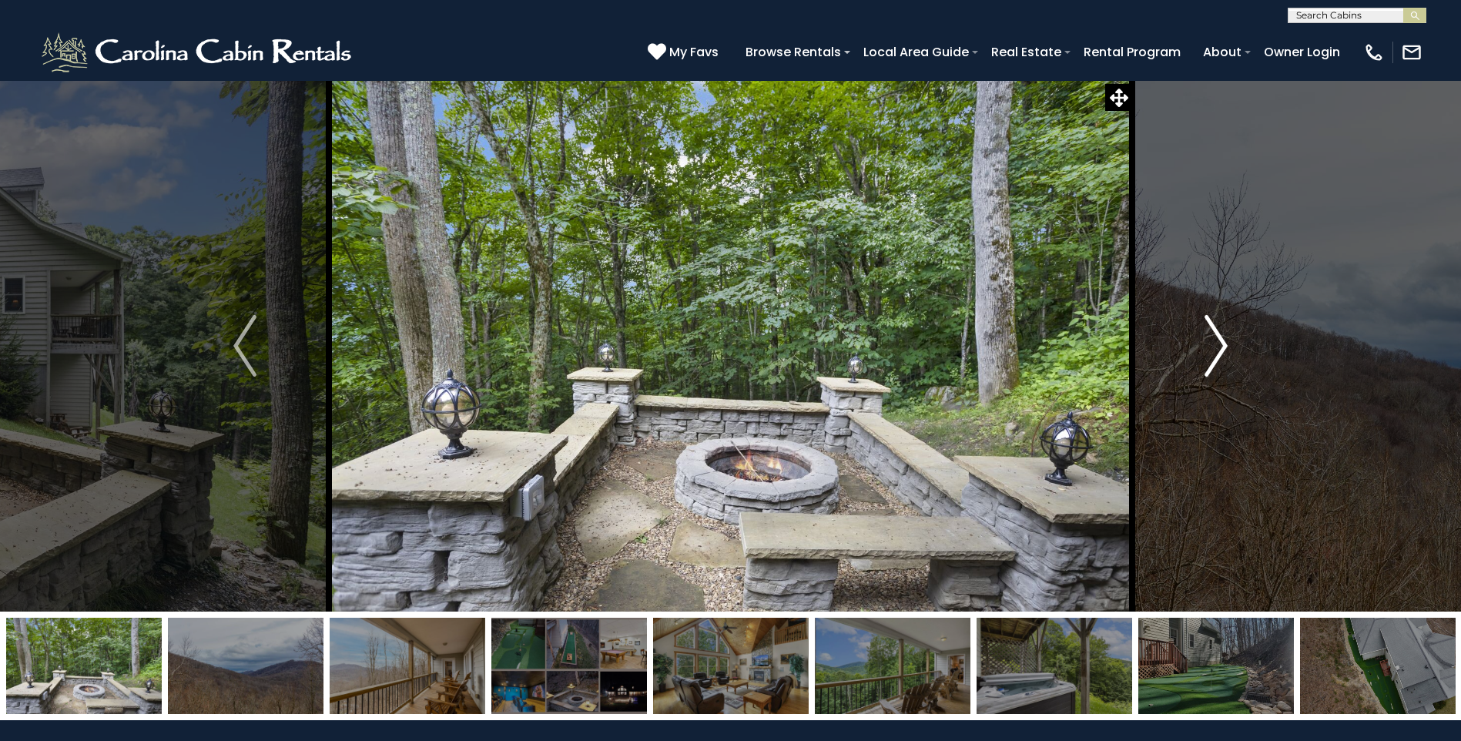
click at [1206, 336] on img "Next" at bounding box center [1216, 346] width 23 height 62
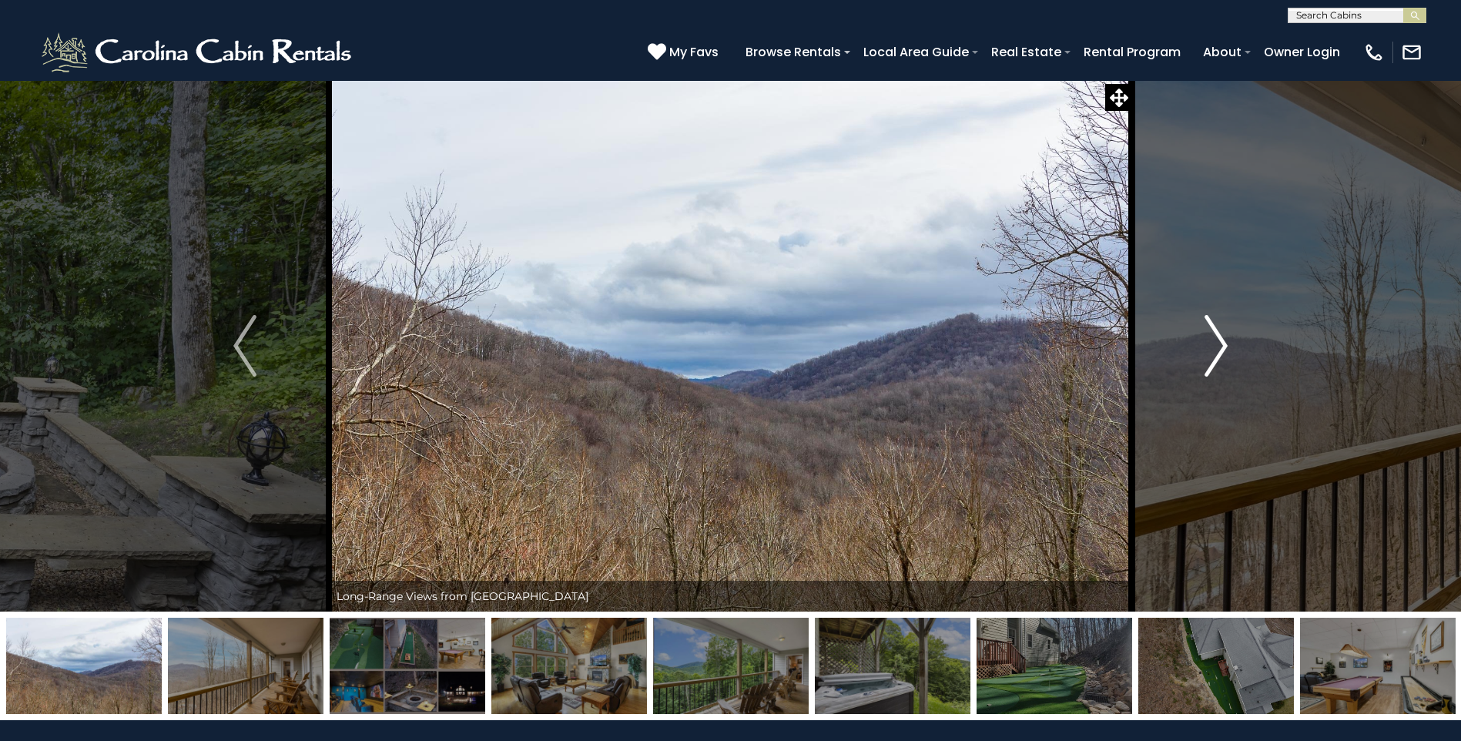
click at [1206, 336] on img "Next" at bounding box center [1216, 346] width 23 height 62
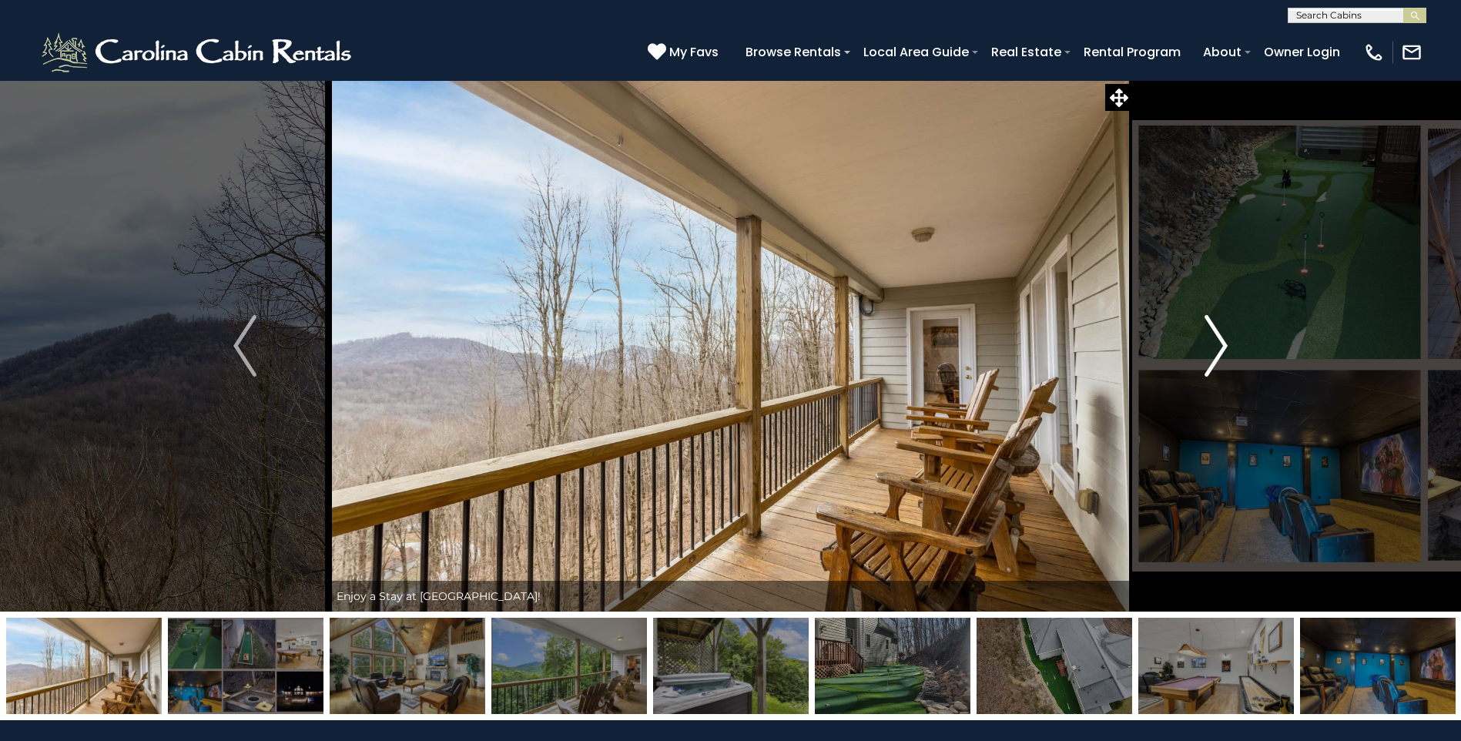
click at [1206, 336] on img "Next" at bounding box center [1216, 346] width 23 height 62
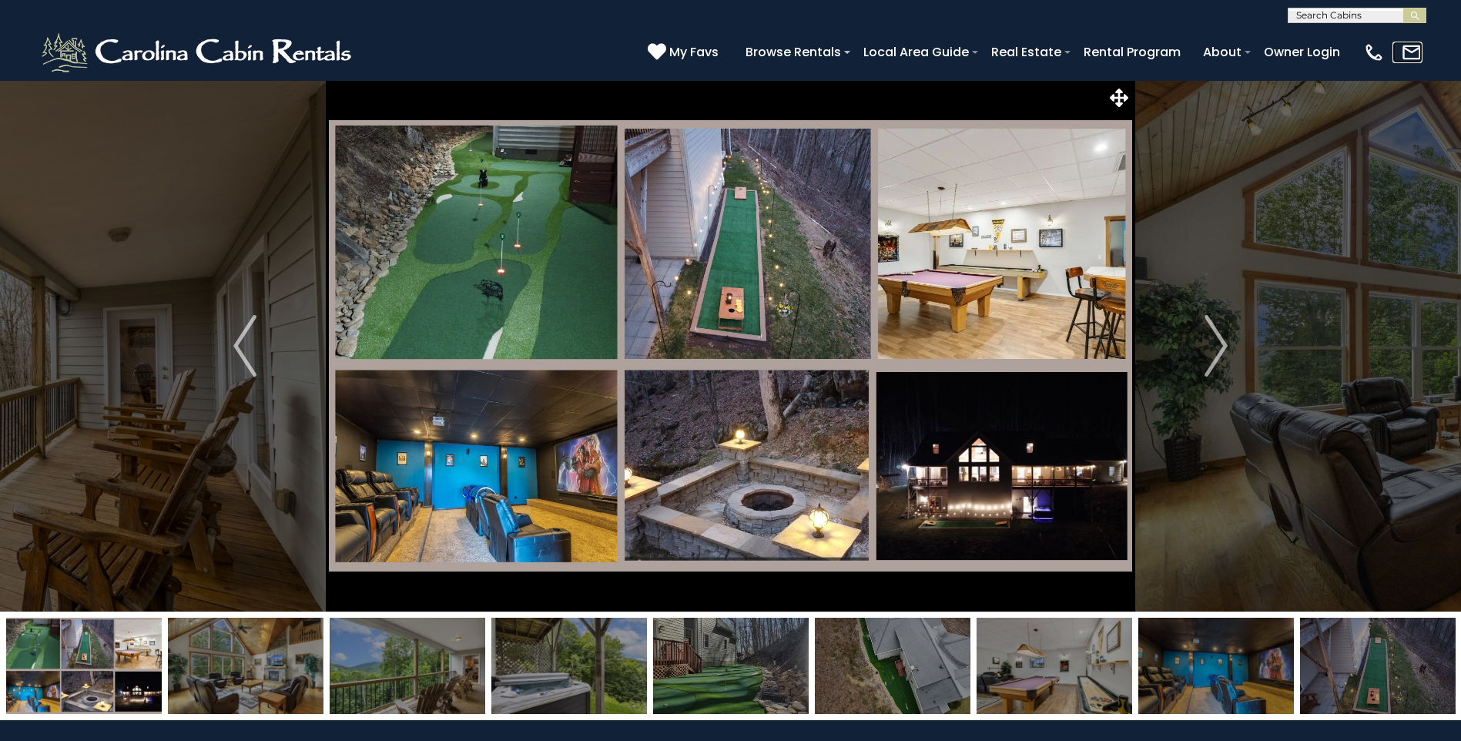
click at [1412, 49] on img at bounding box center [1412, 53] width 22 height 22
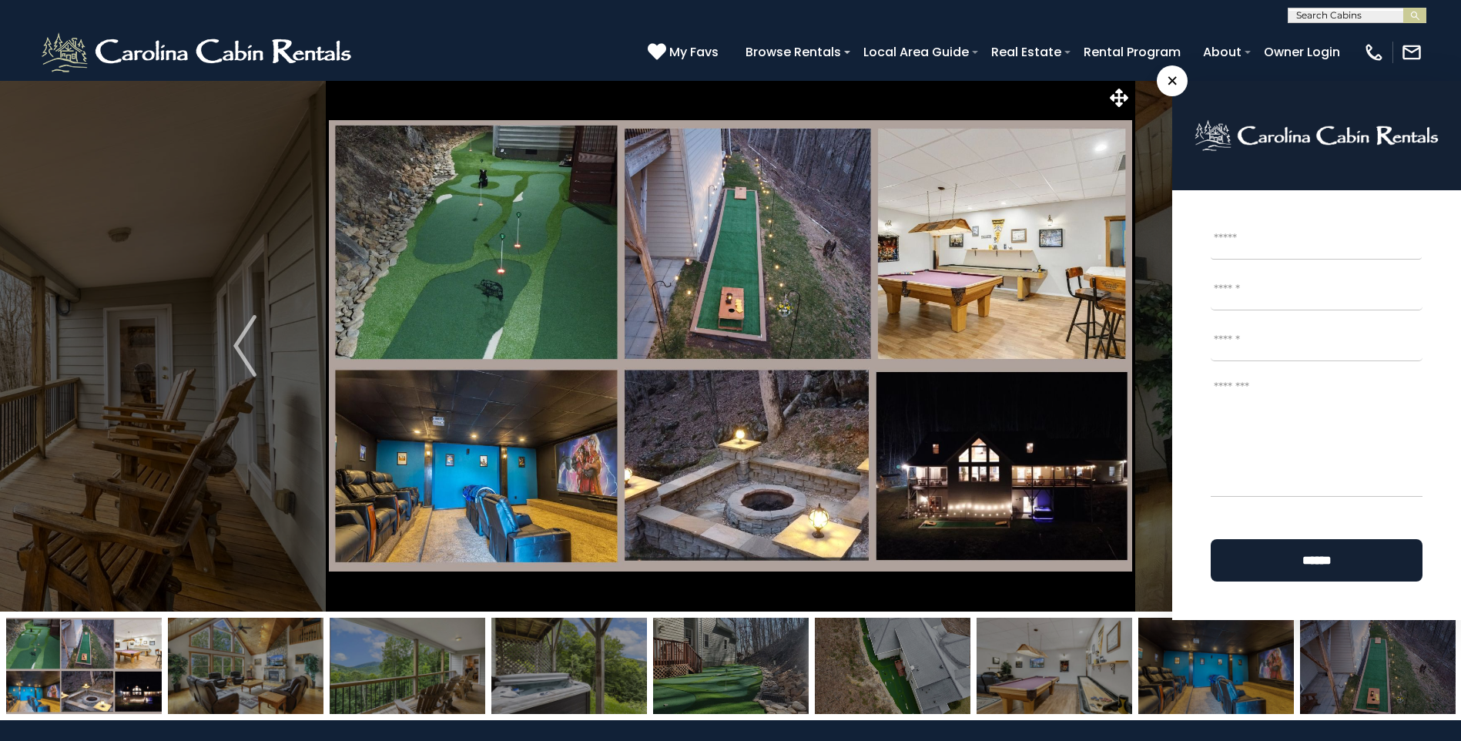
click at [533, 49] on div "(828) 295-6000 My Favs Browse Rentals Local Area Guide Activities & Attractions…" at bounding box center [730, 52] width 1461 height 58
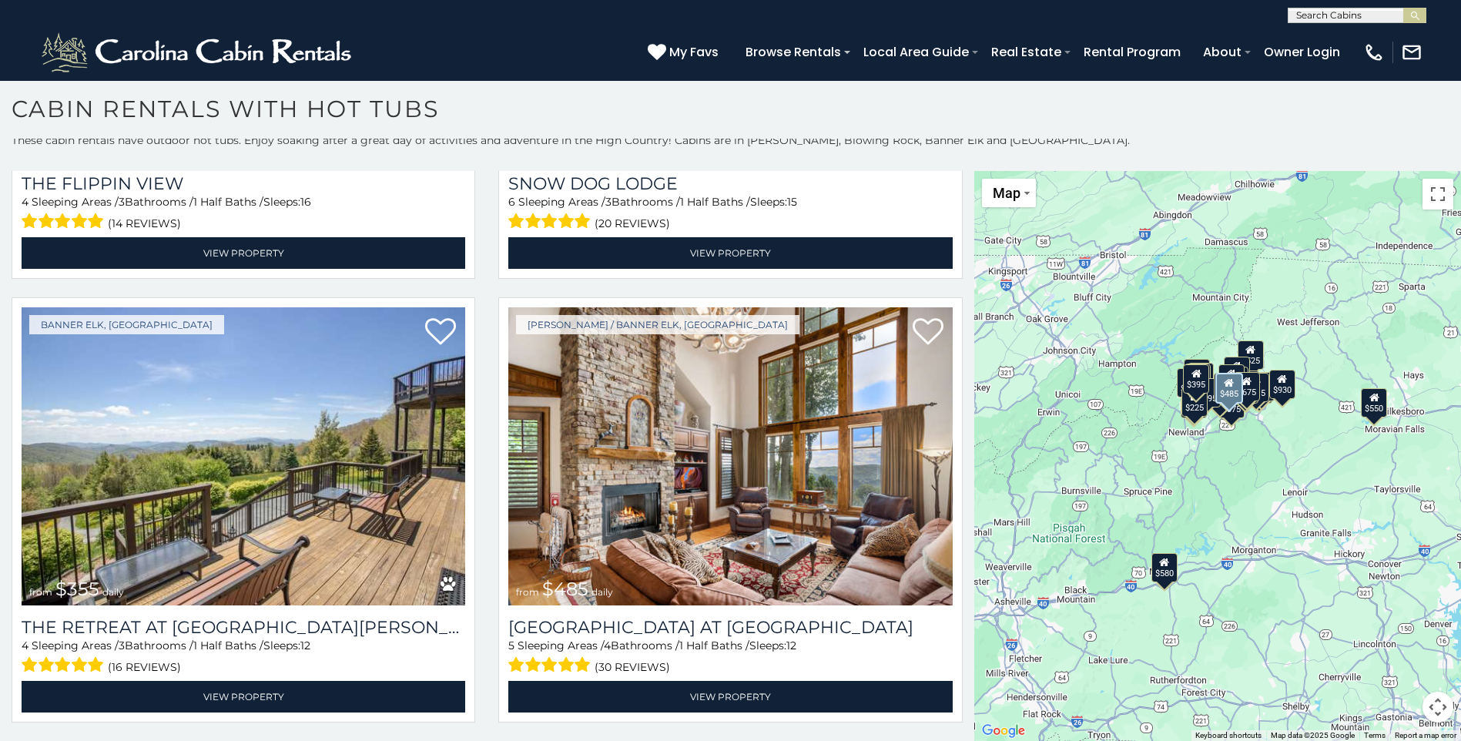
scroll to position [5699, 0]
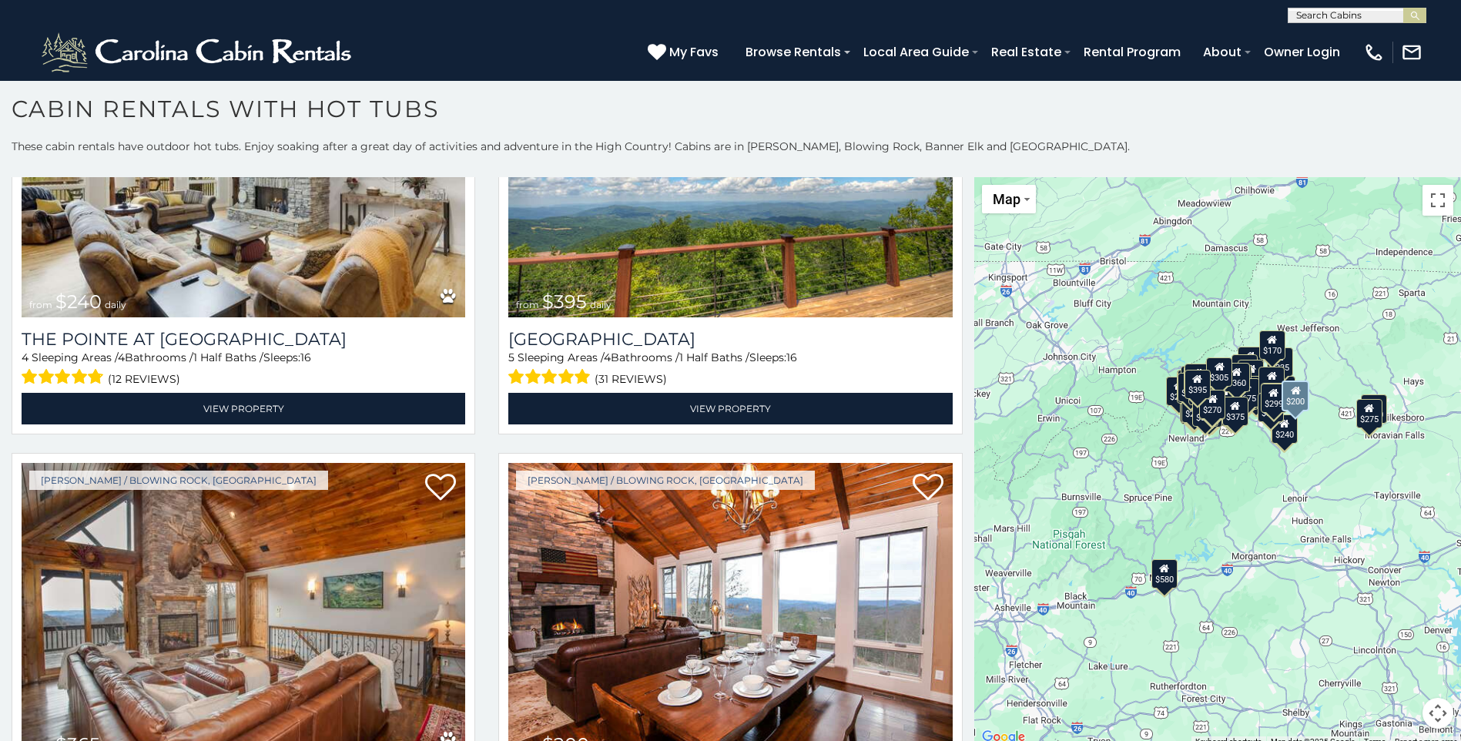
scroll to position [16610, 0]
